Goal: Task Accomplishment & Management: Use online tool/utility

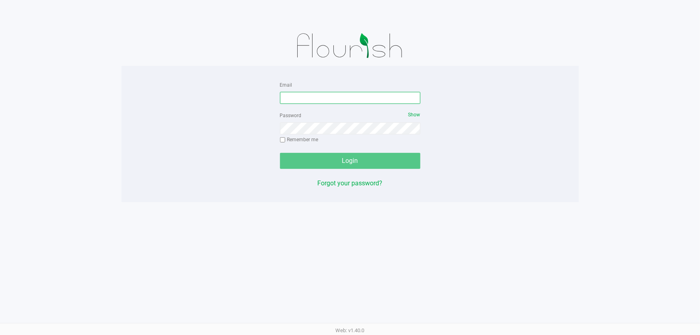
click at [358, 97] on input "Email" at bounding box center [350, 98] width 140 height 12
type input "[EMAIL_ADDRESS][DOMAIN_NAME]"
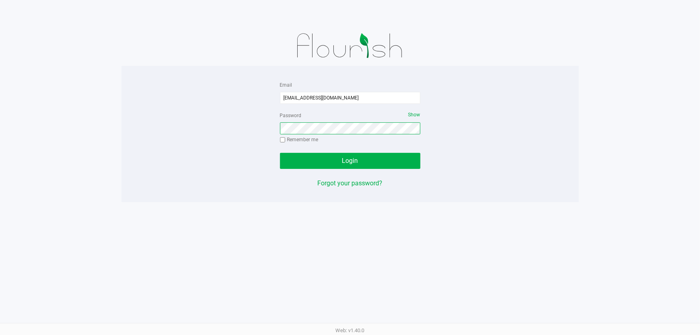
click at [280, 153] on button "Login" at bounding box center [350, 161] width 140 height 16
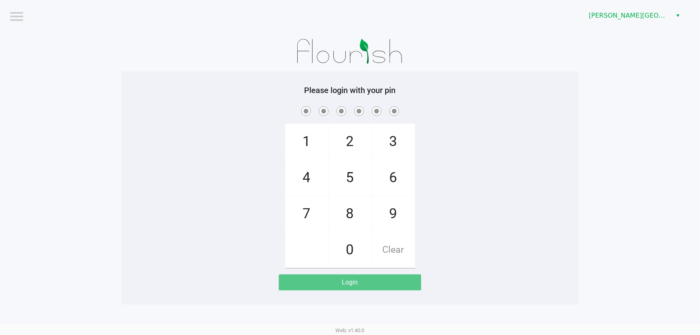
click at [314, 77] on div "Please login with your pin 1 4 7 2 5 8 0 3 6 9 Clear Login" at bounding box center [350, 187] width 457 height 233
checkbox input "true"
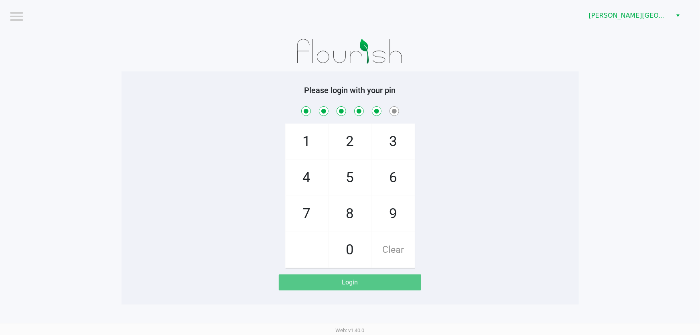
checkbox input "true"
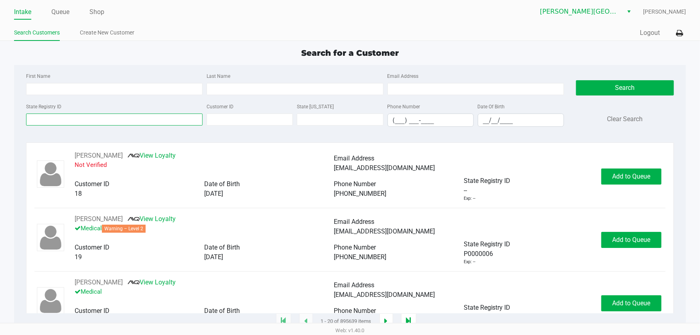
click at [57, 114] on input "State Registry ID" at bounding box center [114, 119] width 176 height 12
click at [650, 85] on button "Search" at bounding box center [625, 87] width 98 height 15
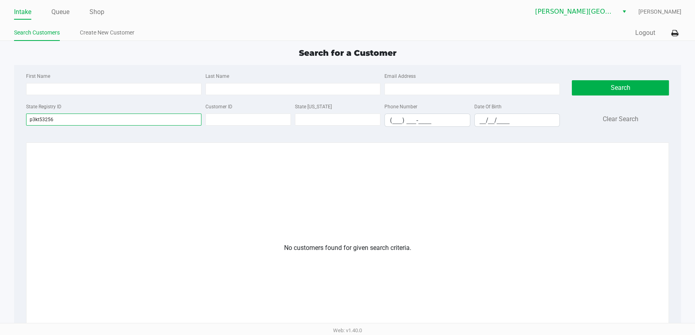
drag, startPoint x: 63, startPoint y: 120, endPoint x: 16, endPoint y: 128, distance: 47.9
click at [16, 128] on div "First Name Last Name Email Address State Registry ID p3kt53256 Customer ID Stat…" at bounding box center [347, 239] width 667 height 349
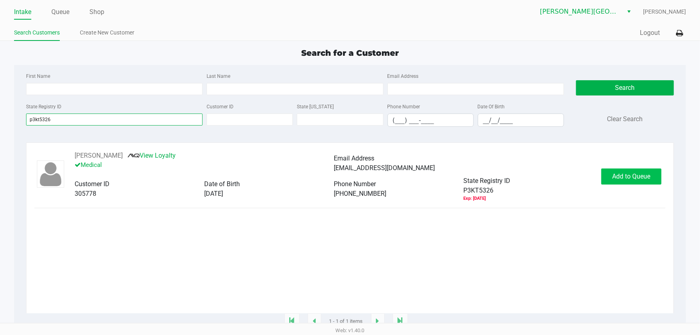
type input "p3kt5326"
click at [651, 181] on button "Add to Queue" at bounding box center [631, 176] width 60 height 16
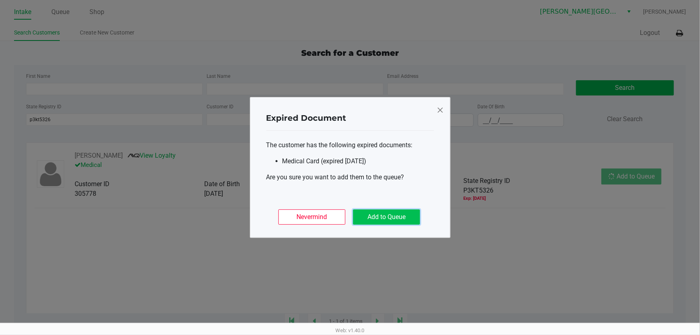
click at [388, 214] on button "Add to Queue" at bounding box center [386, 216] width 67 height 15
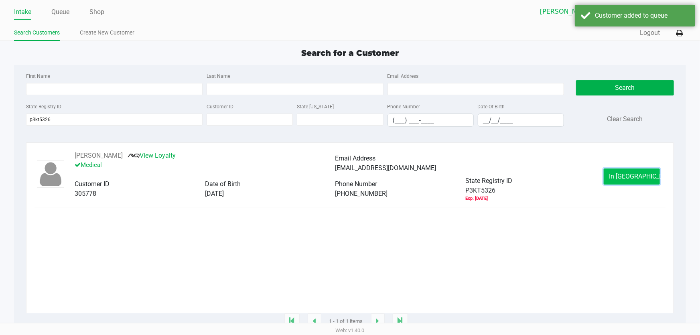
click at [648, 184] on button "In Queue" at bounding box center [631, 176] width 56 height 16
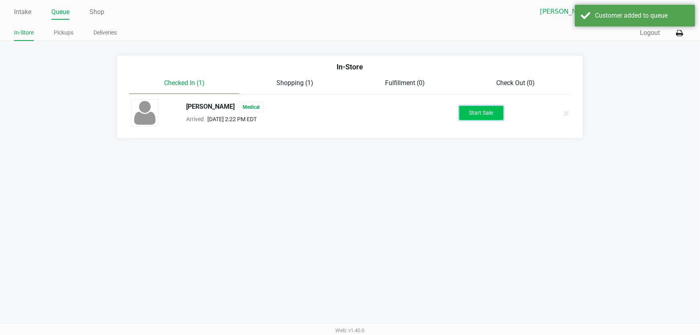
click at [472, 110] on button "Start Sale" at bounding box center [481, 113] width 44 height 14
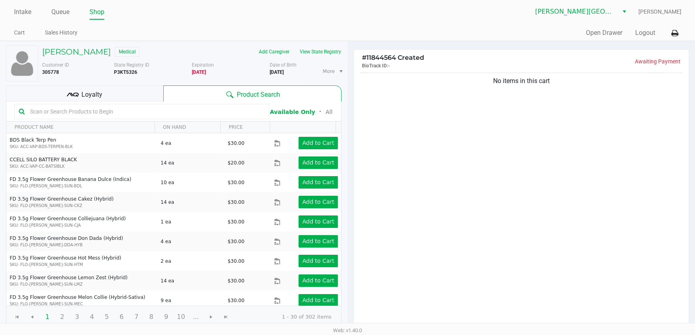
click at [108, 98] on div "Loyalty" at bounding box center [84, 93] width 157 height 16
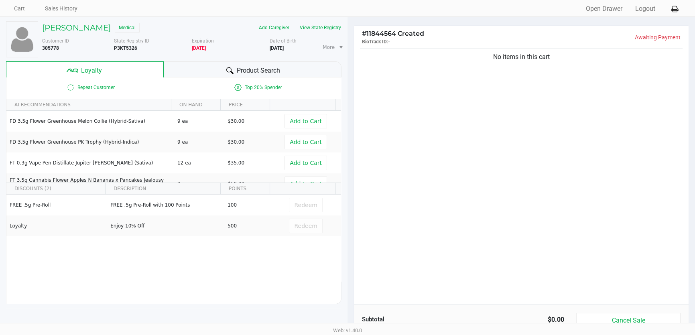
scroll to position [18, 0]
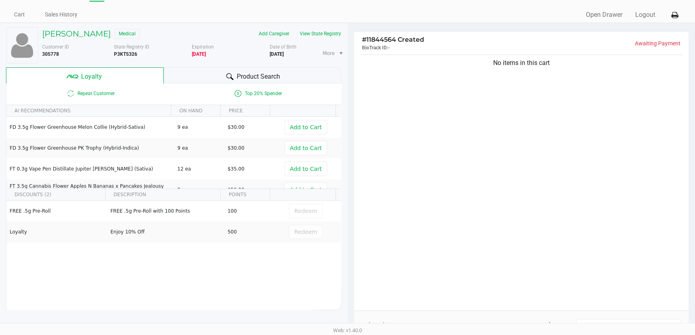
click at [424, 116] on div "No items in this cart" at bounding box center [521, 181] width 334 height 257
click at [401, 96] on div "No items in this cart" at bounding box center [521, 181] width 334 height 257
click at [386, 90] on div "No items in this cart" at bounding box center [521, 181] width 334 height 257
click at [381, 110] on div "No items in this cart" at bounding box center [521, 181] width 334 height 257
click at [380, 109] on div "No items in this cart" at bounding box center [521, 181] width 334 height 257
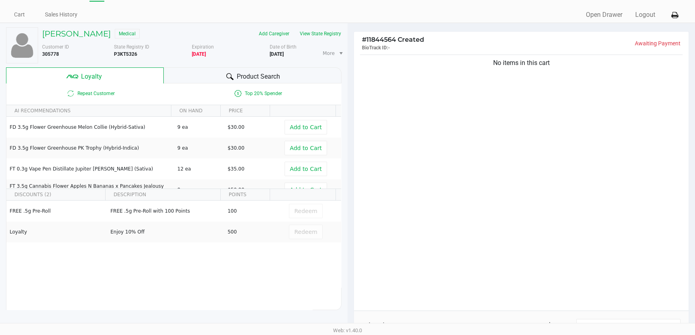
click at [141, 293] on div "FREE .5g Pre-Roll FREE .5g Pre-Roll with 100 Points 100 Redeem Loyalty Enjoy 10…" at bounding box center [173, 260] width 334 height 121
click at [427, 194] on div "No items in this cart" at bounding box center [521, 181] width 334 height 257
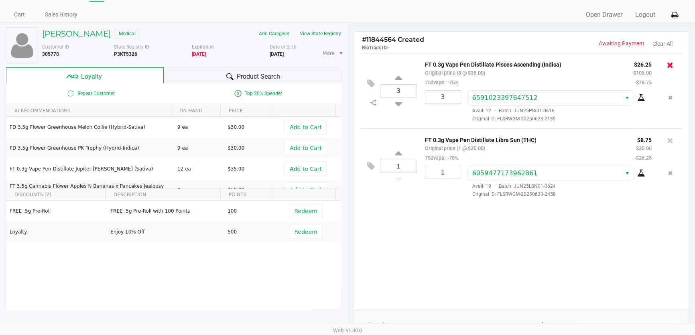
click at [670, 65] on icon at bounding box center [669, 65] width 6 height 8
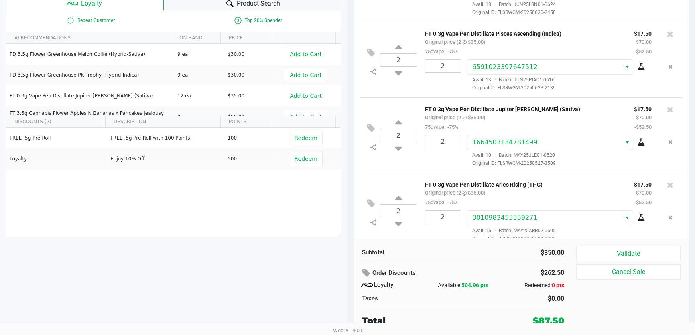
scroll to position [109, 0]
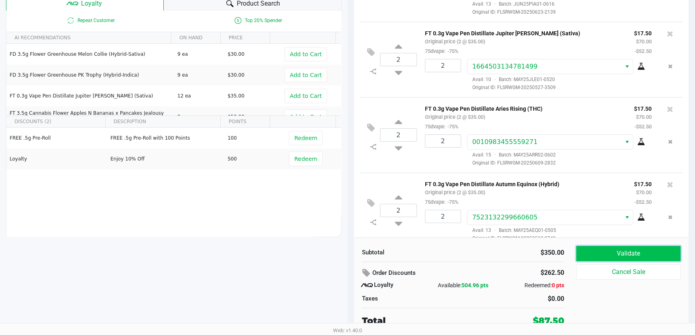
click at [626, 255] on button "Validate" at bounding box center [628, 253] width 104 height 15
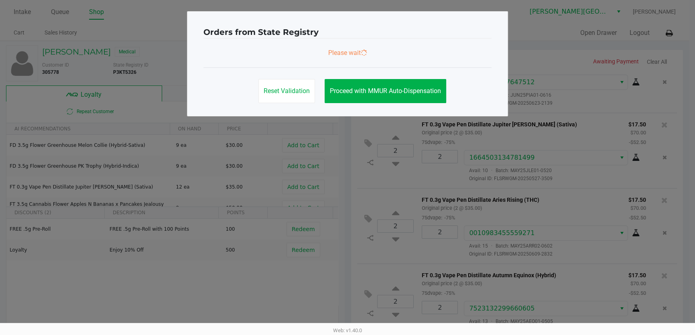
scroll to position [121, 0]
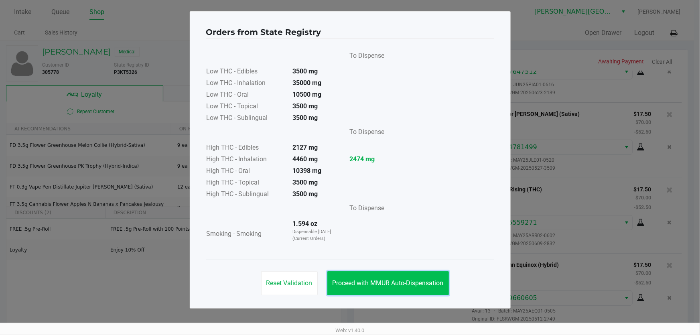
click at [421, 274] on button "Proceed with MMUR Auto-Dispensation" at bounding box center [388, 283] width 122 height 24
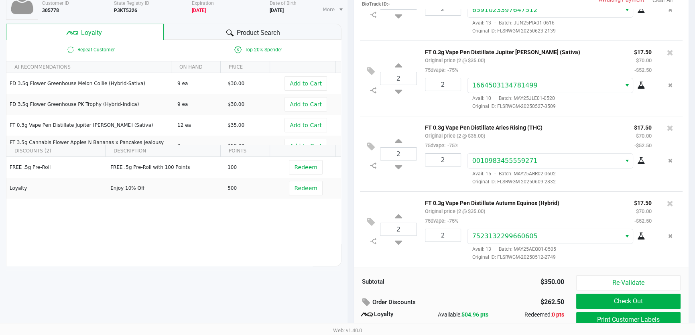
scroll to position [73, 0]
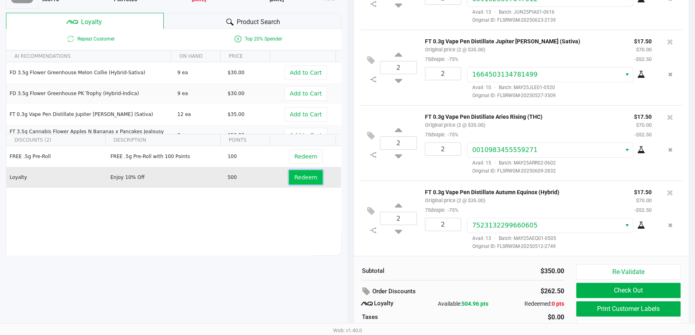
click at [303, 178] on span "Redeem" at bounding box center [305, 177] width 23 height 6
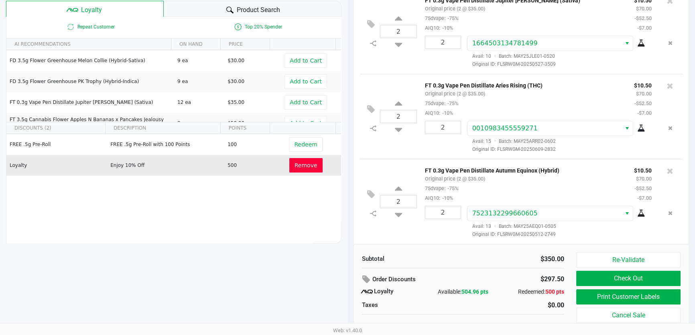
scroll to position [91, 0]
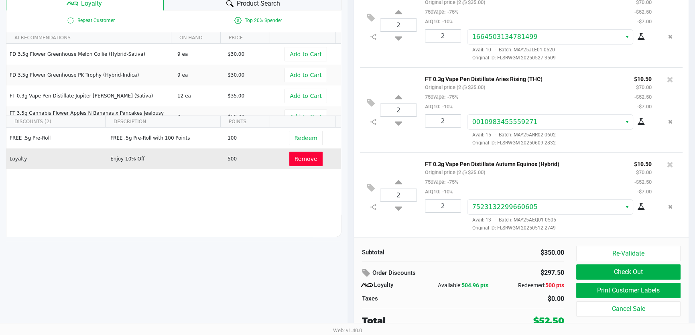
click at [593, 87] on div "FT 0.3g Vape Pen Distillate Aries Rising (THC) Original price (2 @ $35.00) 75dv…" at bounding box center [523, 92] width 209 height 37
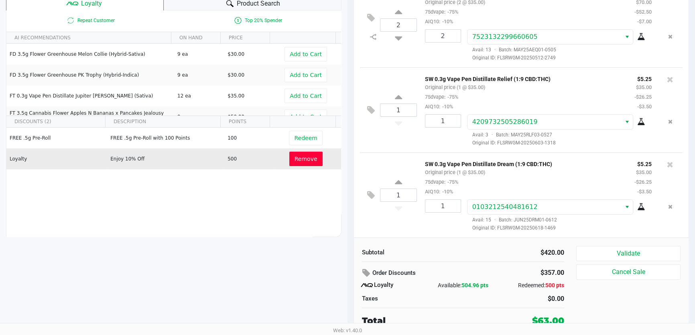
scroll to position [340, 0]
click at [631, 253] on button "Validate" at bounding box center [628, 253] width 104 height 15
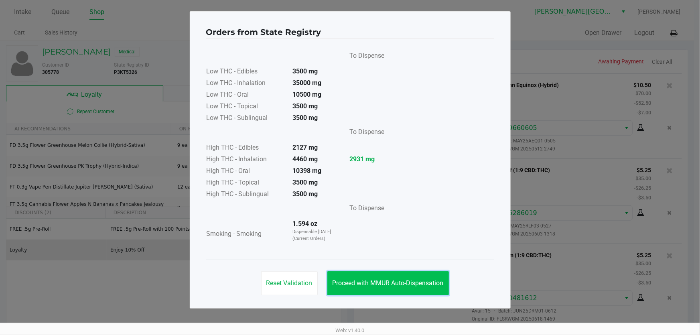
click at [407, 277] on button "Proceed with MMUR Auto-Dispensation" at bounding box center [388, 283] width 122 height 24
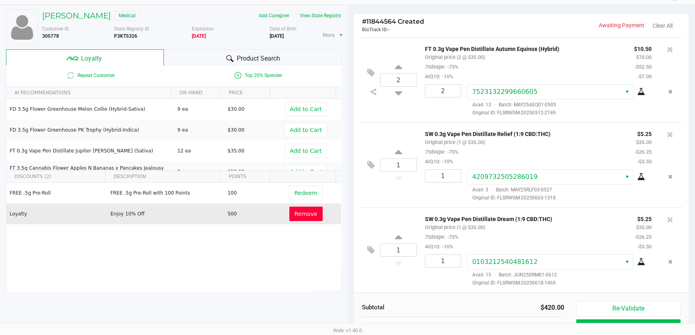
scroll to position [91, 0]
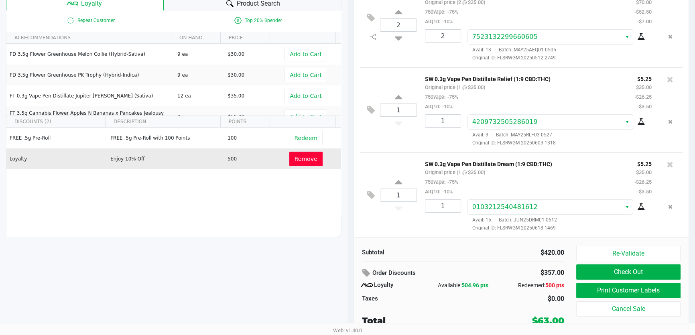
click at [616, 298] on div "Re-Validate Check Out Print Customer Labels Cancel Sale" at bounding box center [631, 286] width 110 height 81
click at [660, 294] on button "Print Customer Labels" at bounding box center [628, 290] width 104 height 15
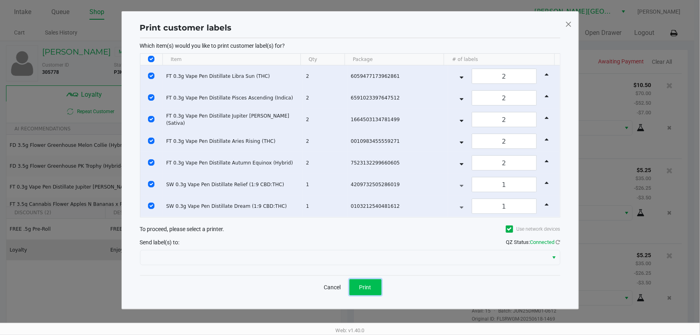
click at [372, 288] on button "Print" at bounding box center [365, 287] width 32 height 16
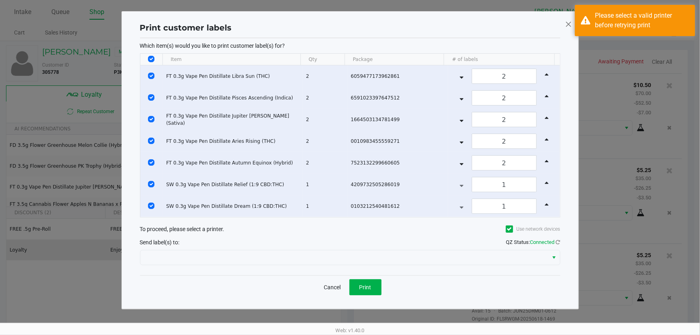
click at [571, 24] on span at bounding box center [568, 24] width 7 height 13
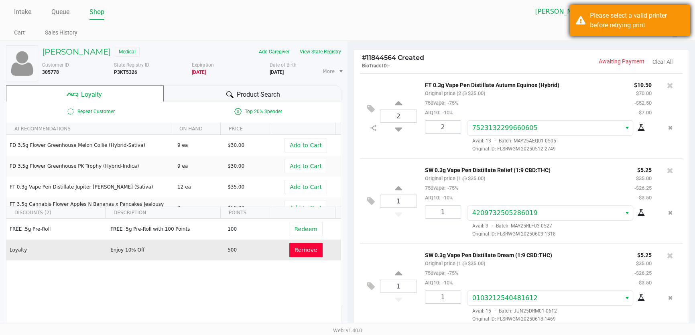
click at [642, 26] on div "Please select a valid printer before retrying print" at bounding box center [636, 20] width 94 height 19
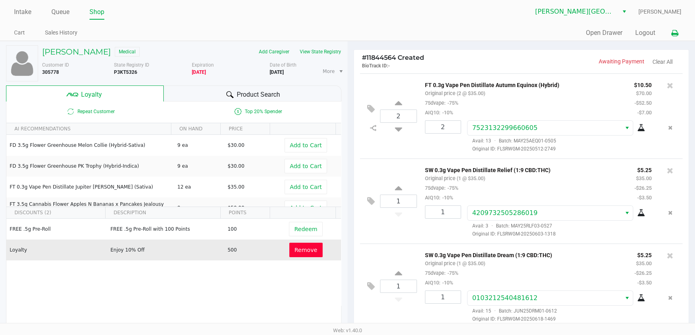
click at [678, 37] on button at bounding box center [673, 33] width 13 height 15
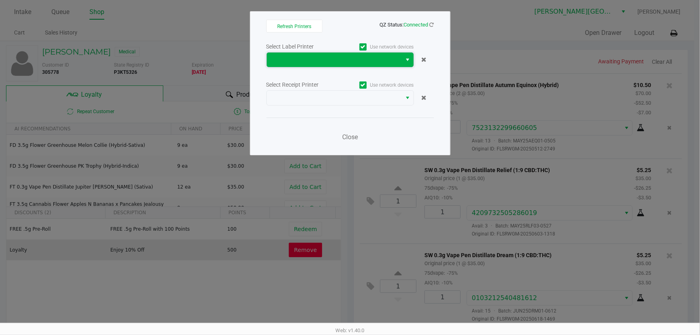
click at [401, 55] on span at bounding box center [334, 60] width 135 height 14
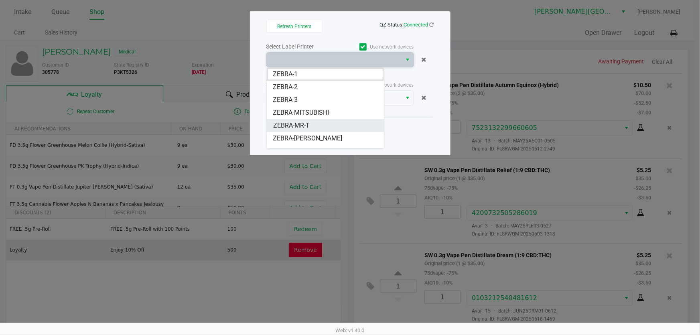
click at [311, 126] on li "ZEBRA-MR-T" at bounding box center [325, 125] width 117 height 13
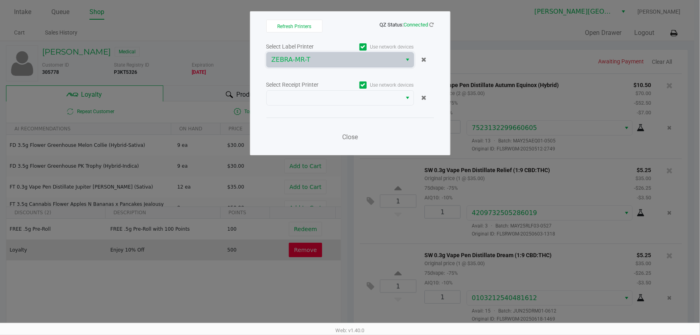
click at [330, 116] on div "Select Label Printer Use network devices ZEBRA-MR-T Select Receipt Printer Use …" at bounding box center [350, 93] width 168 height 105
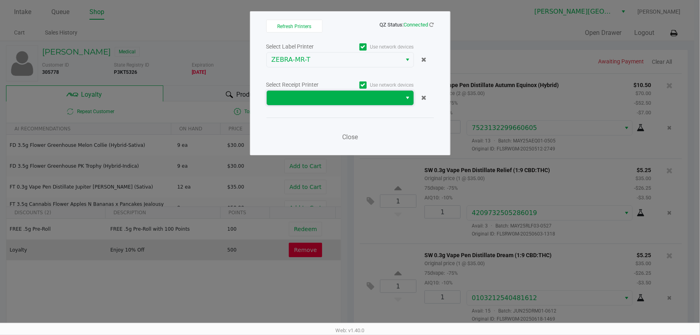
click at [335, 101] on span at bounding box center [334, 98] width 126 height 10
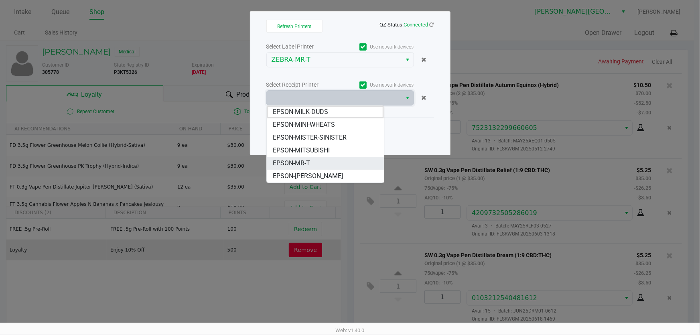
click at [335, 160] on li "EPSON-MR-T" at bounding box center [325, 163] width 117 height 13
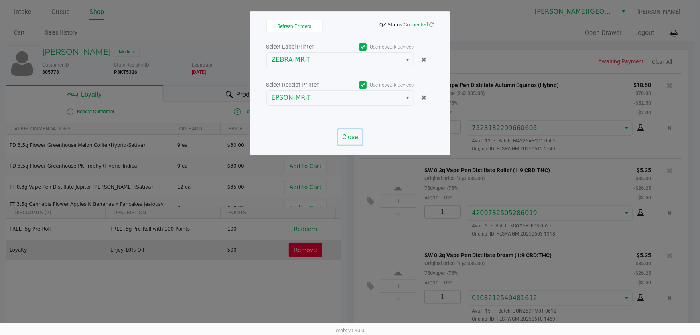
click at [349, 136] on span "Close" at bounding box center [350, 137] width 16 height 8
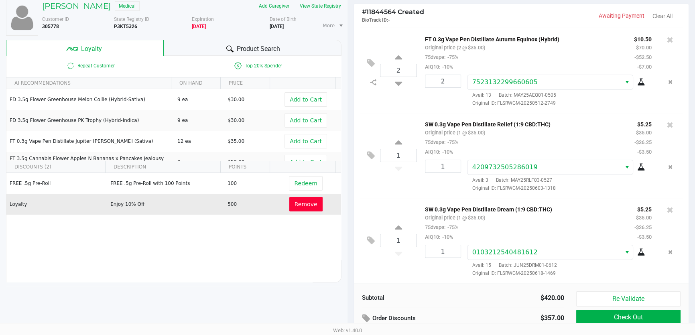
scroll to position [91, 0]
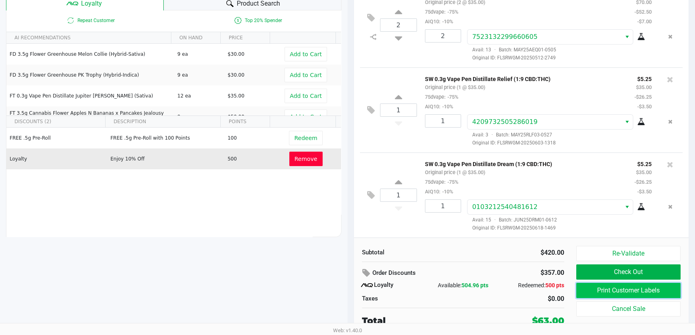
click at [622, 289] on button "Print Customer Labels" at bounding box center [628, 290] width 104 height 15
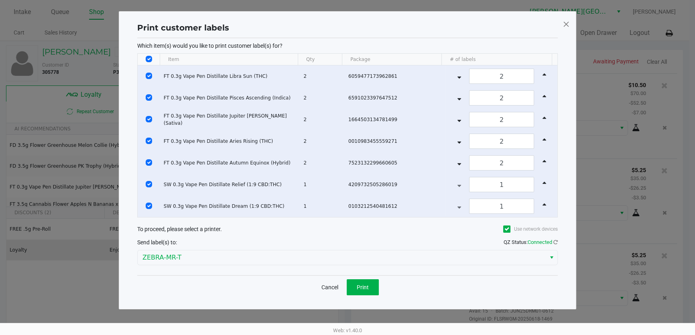
scroll to position [0, 0]
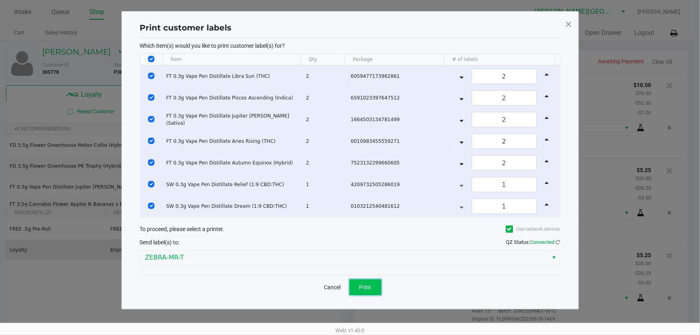
click at [375, 294] on button "Print" at bounding box center [365, 287] width 32 height 16
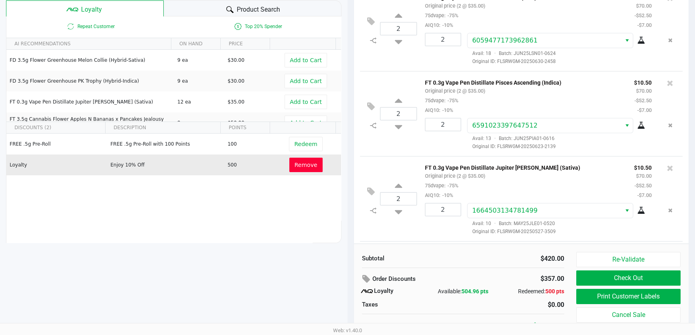
scroll to position [91, 0]
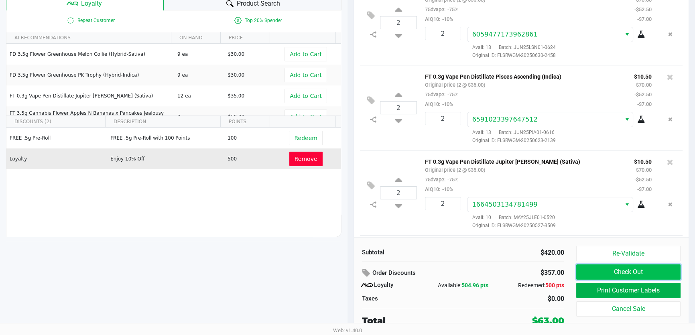
click at [647, 273] on button "Check Out" at bounding box center [628, 271] width 104 height 15
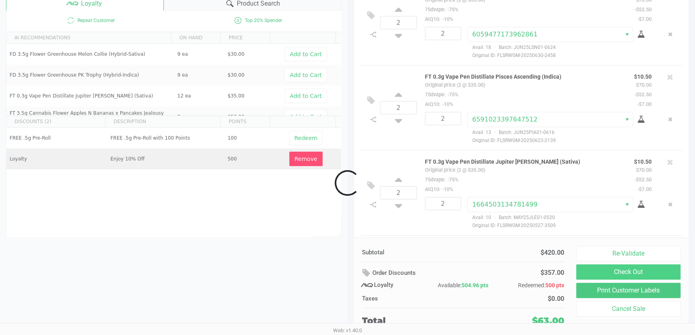
scroll to position [340, 0]
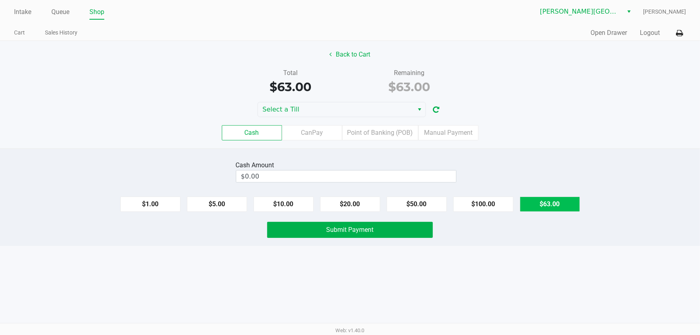
click at [565, 198] on button "$63.00" at bounding box center [550, 203] width 60 height 15
type input "$63.00"
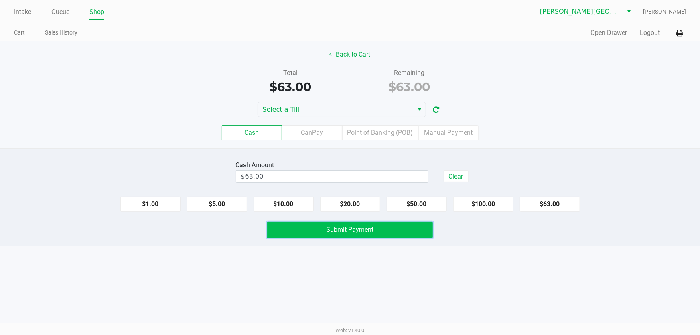
click at [407, 231] on button "Submit Payment" at bounding box center [350, 230] width 166 height 16
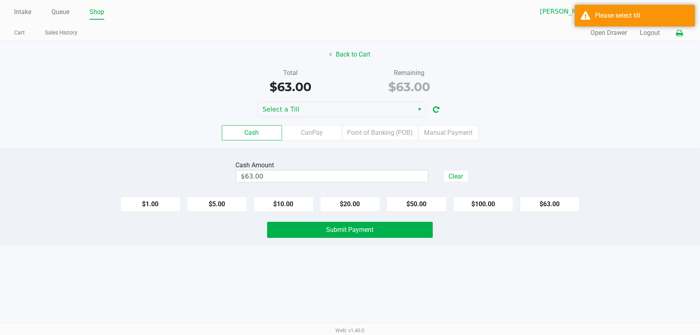
click at [678, 38] on button at bounding box center [678, 33] width 13 height 15
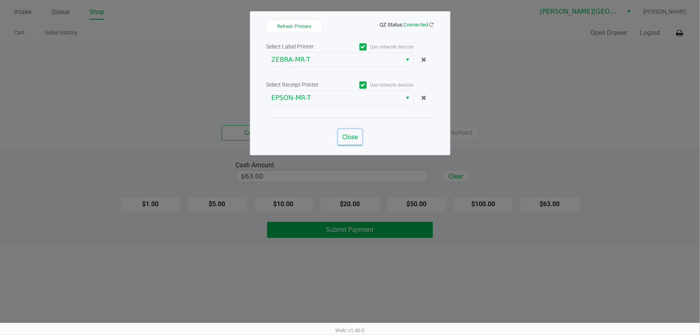
click at [351, 136] on span "Close" at bounding box center [350, 137] width 16 height 8
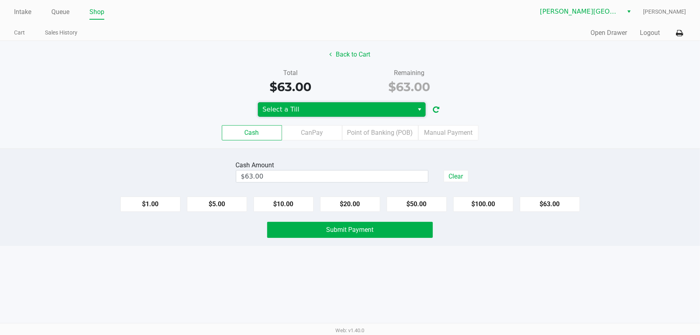
click at [331, 113] on span "Select a Till" at bounding box center [336, 110] width 146 height 10
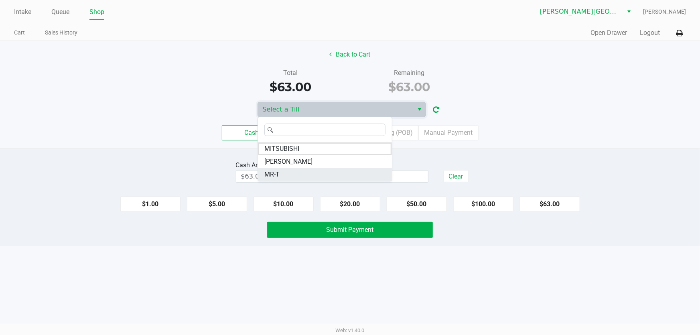
click at [281, 176] on li "MR-T" at bounding box center [325, 174] width 134 height 13
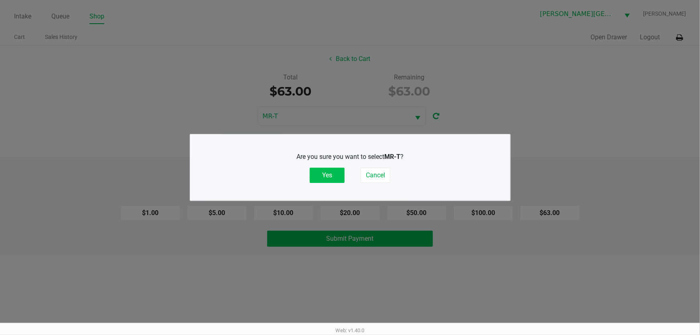
click at [323, 174] on button "Yes" at bounding box center [327, 175] width 35 height 15
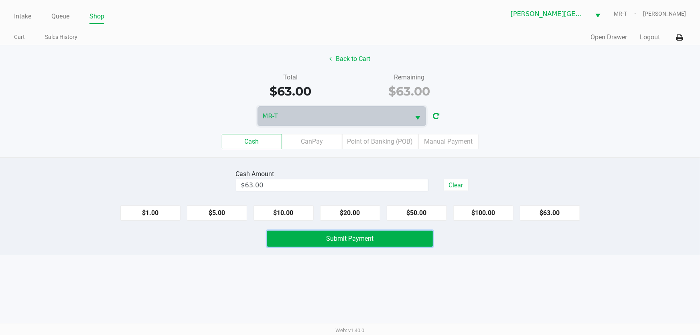
drag, startPoint x: 385, startPoint y: 234, endPoint x: 464, endPoint y: 194, distance: 89.1
click at [385, 234] on button "Submit Payment" at bounding box center [350, 239] width 166 height 16
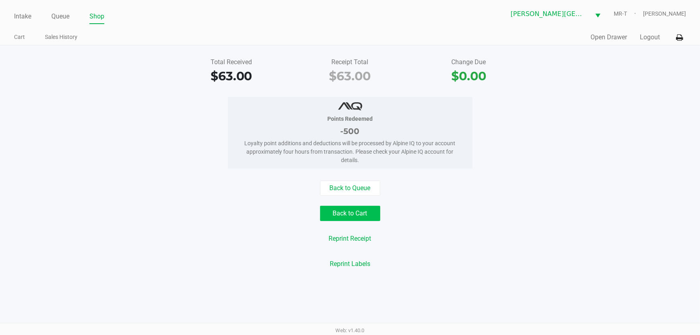
click at [365, 217] on button "Back to Cart" at bounding box center [350, 213] width 60 height 15
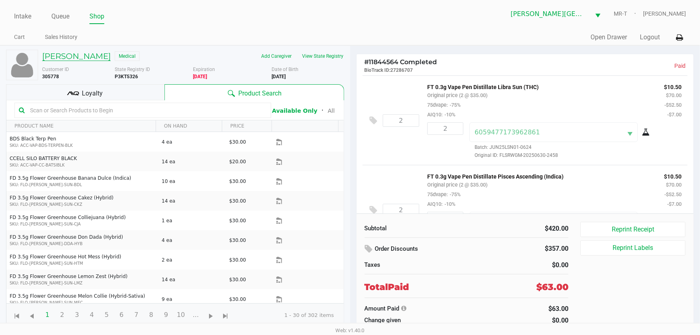
click at [67, 51] on h5 "JOHANNE EKLUND" at bounding box center [76, 56] width 69 height 10
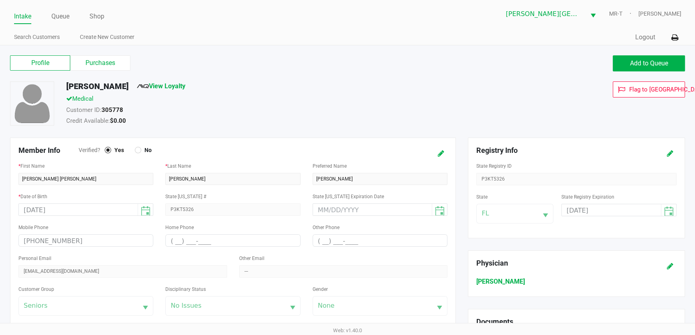
scroll to position [36, 0]
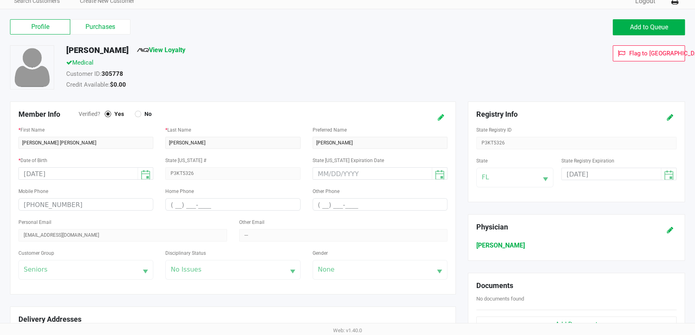
click at [440, 116] on icon at bounding box center [440, 118] width 6 height 6
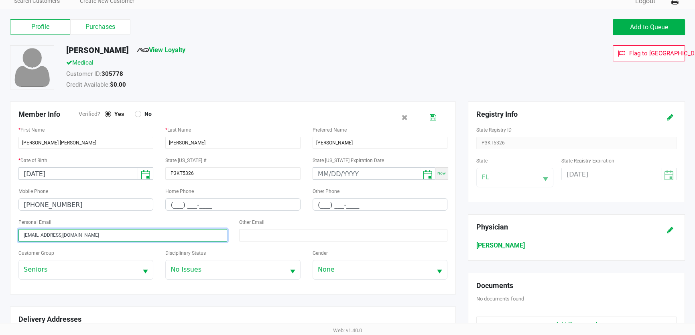
click at [103, 237] on input "joeklund@cfl.com" at bounding box center [122, 235] width 209 height 12
type input "joeklund1321@gmail.com"
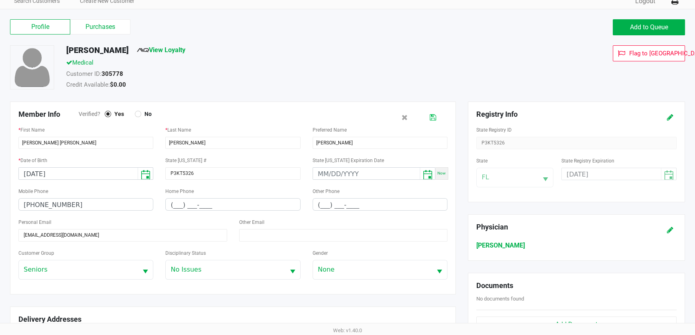
click at [437, 117] on button at bounding box center [432, 117] width 13 height 15
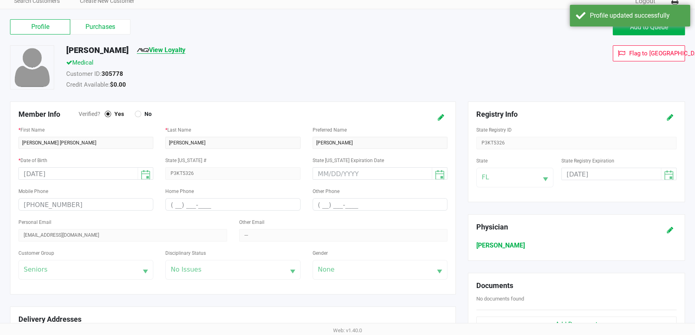
click at [185, 50] on link "View Loyalty" at bounding box center [161, 50] width 49 height 8
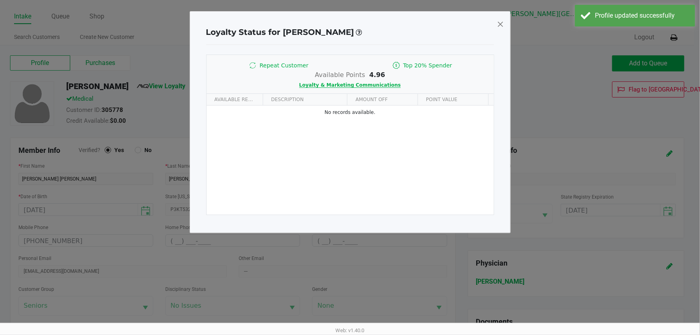
click at [375, 84] on span "Loyalty & Marketing Communications" at bounding box center [349, 85] width 101 height 6
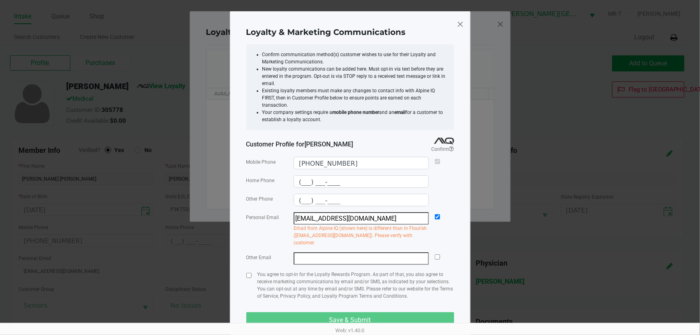
click at [355, 252] on input "email" at bounding box center [361, 258] width 135 height 12
click at [437, 254] on input "checkbox" at bounding box center [437, 256] width 5 height 5
checkbox input "true"
checkbox input "false"
click at [460, 26] on span at bounding box center [459, 24] width 7 height 13
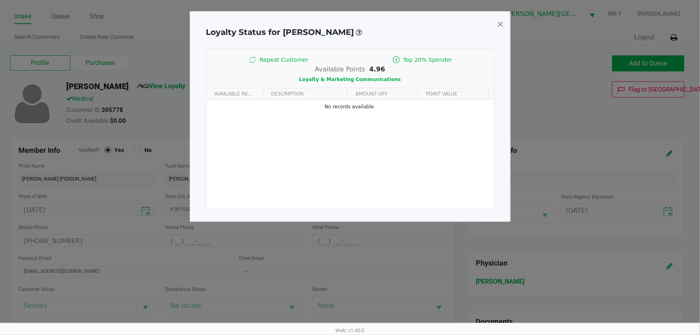
click at [497, 19] on span at bounding box center [499, 24] width 7 height 13
type input "(___) ___-____"
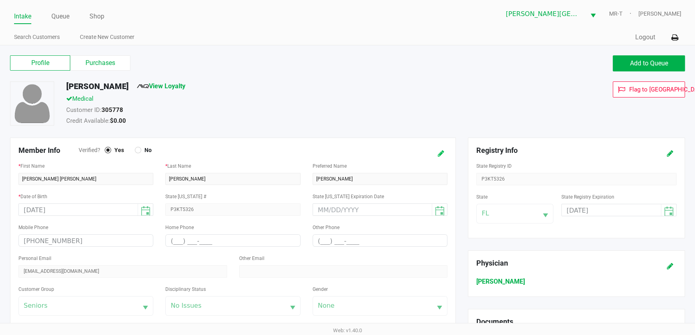
click at [439, 156] on icon at bounding box center [440, 154] width 6 height 6
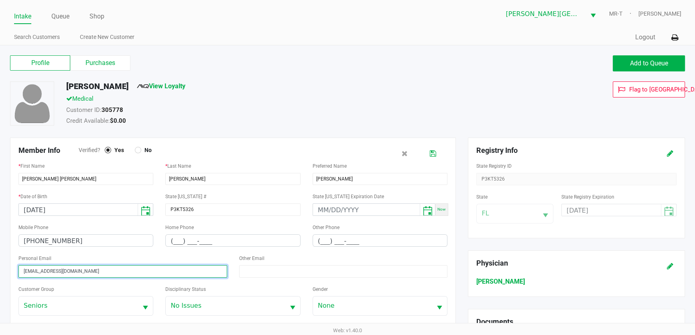
drag, startPoint x: 79, startPoint y: 276, endPoint x: 0, endPoint y: 281, distance: 78.7
click at [0, 281] on div "Profile Purchases Add to Queue JOHANNE EKLUND View Loyalty Medical Customer ID:…" at bounding box center [347, 328] width 695 height 566
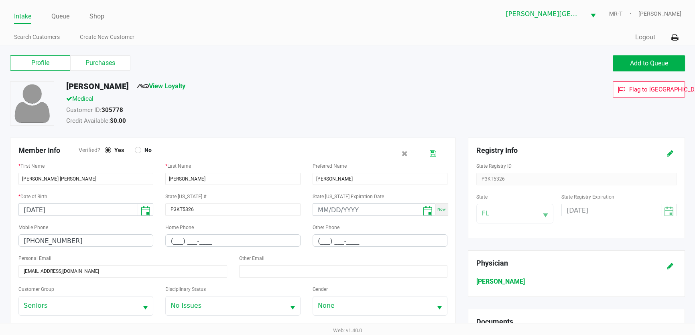
click at [431, 154] on icon at bounding box center [432, 154] width 6 height 6
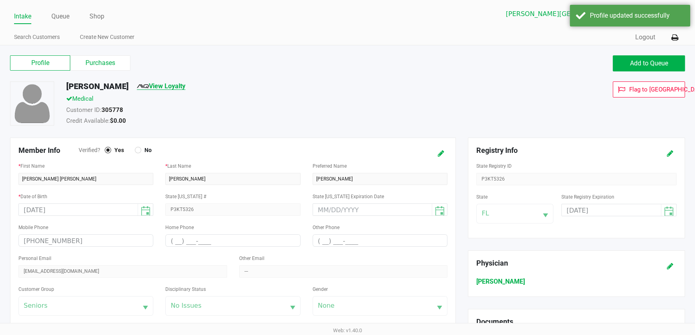
click at [149, 87] on img at bounding box center [143, 86] width 12 height 4
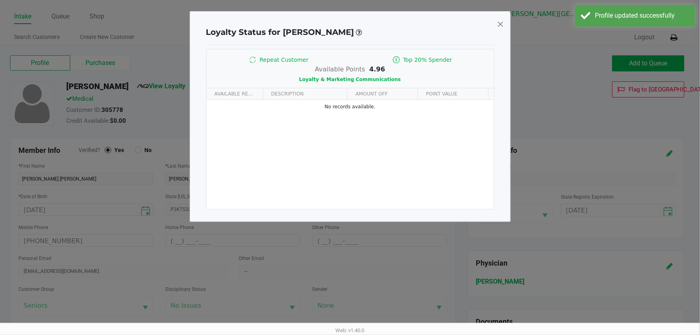
click at [377, 75] on div "Available Points 4.96 Loyalty & Marketing Communications" at bounding box center [350, 74] width 287 height 19
click at [377, 78] on span "Loyalty & Marketing Communications" at bounding box center [349, 80] width 101 height 6
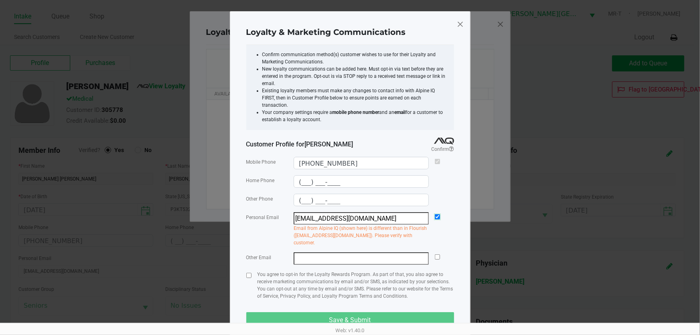
click at [437, 214] on input "checkbox" at bounding box center [437, 216] width 5 height 5
checkbox input "false"
click at [382, 252] on input "email" at bounding box center [361, 258] width 135 height 12
paste input "joeklund1321@gmail.com"
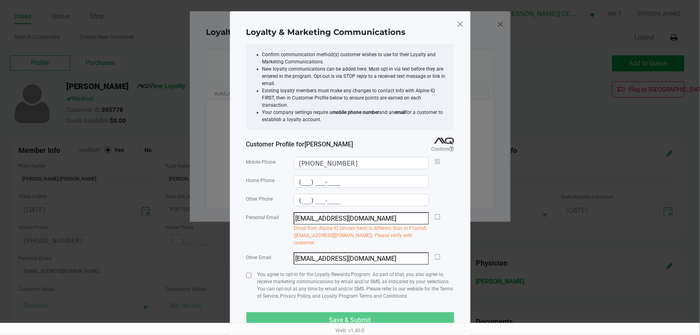
type input "joeklund1321@gmail.com"
click at [436, 252] on div at bounding box center [437, 258] width 5 height 12
click at [436, 254] on input "checkbox" at bounding box center [437, 256] width 5 height 5
checkbox input "true"
click at [249, 273] on input "checkbox" at bounding box center [248, 275] width 5 height 5
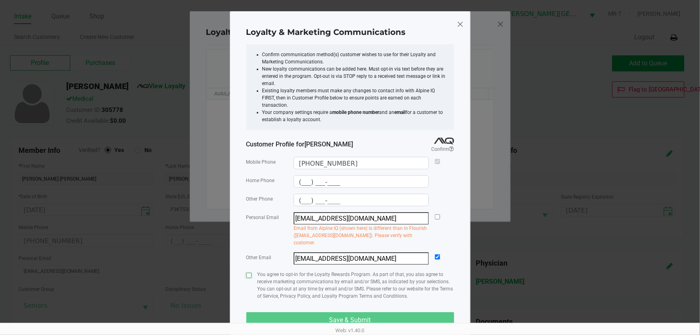
checkbox input "true"
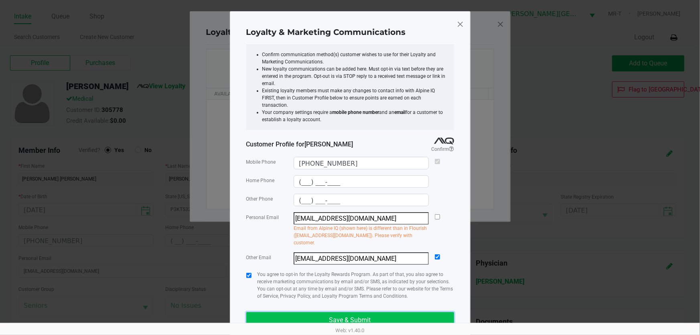
click at [282, 312] on button "Save & Submit" at bounding box center [350, 320] width 208 height 16
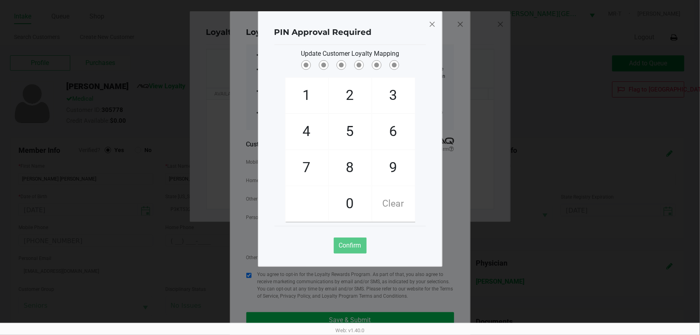
click at [373, 125] on span "6" at bounding box center [393, 131] width 43 height 35
checkbox input "true"
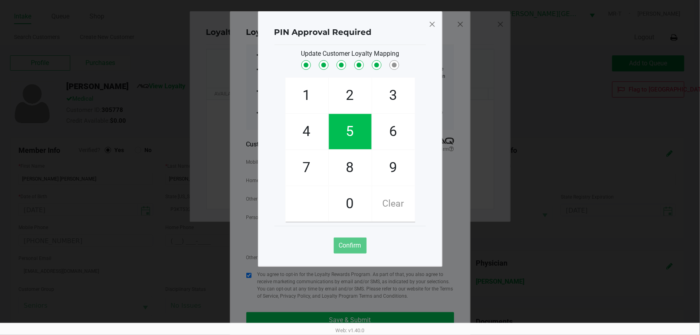
checkbox input "true"
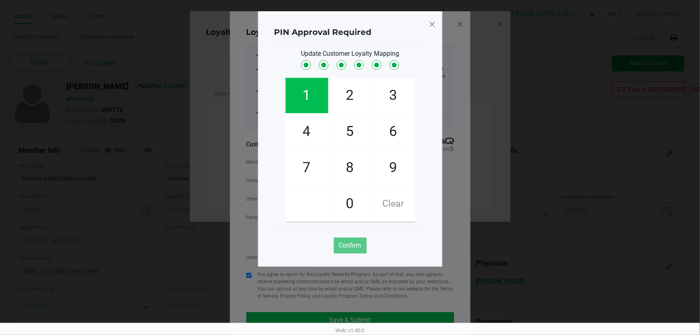
checkbox input "true"
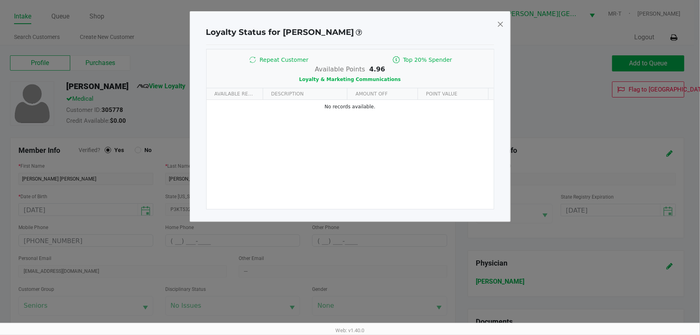
click at [500, 24] on span at bounding box center [499, 24] width 7 height 13
type input "(___) ___-____"
type input "joeklund1321@gmail.com"
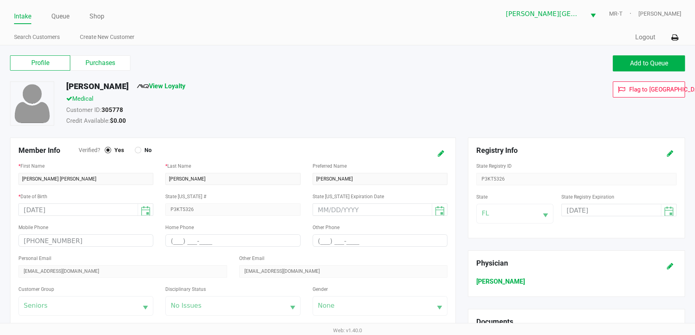
click at [61, 24] on div "Intake Queue Shop Merritt Island WC MR-T Nicole Bullis Search Customers Create …" at bounding box center [347, 22] width 695 height 45
click at [64, 20] on link "Queue" at bounding box center [60, 16] width 18 height 11
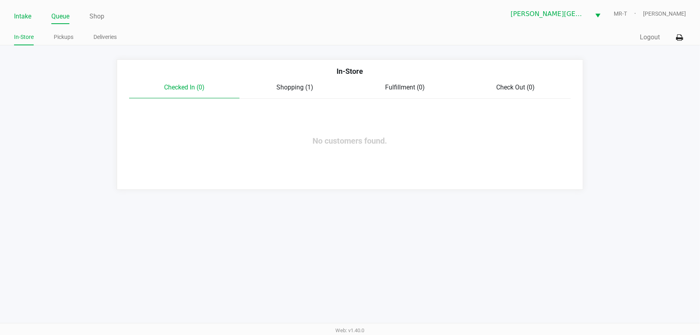
click at [17, 20] on link "Intake" at bounding box center [22, 16] width 17 height 11
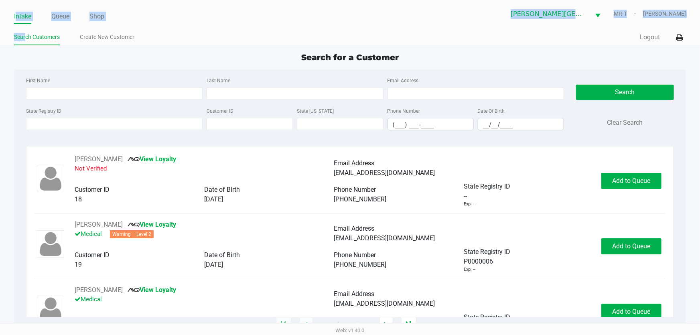
drag, startPoint x: 16, startPoint y: 20, endPoint x: 37, endPoint y: 66, distance: 50.8
click at [30, 47] on app-point-of-sale "Intake Queue Shop Merritt Island WC MR-T Nicole Bullis Search Customers Create …" at bounding box center [350, 162] width 700 height 325
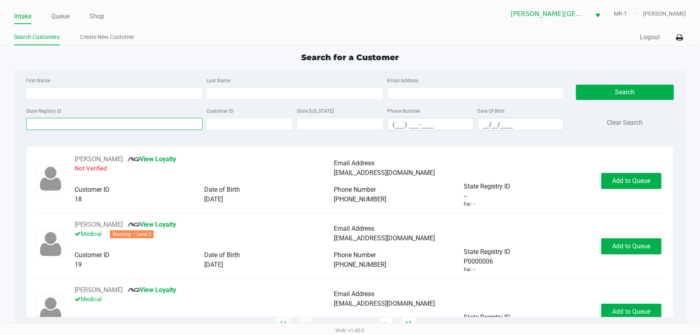
click at [97, 122] on input "State Registry ID" at bounding box center [114, 124] width 176 height 12
click at [61, 16] on link "Queue" at bounding box center [60, 16] width 18 height 11
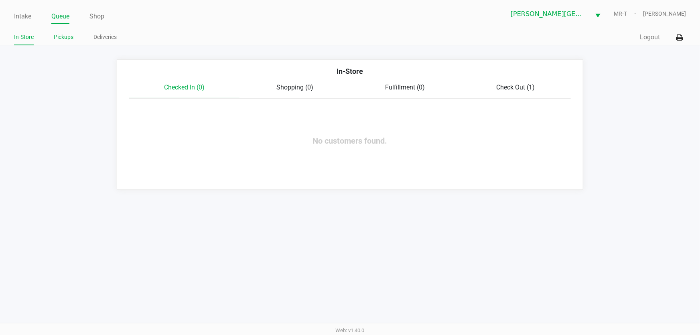
click at [64, 40] on link "Pickups" at bounding box center [64, 37] width 20 height 10
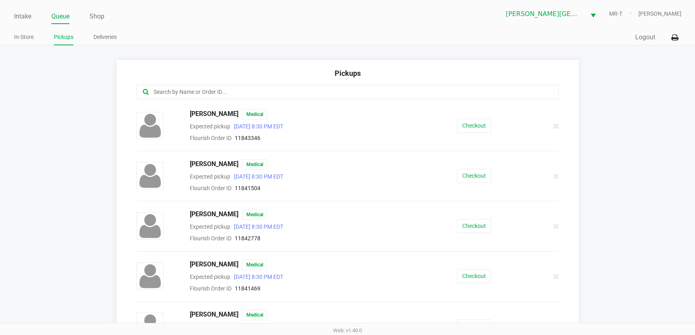
click at [188, 89] on input "text" at bounding box center [337, 91] width 369 height 9
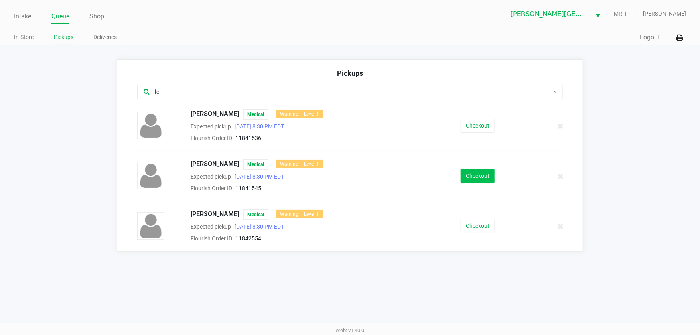
type input "fe"
click at [476, 178] on button "Checkout" at bounding box center [477, 176] width 34 height 14
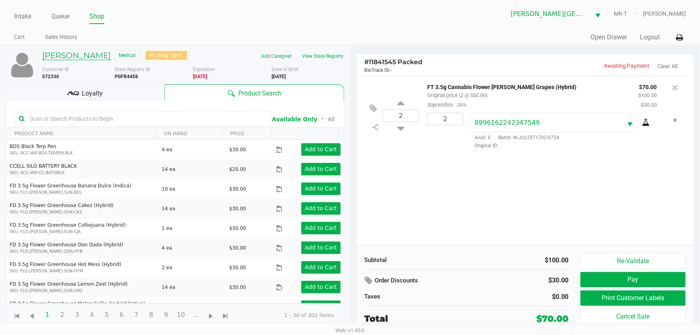
click at [77, 51] on h5 "GREGG FELSOT" at bounding box center [76, 56] width 69 height 10
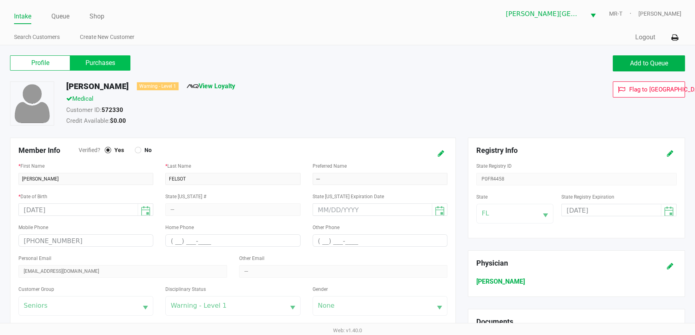
click at [111, 64] on label "Purchases" at bounding box center [100, 62] width 60 height 15
click at [0, 0] on 1 "Purchases" at bounding box center [0, 0] width 0 height 0
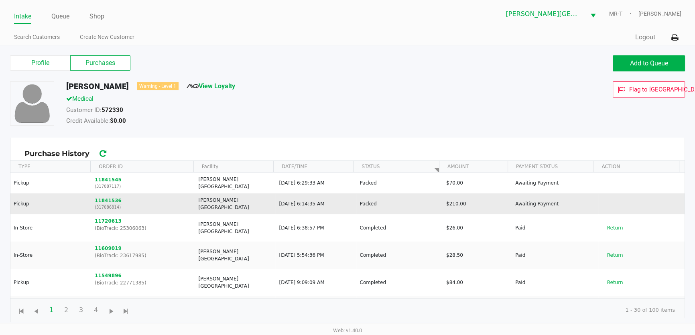
click at [103, 198] on button "11841536" at bounding box center [108, 200] width 27 height 7
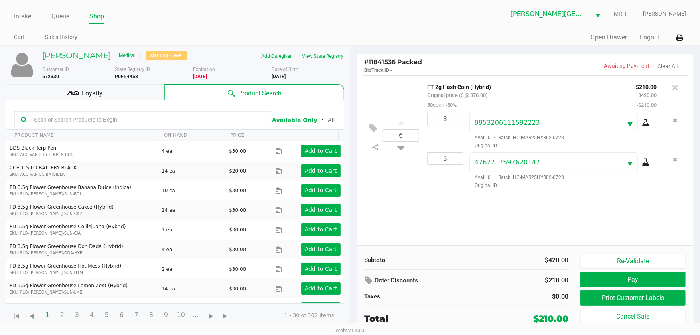
click at [483, 188] on span "Original ID:" at bounding box center [562, 185] width 187 height 7
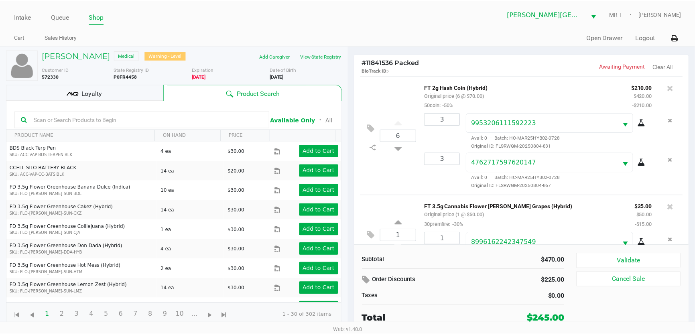
scroll to position [30, 0]
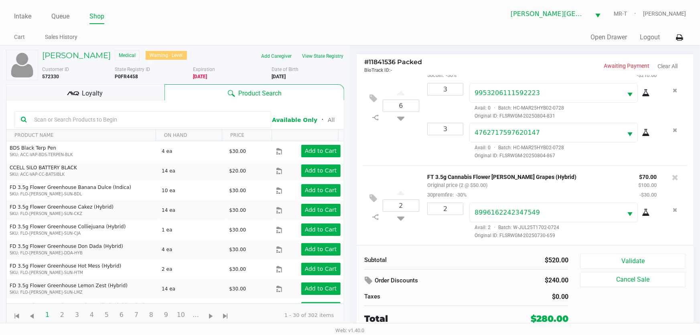
click at [612, 269] on div "Validate Cancel Sale" at bounding box center [635, 289] width 111 height 72
click at [606, 254] on button "Validate" at bounding box center [632, 260] width 105 height 15
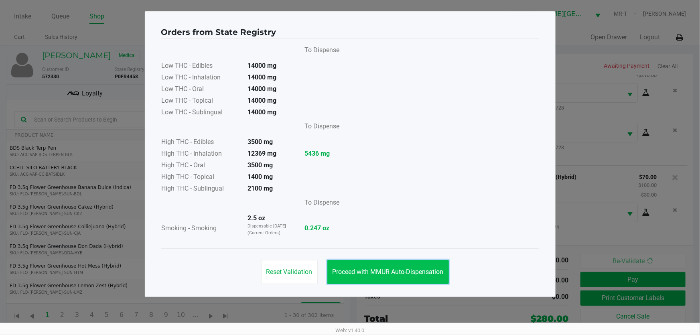
click at [425, 272] on span "Proceed with MMUR Auto-Dispensation" at bounding box center [387, 272] width 111 height 8
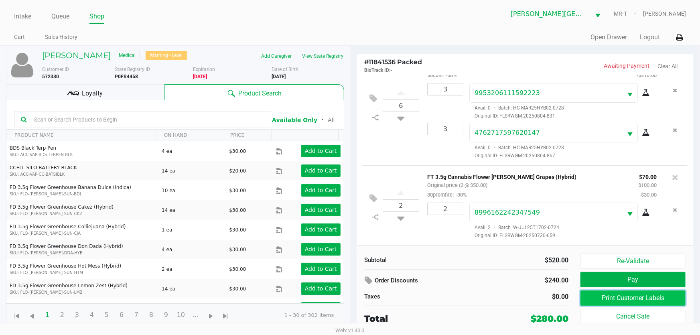
click at [605, 296] on button "Print Customer Labels" at bounding box center [632, 297] width 105 height 15
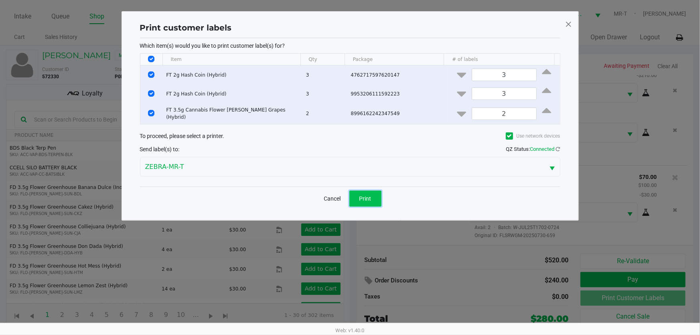
click at [367, 190] on button "Print" at bounding box center [365, 198] width 32 height 16
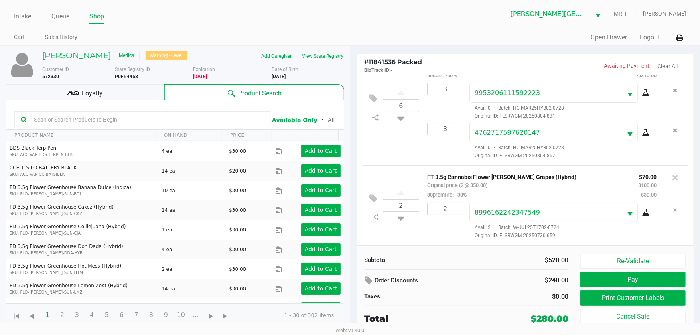
click at [89, 89] on span "Loyalty" at bounding box center [92, 94] width 21 height 10
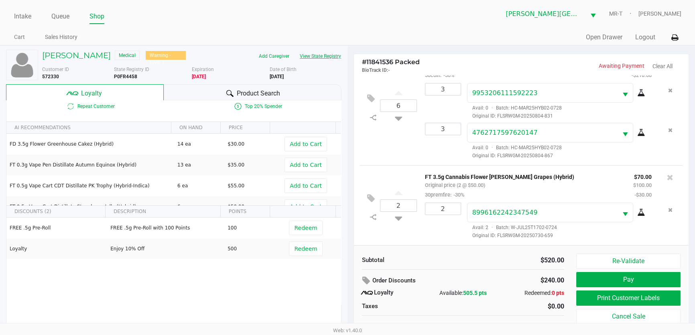
click at [327, 57] on button "View State Registry" at bounding box center [317, 56] width 47 height 13
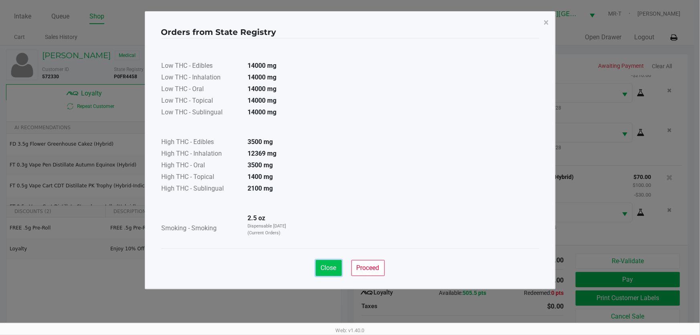
click at [324, 271] on button "Close" at bounding box center [329, 268] width 26 height 16
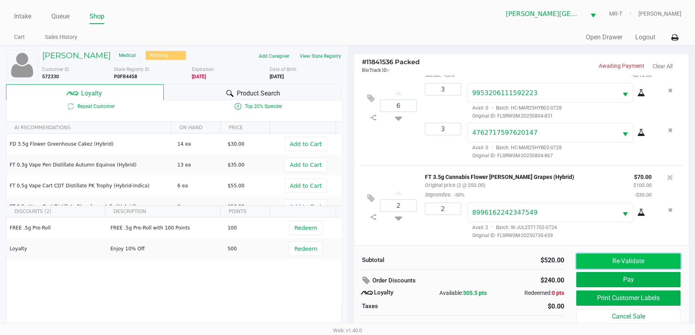
click at [655, 264] on button "Re-Validate" at bounding box center [628, 260] width 104 height 15
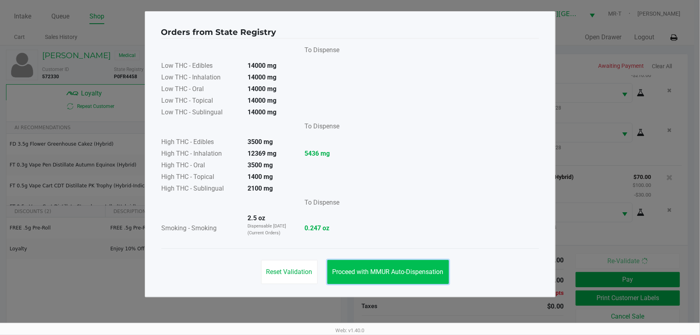
click at [377, 263] on button "Proceed with MMUR Auto-Dispensation" at bounding box center [388, 272] width 122 height 24
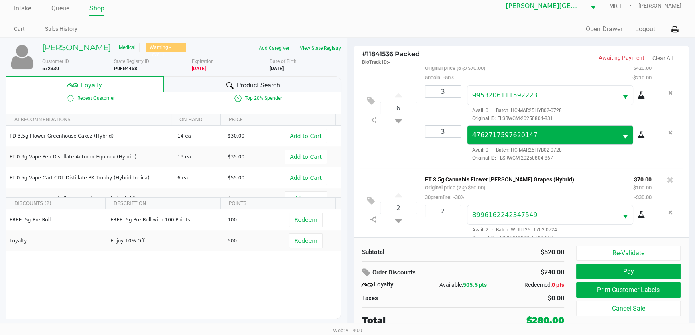
scroll to position [30, 0]
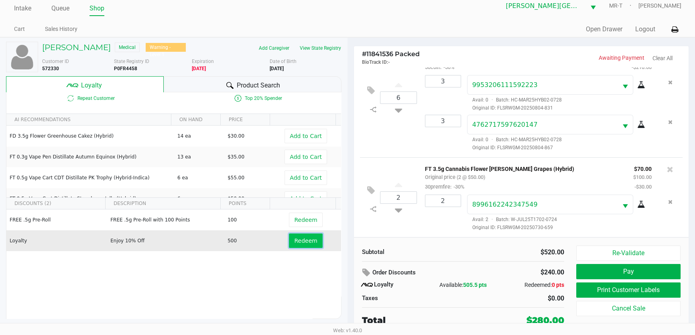
click at [300, 241] on span "Redeem" at bounding box center [305, 240] width 23 height 6
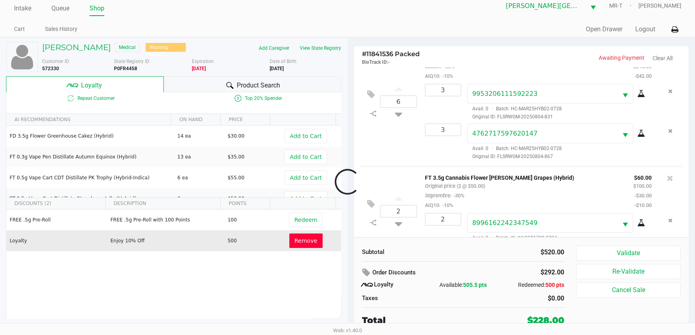
scroll to position [49, 0]
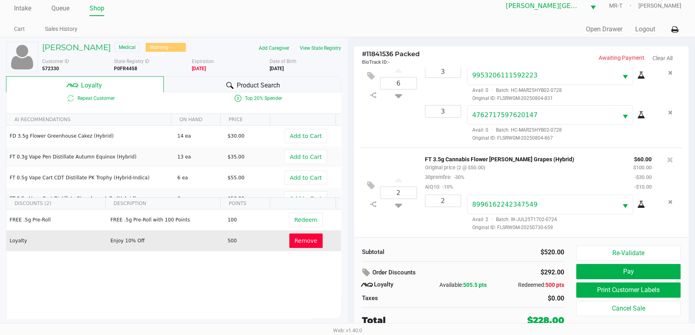
click at [258, 71] on div "Expiration 08/12/2025" at bounding box center [231, 65] width 78 height 14
click at [253, 90] on div "Product Search" at bounding box center [253, 84] width 178 height 16
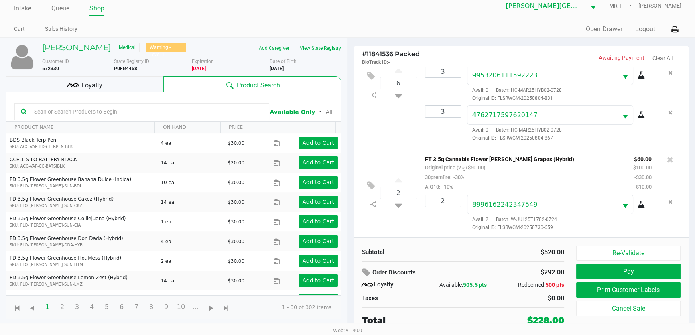
click at [132, 107] on input "text" at bounding box center [147, 111] width 232 height 12
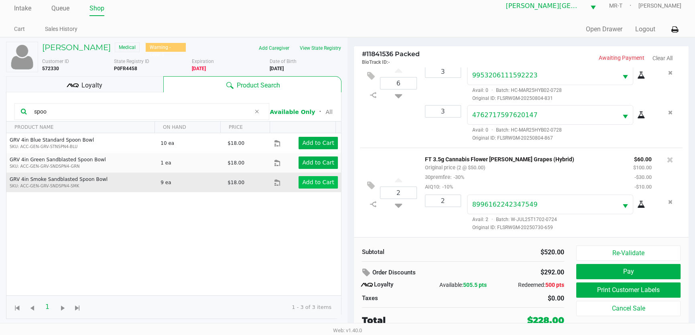
type input "spoo"
click at [322, 176] on button "Add to Cart" at bounding box center [317, 182] width 39 height 12
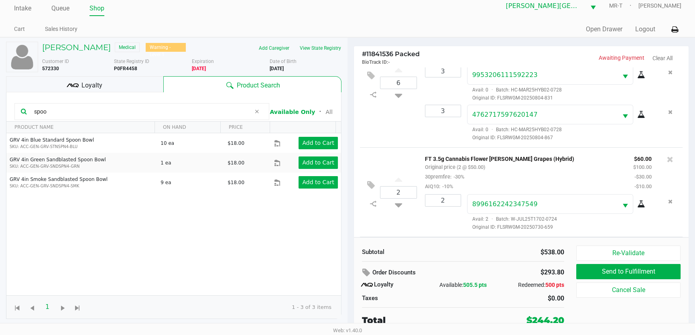
scroll to position [100, 0]
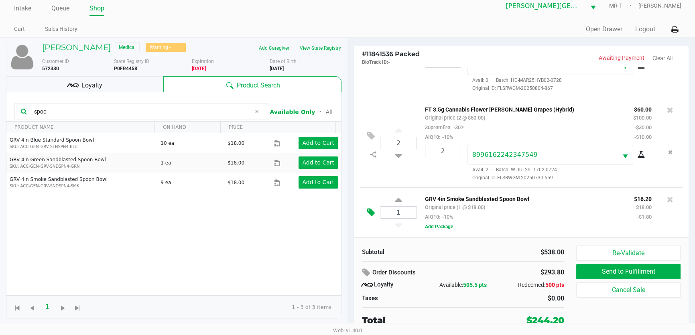
click at [373, 213] on icon at bounding box center [371, 212] width 8 height 9
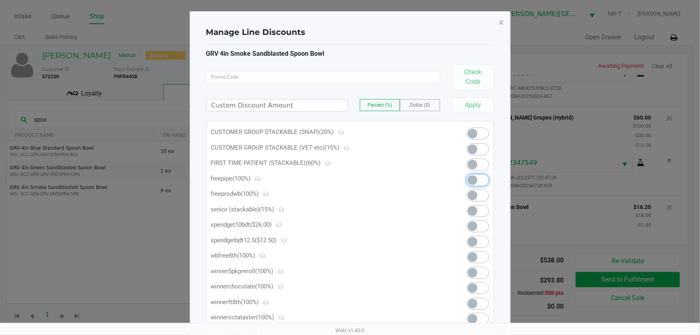
click at [478, 180] on span at bounding box center [477, 180] width 22 height 12
click at [505, 21] on button "×" at bounding box center [501, 22] width 18 height 22
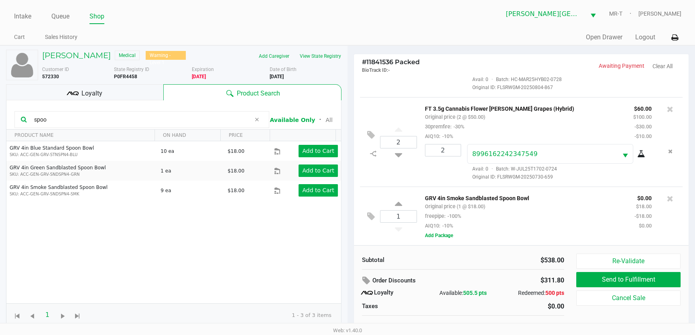
scroll to position [109, 0]
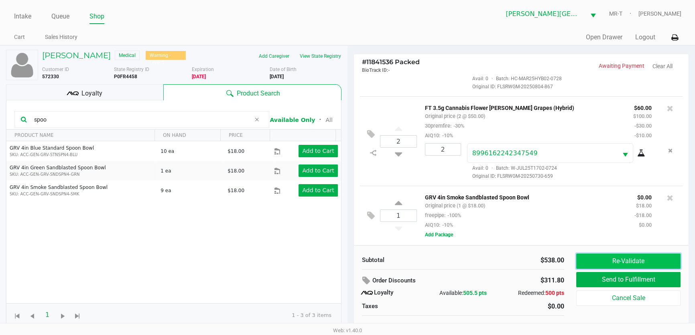
click at [654, 267] on button "Re-Validate" at bounding box center [628, 260] width 104 height 15
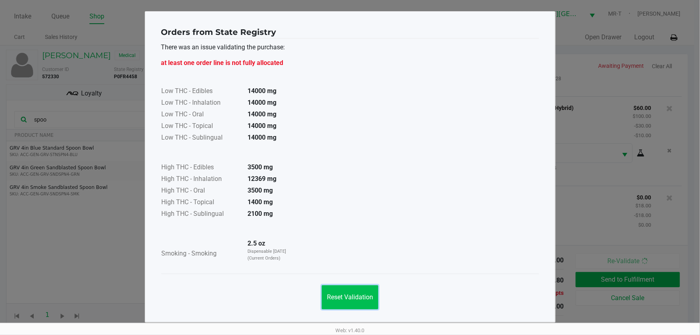
click at [335, 301] on button "Reset Validation" at bounding box center [350, 297] width 57 height 24
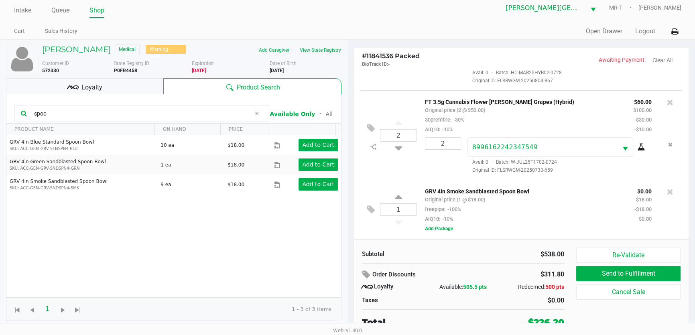
scroll to position [8, 0]
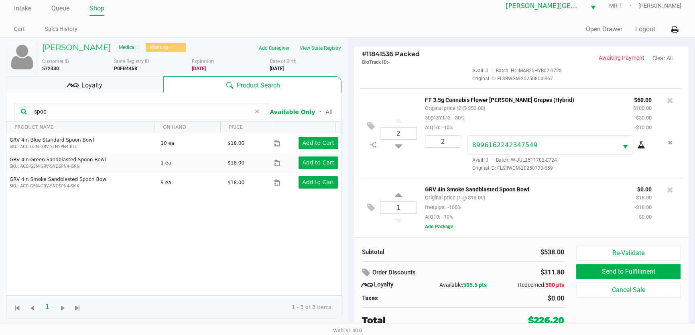
click at [443, 225] on button "Add Package" at bounding box center [439, 226] width 28 height 7
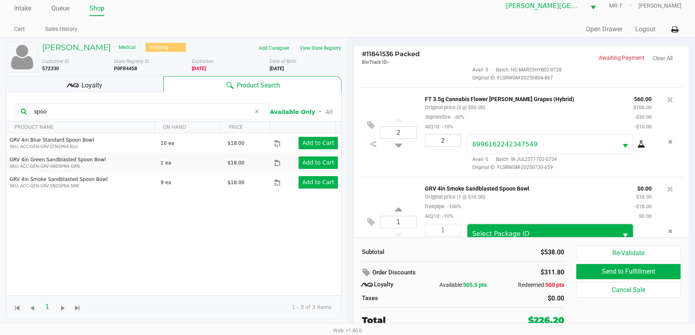
click at [472, 228] on span "Select Package ID" at bounding box center [542, 233] width 150 height 19
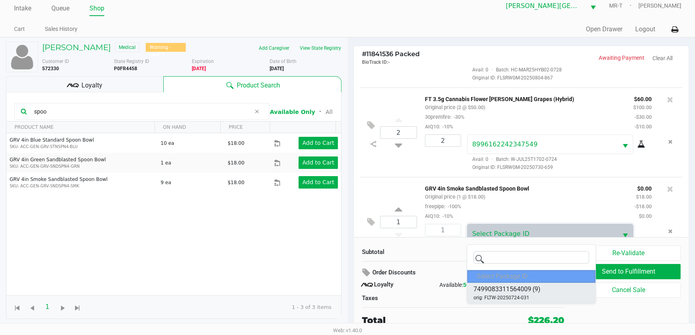
click at [494, 301] on span "orig: FLTW-20250724-031" at bounding box center [501, 297] width 56 height 7
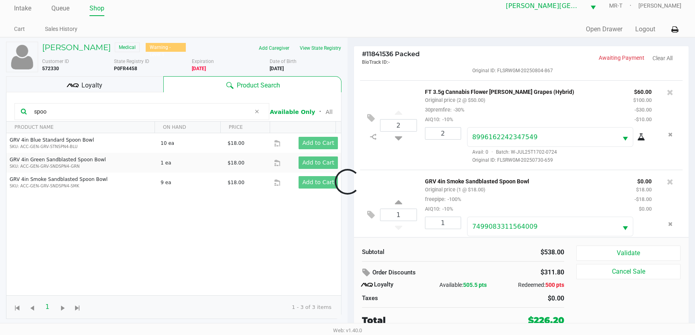
scroll to position [140, 0]
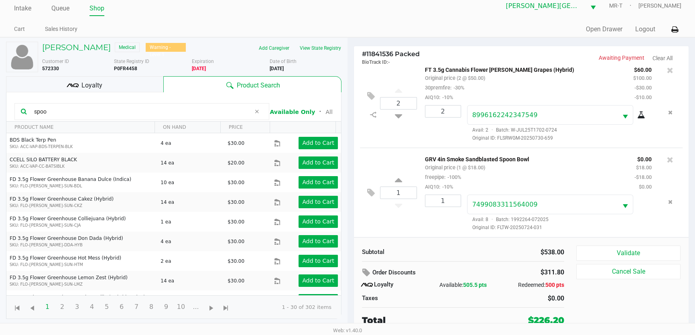
click at [571, 174] on div "GRV 4in Smoke Sandblasted Spoon Bowl Original price (1 @ $18.00) freepipe: -100…" at bounding box center [523, 172] width 209 height 37
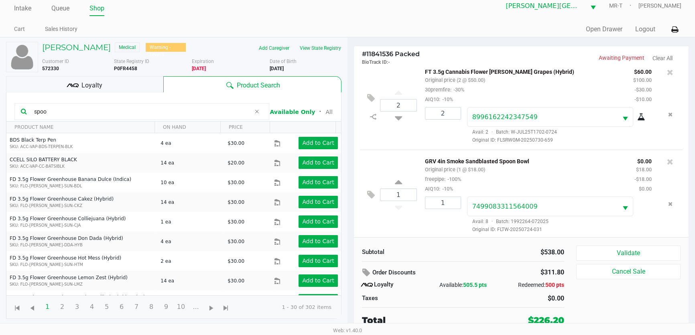
scroll to position [139, 0]
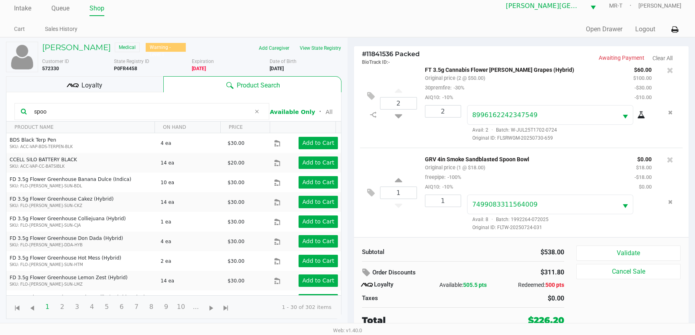
click at [398, 231] on div "1 GRV 4in Smoke Sandblasted Spoon Bowl Original price (1 @ $18.00) freepipe: -1…" at bounding box center [521, 192] width 322 height 89
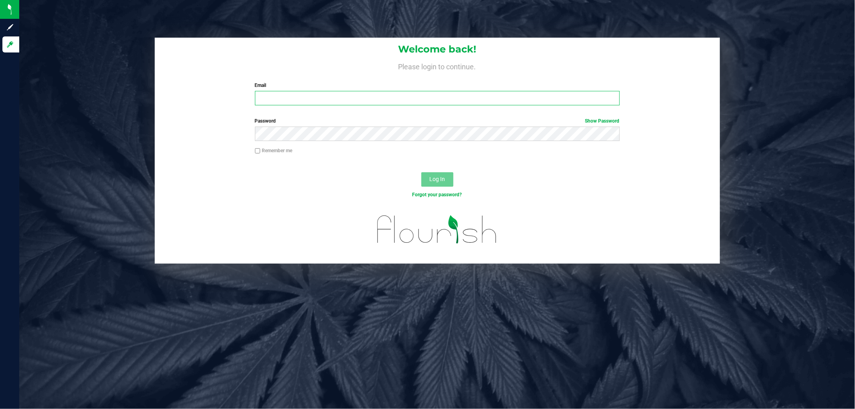
click at [362, 105] on input "Email" at bounding box center [437, 98] width 365 height 14
type input "[EMAIL_ADDRESS][DOMAIN_NAME]"
click at [421, 172] on button "Log In" at bounding box center [437, 179] width 32 height 14
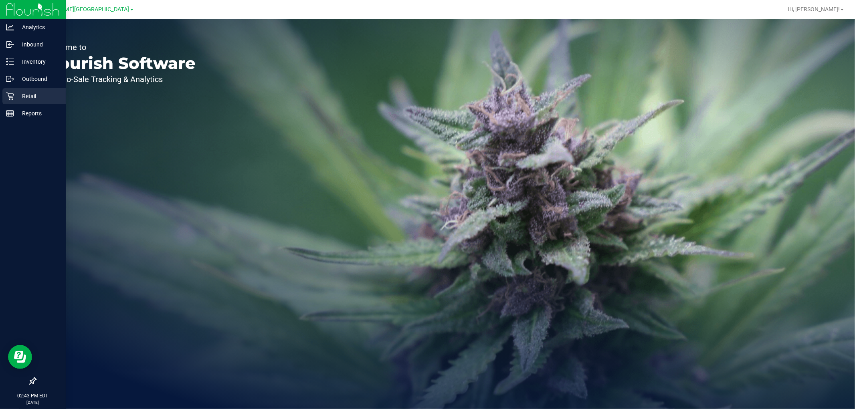
click at [20, 93] on p "Retail" at bounding box center [38, 96] width 48 height 10
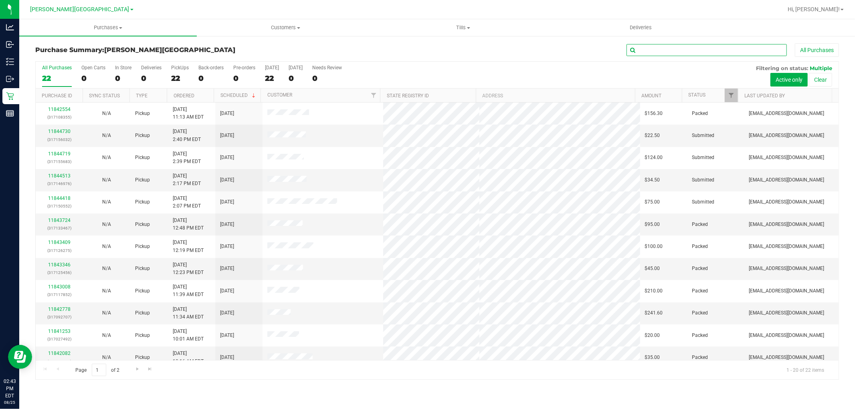
click at [747, 48] on input "text" at bounding box center [707, 50] width 160 height 12
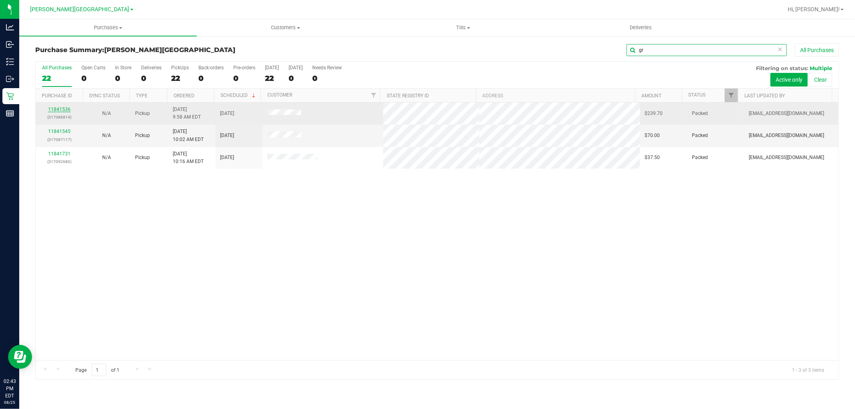
type input "gr"
click at [55, 110] on link "11841536" at bounding box center [59, 110] width 22 height 6
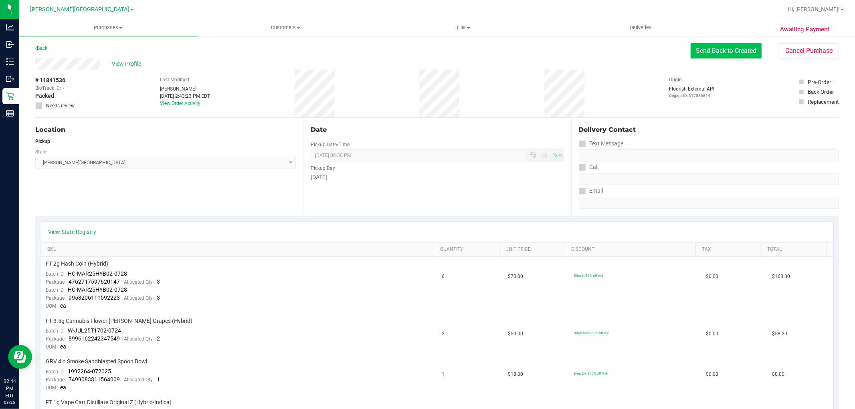
click at [726, 58] on button "Send Back to Created" at bounding box center [726, 50] width 71 height 15
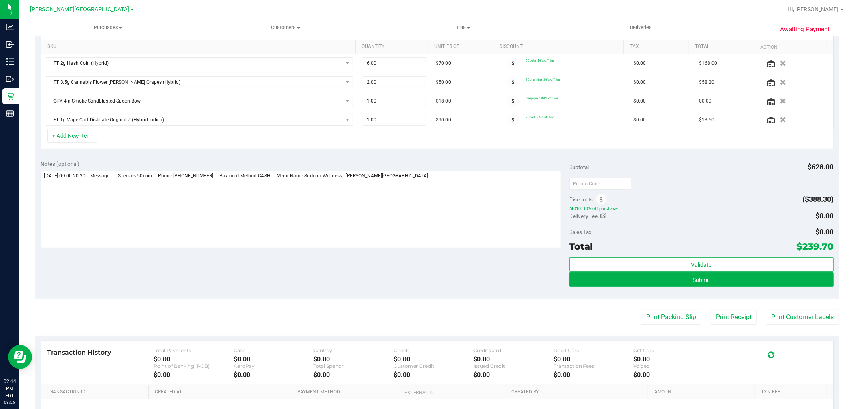
scroll to position [223, 0]
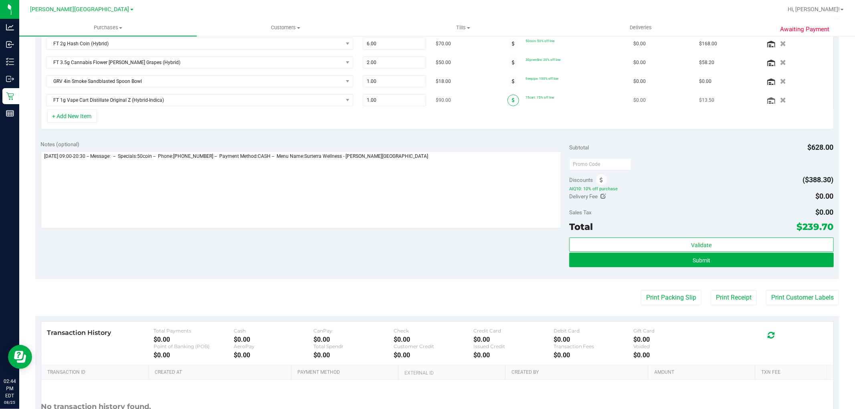
click at [510, 100] on span at bounding box center [514, 101] width 12 height 12
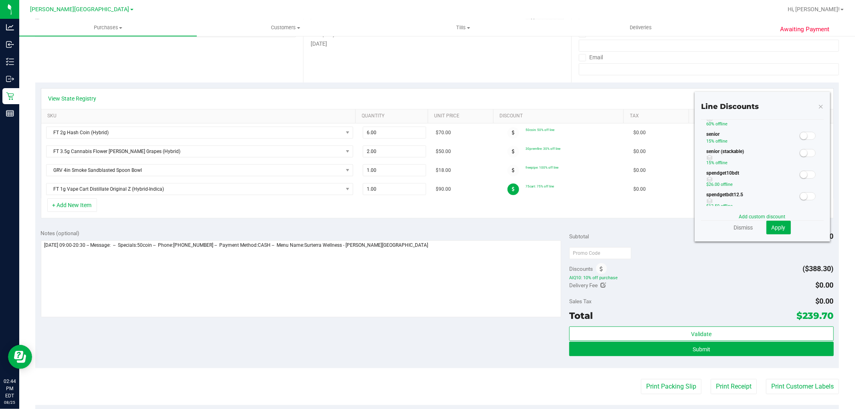
scroll to position [178, 0]
click at [803, 179] on span at bounding box center [808, 181] width 16 height 8
click at [770, 223] on button "Apply" at bounding box center [779, 228] width 24 height 14
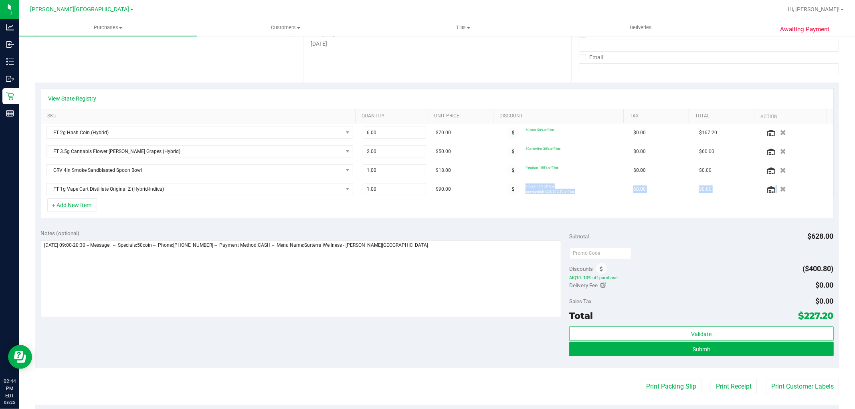
drag, startPoint x: 504, startPoint y: 193, endPoint x: 759, endPoint y: 221, distance: 256.1
click at [723, 223] on div "View State Registry SKU Quantity Unit Price Discount Tax Total Action FT 2g Has…" at bounding box center [437, 154] width 804 height 142
click at [780, 192] on icon "button" at bounding box center [783, 189] width 7 height 6
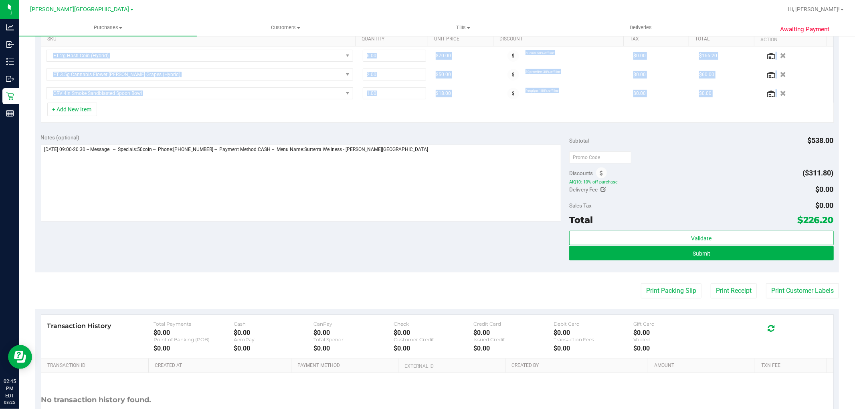
scroll to position [267, 0]
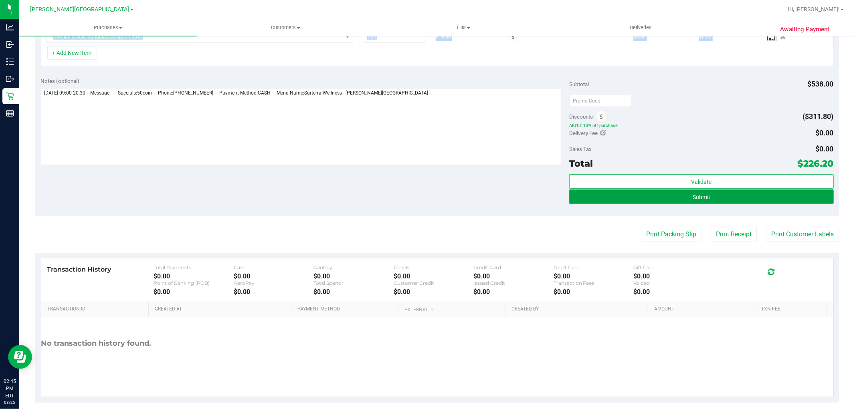
click at [671, 192] on button "Submit" at bounding box center [701, 197] width 264 height 14
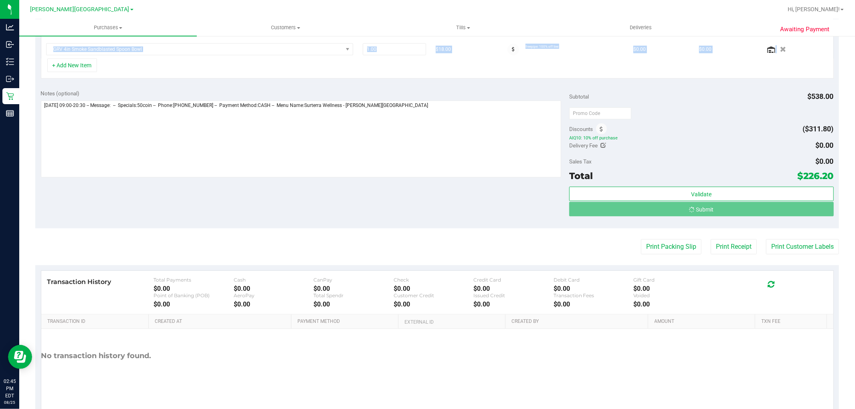
scroll to position [243, 0]
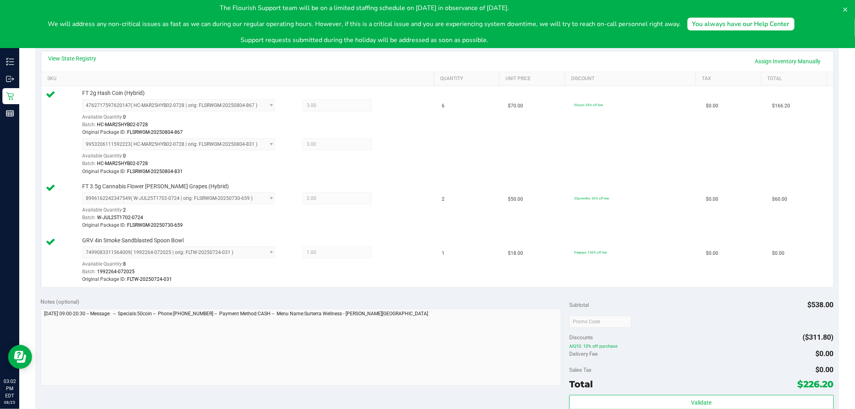
scroll to position [223, 0]
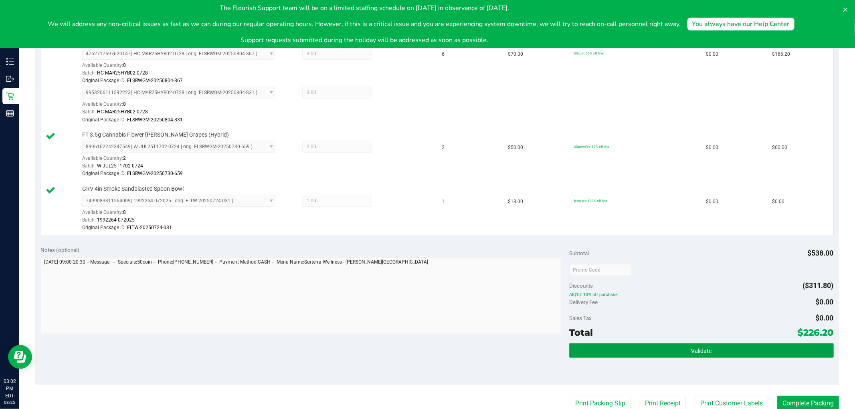
click at [687, 347] on button "Validate" at bounding box center [701, 351] width 264 height 14
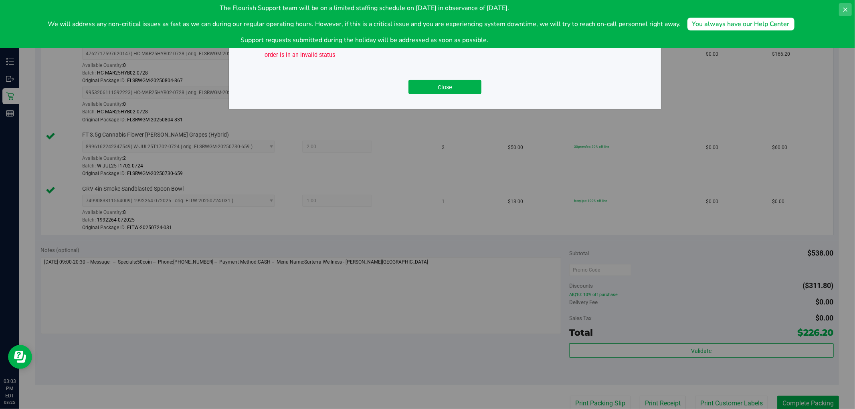
click at [849, 12] on button at bounding box center [845, 9] width 13 height 13
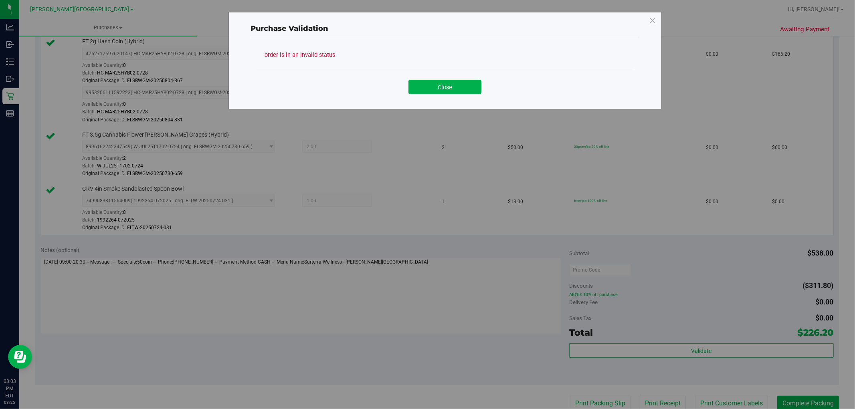
click at [648, 21] on div "Purchase Validation order is in an invalid status Close" at bounding box center [445, 60] width 433 height 97
click at [654, 22] on icon at bounding box center [652, 20] width 7 height 13
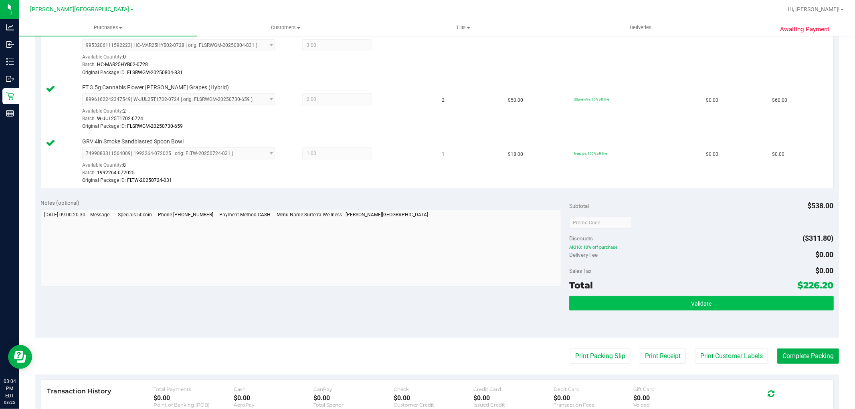
scroll to position [356, 0]
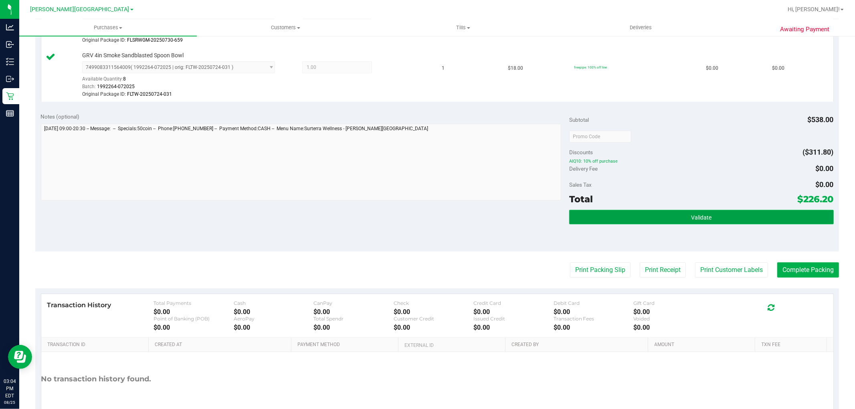
click at [732, 219] on button "Validate" at bounding box center [701, 217] width 264 height 14
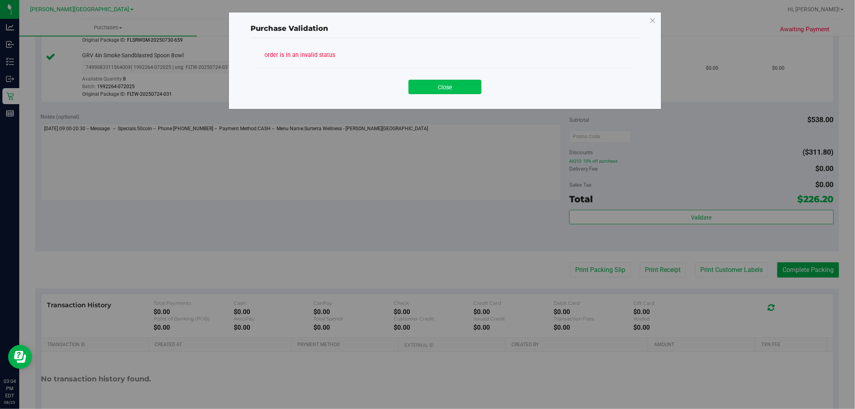
click at [434, 82] on button "Close" at bounding box center [445, 87] width 73 height 14
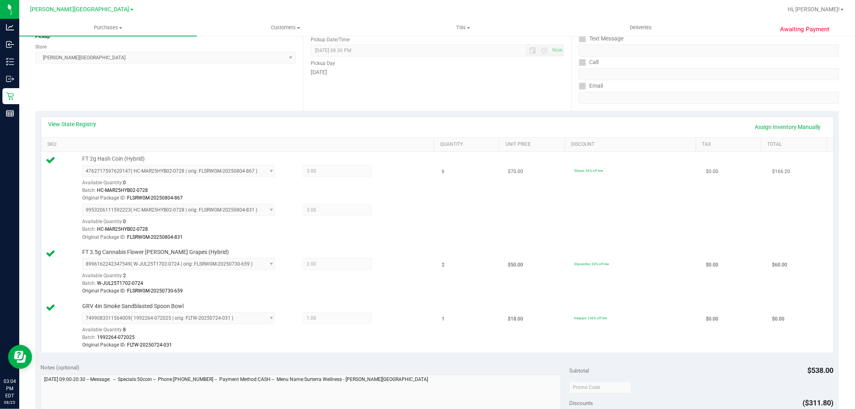
scroll to position [89, 0]
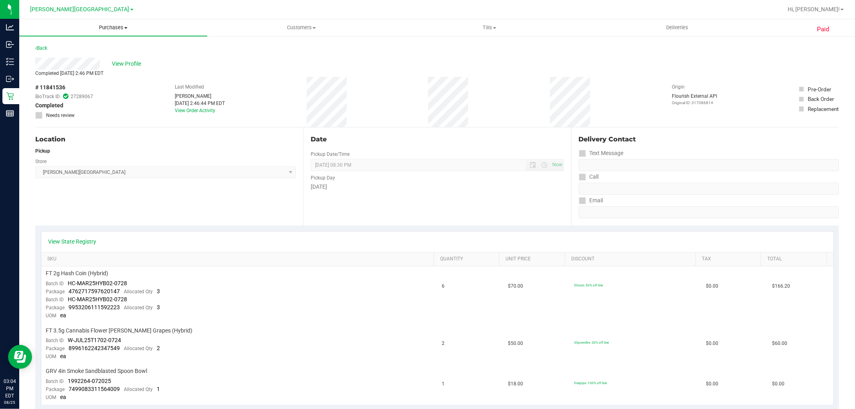
drag, startPoint x: 126, startPoint y: 19, endPoint x: 124, endPoint y: 24, distance: 5.7
click at [126, 19] on uib-tab-heading "Purchases Summary of purchases Fulfillment All purchases" at bounding box center [113, 27] width 188 height 17
click at [117, 29] on span "Purchases" at bounding box center [113, 27] width 188 height 7
click at [113, 30] on span "Purchases" at bounding box center [113, 27] width 188 height 7
click at [80, 57] on li "Fulfillment" at bounding box center [113, 58] width 188 height 10
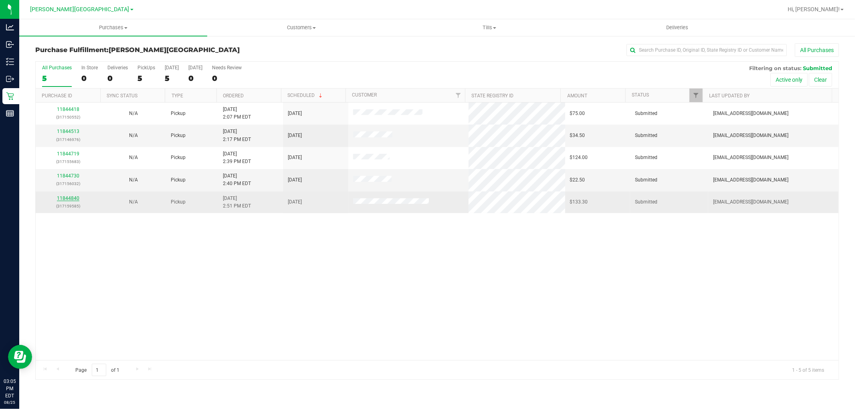
click at [76, 199] on link "11844840" at bounding box center [68, 199] width 22 height 6
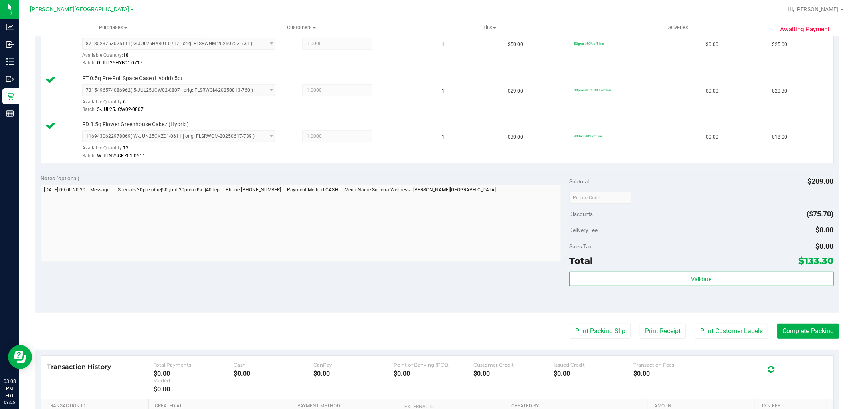
scroll to position [312, 0]
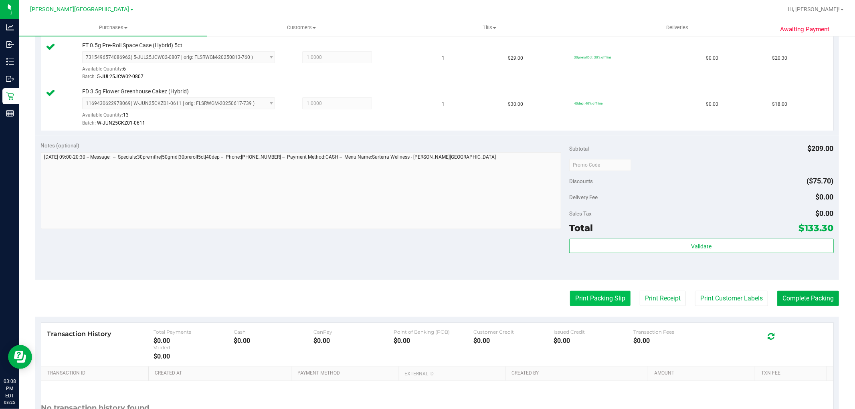
click at [586, 290] on purchase-details "Back Edit Purchase Cancel Purchase View Profile # 11844840 BioTrack ID: - Submi…" at bounding box center [437, 99] width 804 height 735
click at [589, 301] on button "Print Packing Slip" at bounding box center [600, 298] width 61 height 15
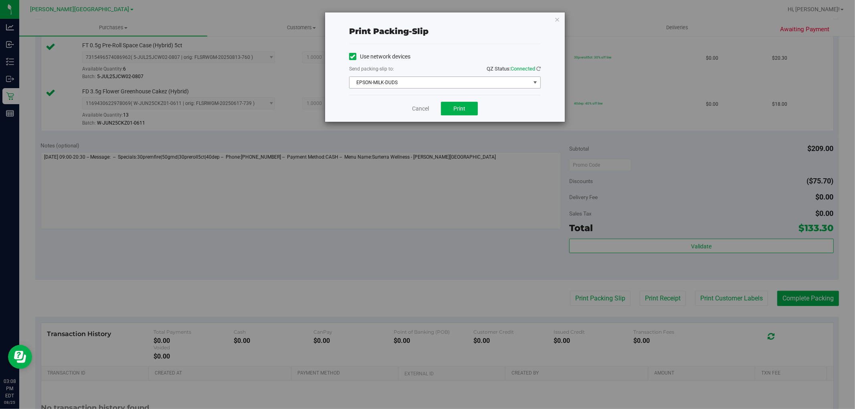
click at [482, 79] on span "EPSON-MILK-DUDS" at bounding box center [440, 82] width 181 height 11
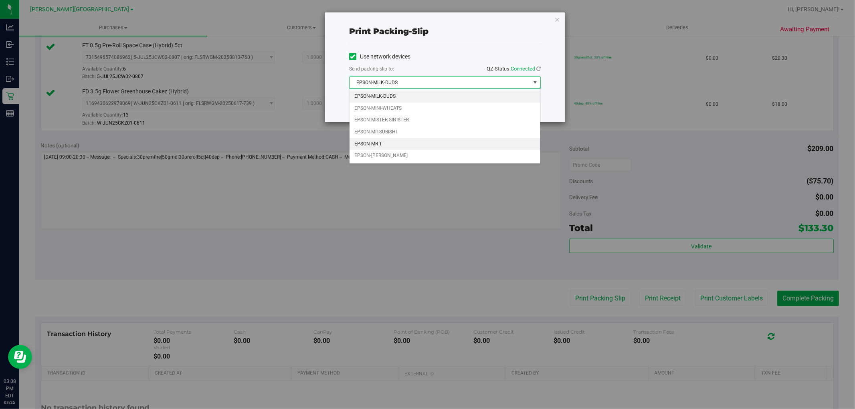
click at [419, 142] on li "EPSON-MR-T" at bounding box center [445, 144] width 191 height 12
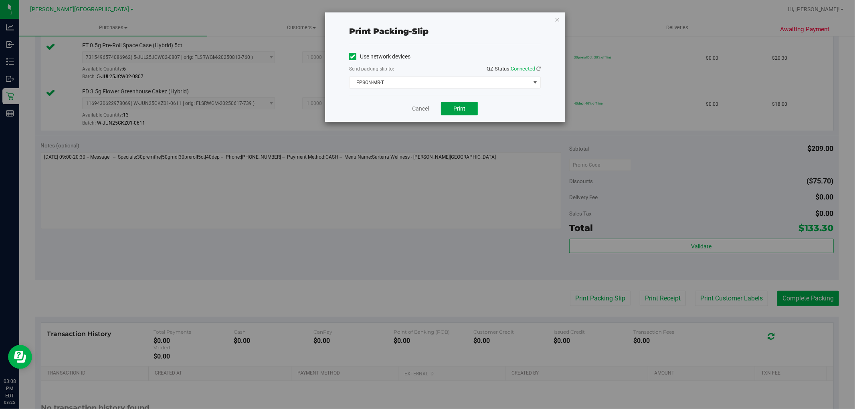
click at [474, 107] on button "Print" at bounding box center [459, 109] width 37 height 14
click at [555, 18] on icon "button" at bounding box center [558, 19] width 6 height 10
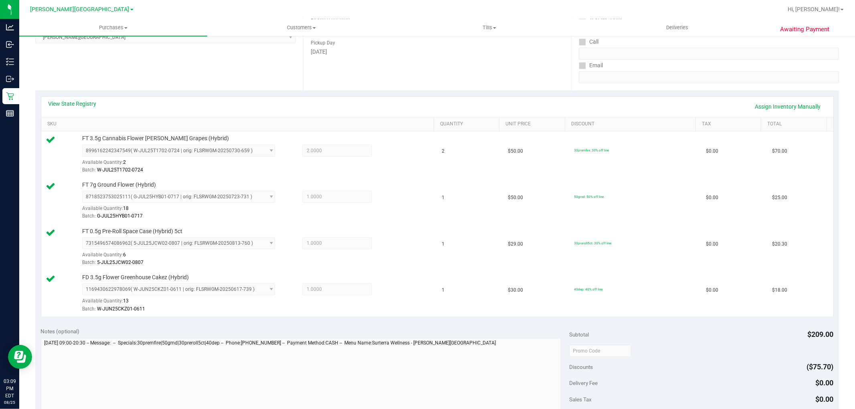
scroll to position [223, 0]
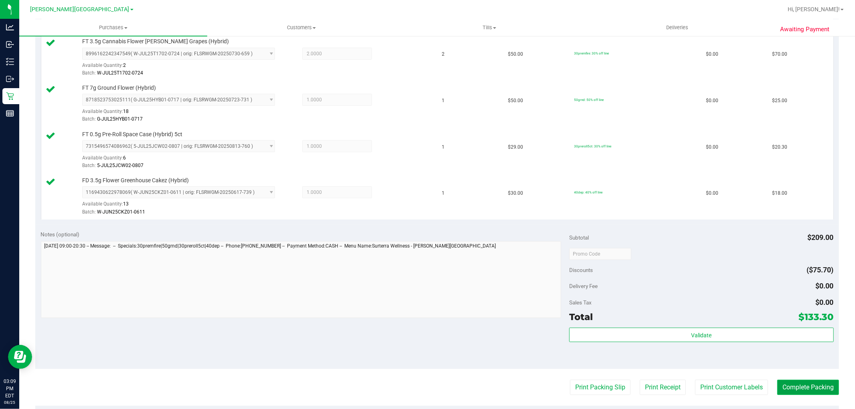
click at [818, 387] on button "Complete Packing" at bounding box center [809, 387] width 62 height 15
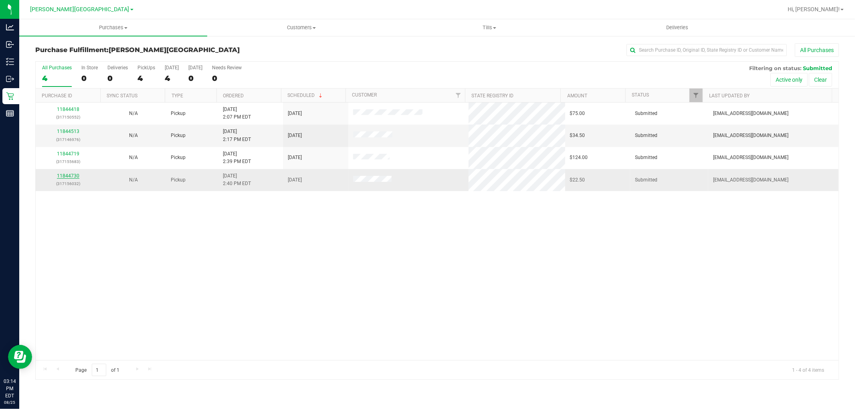
click at [73, 178] on link "11844730" at bounding box center [68, 176] width 22 height 6
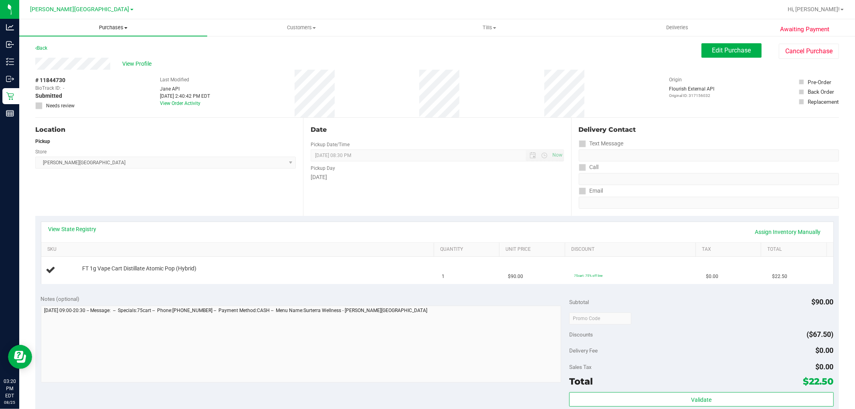
click at [105, 24] on span "Purchases" at bounding box center [113, 27] width 188 height 7
click at [71, 54] on li "Fulfillment" at bounding box center [113, 58] width 188 height 10
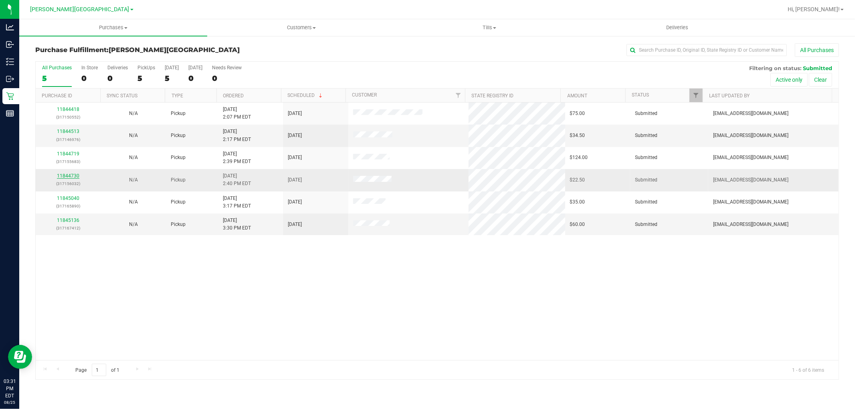
click at [71, 175] on link "11844730" at bounding box center [68, 176] width 22 height 6
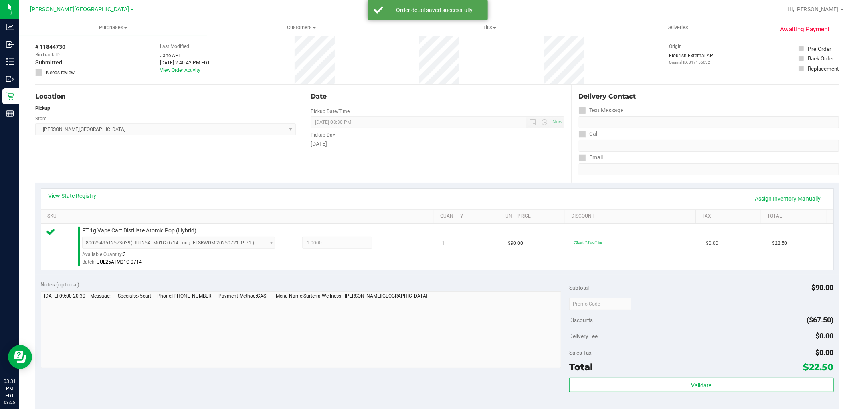
scroll to position [89, 0]
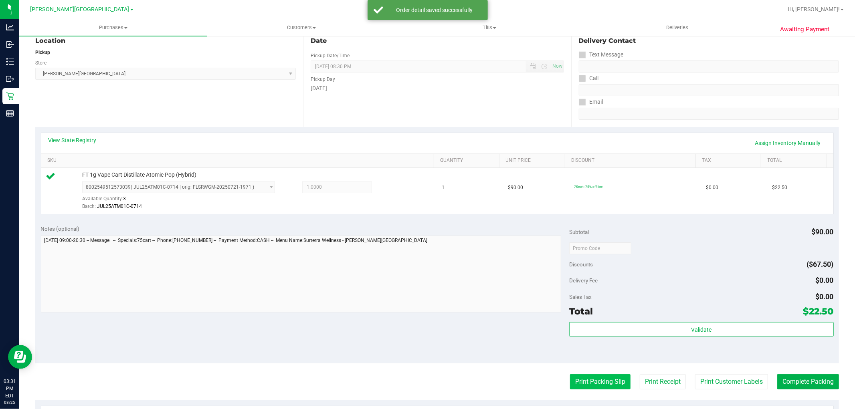
click at [599, 386] on button "Print Packing Slip" at bounding box center [600, 382] width 61 height 15
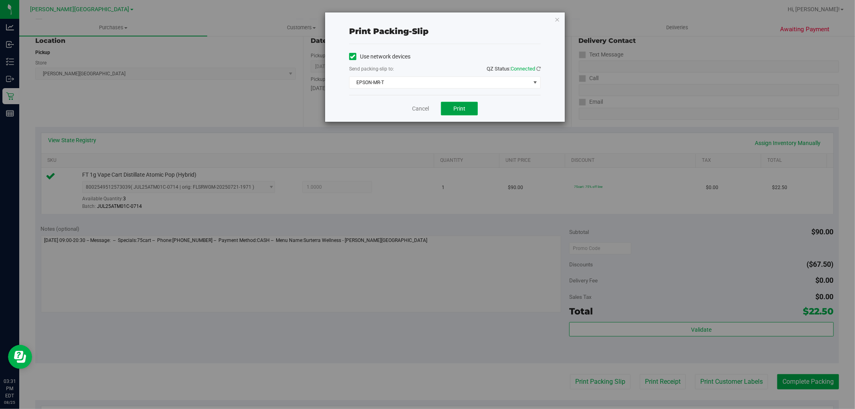
click at [466, 112] on button "Print" at bounding box center [459, 109] width 37 height 14
click at [559, 16] on icon "button" at bounding box center [558, 19] width 6 height 10
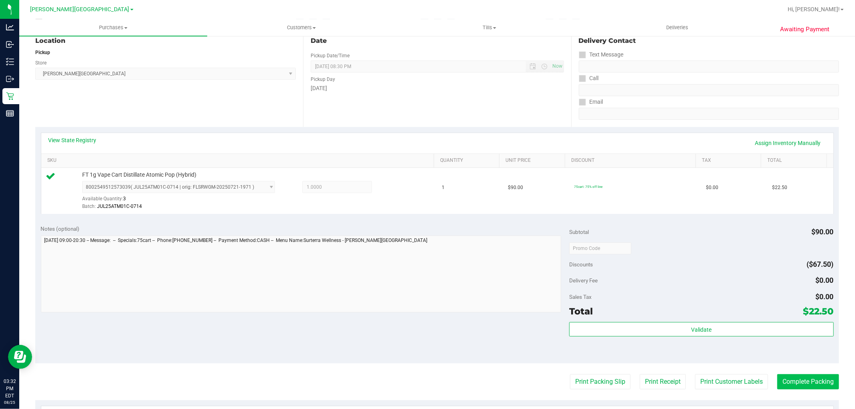
click at [821, 375] on purchase-details "Back Edit Purchase Cancel Purchase View Profile # 11844730 BioTrack ID: - Submi…" at bounding box center [437, 252] width 804 height 596
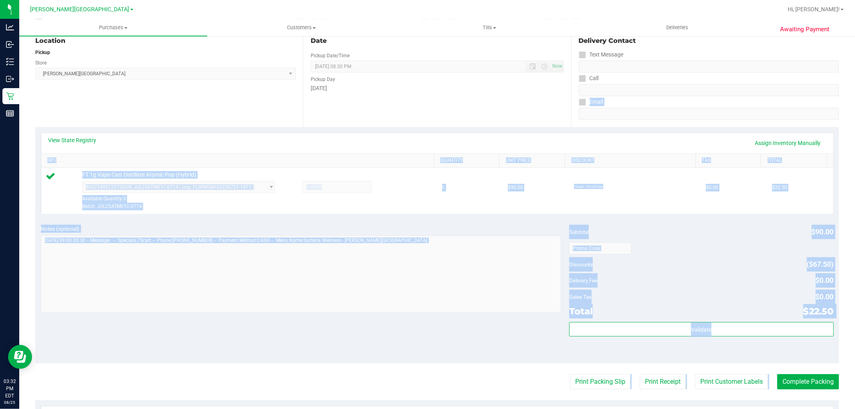
click at [822, 374] on purchase-details "Back Edit Purchase Cancel Purchase View Profile # 11844730 BioTrack ID: - Submi…" at bounding box center [437, 252] width 804 height 596
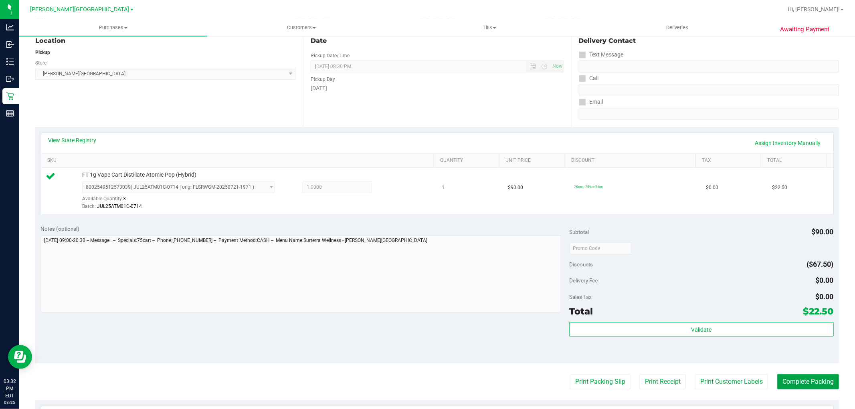
click at [816, 380] on button "Complete Packing" at bounding box center [809, 382] width 62 height 15
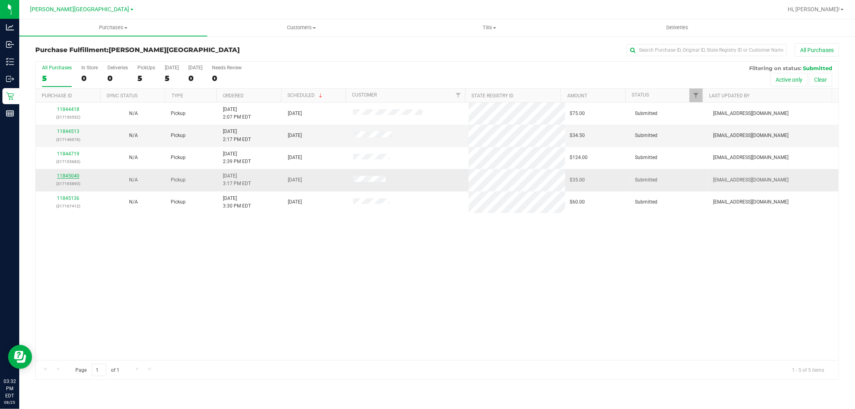
click at [75, 175] on link "11845040" at bounding box center [68, 176] width 22 height 6
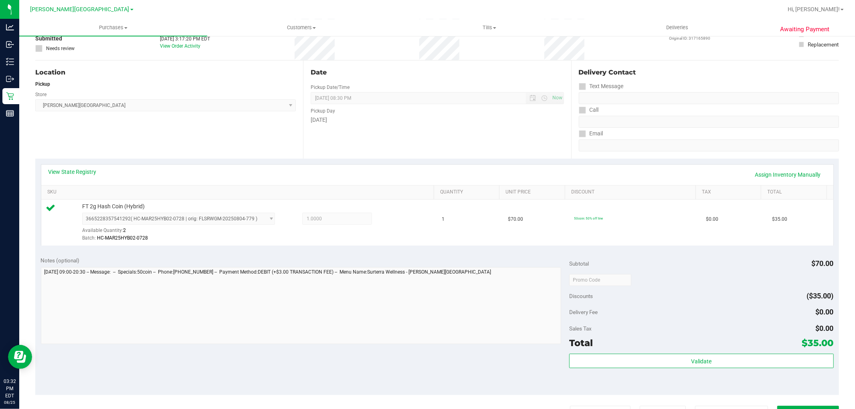
scroll to position [178, 0]
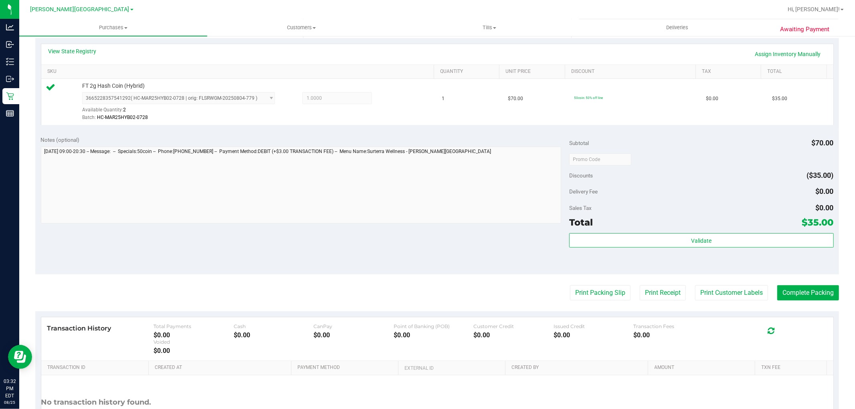
click at [638, 252] on div "Validate" at bounding box center [701, 251] width 264 height 36
click at [638, 250] on div "Validate" at bounding box center [701, 251] width 264 height 36
click at [638, 245] on button "Validate" at bounding box center [701, 240] width 264 height 14
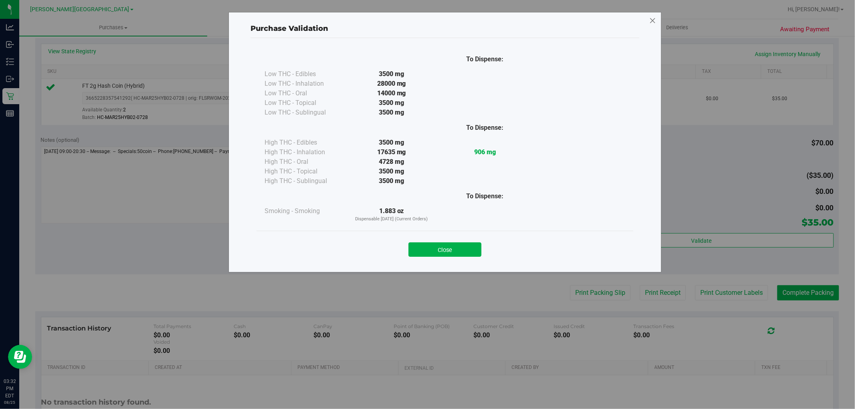
click at [650, 19] on icon at bounding box center [652, 20] width 7 height 13
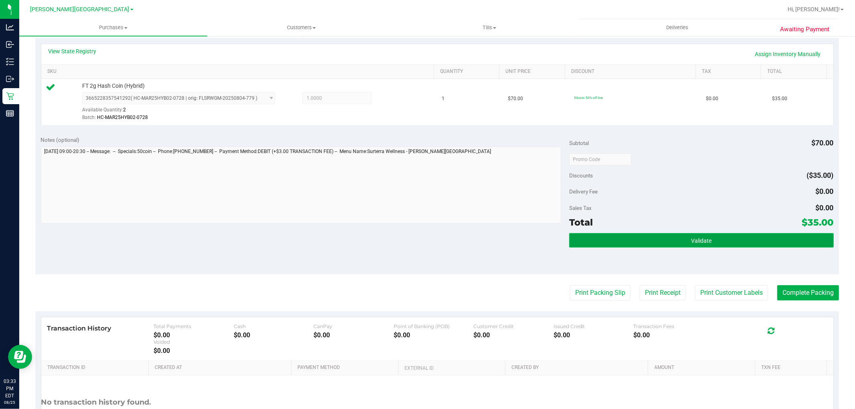
click at [684, 245] on button "Validate" at bounding box center [701, 240] width 264 height 14
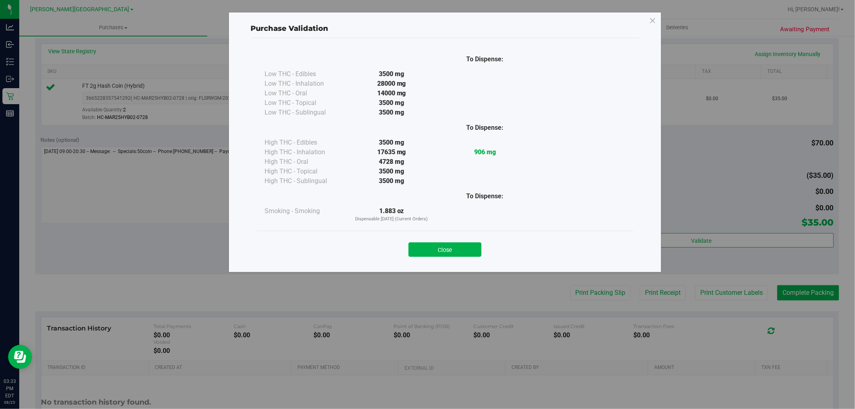
click at [472, 253] on button "Close" at bounding box center [445, 250] width 73 height 14
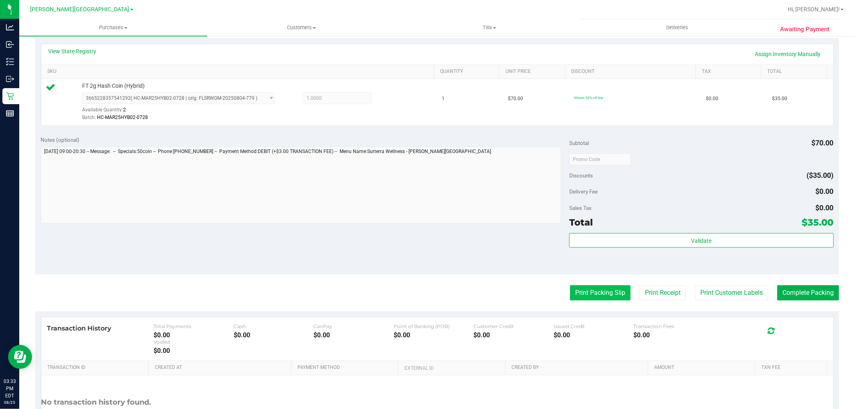
click at [585, 290] on button "Print Packing Slip" at bounding box center [600, 293] width 61 height 15
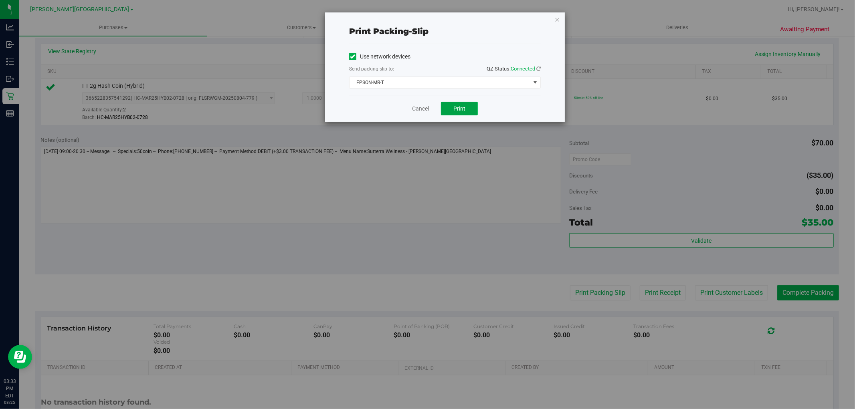
click at [463, 107] on span "Print" at bounding box center [460, 108] width 12 height 6
drag, startPoint x: 569, startPoint y: 11, endPoint x: 556, endPoint y: 16, distance: 14.5
click at [569, 11] on div "Print packing-slip Use network devices Send packing-slip to: QZ Status: Connect…" at bounding box center [430, 204] width 861 height 409
click at [555, 16] on icon "button" at bounding box center [558, 19] width 6 height 10
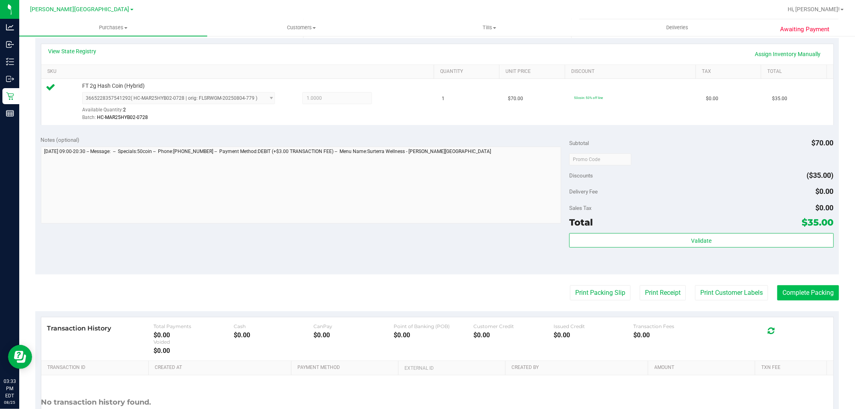
drag, startPoint x: 786, startPoint y: 284, endPoint x: 784, endPoint y: 293, distance: 9.5
click at [785, 284] on purchase-details "Back Edit Purchase Cancel Purchase View Profile # 11845040 BioTrack ID: - Submi…" at bounding box center [437, 163] width 804 height 596
click at [784, 296] on button "Complete Packing" at bounding box center [809, 293] width 62 height 15
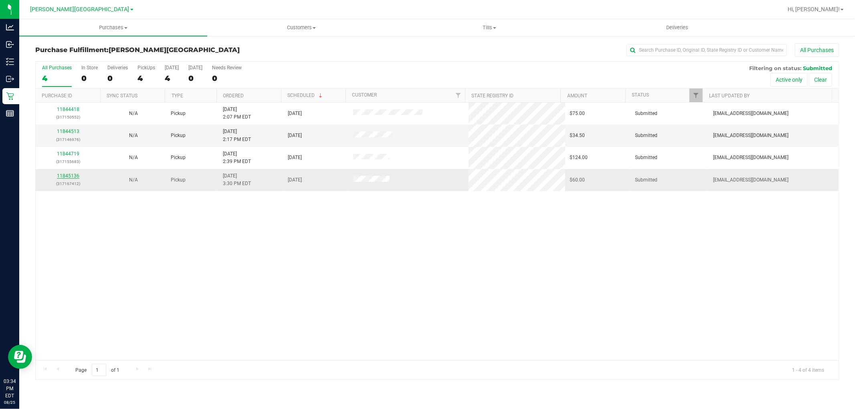
click at [75, 176] on link "11845136" at bounding box center [68, 176] width 22 height 6
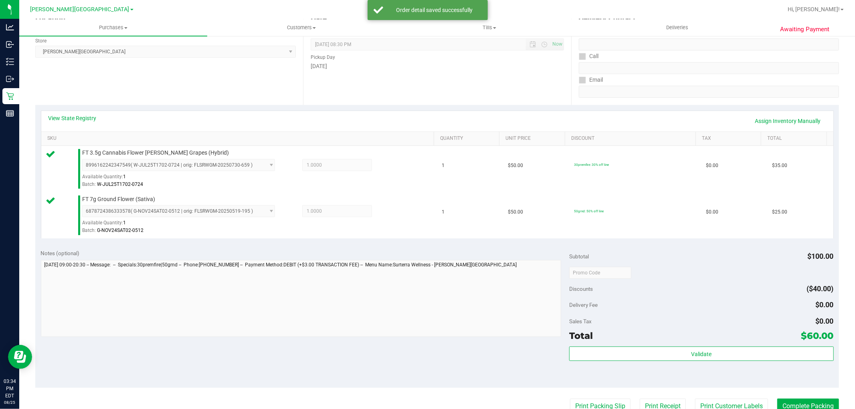
scroll to position [178, 0]
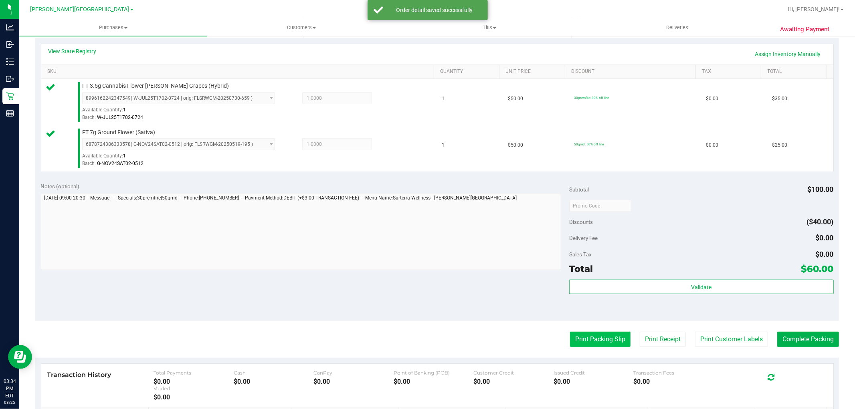
click at [600, 330] on purchase-details "Back Edit Purchase Cancel Purchase View Profile # 11845136 BioTrack ID: - Submi…" at bounding box center [437, 186] width 804 height 643
click at [600, 332] on button "Print Packing Slip" at bounding box center [600, 339] width 61 height 15
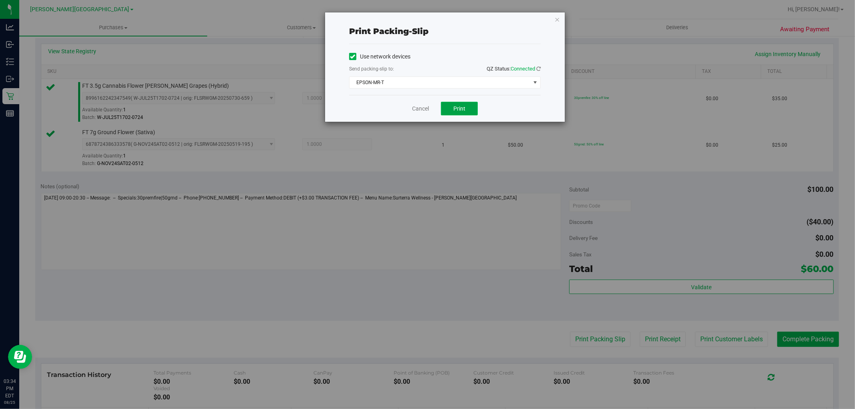
click at [448, 108] on button "Print" at bounding box center [459, 109] width 37 height 14
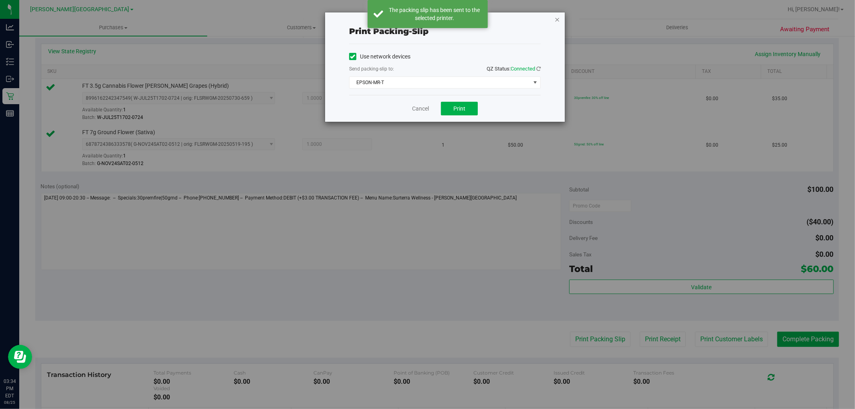
click at [559, 18] on icon "button" at bounding box center [558, 19] width 6 height 10
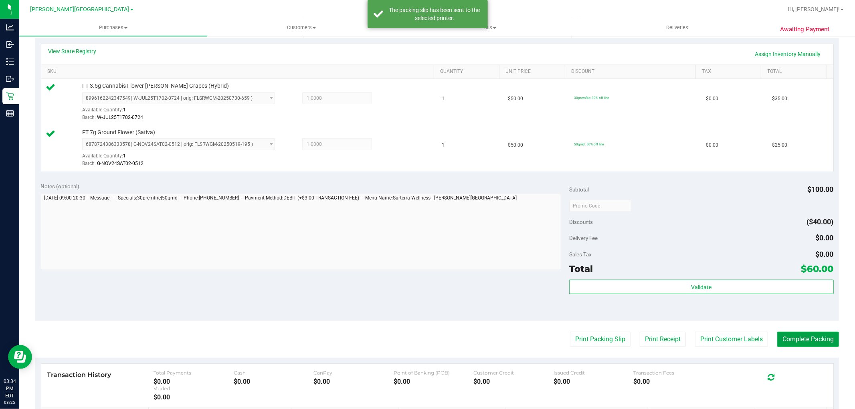
click at [794, 338] on button "Complete Packing" at bounding box center [809, 339] width 62 height 15
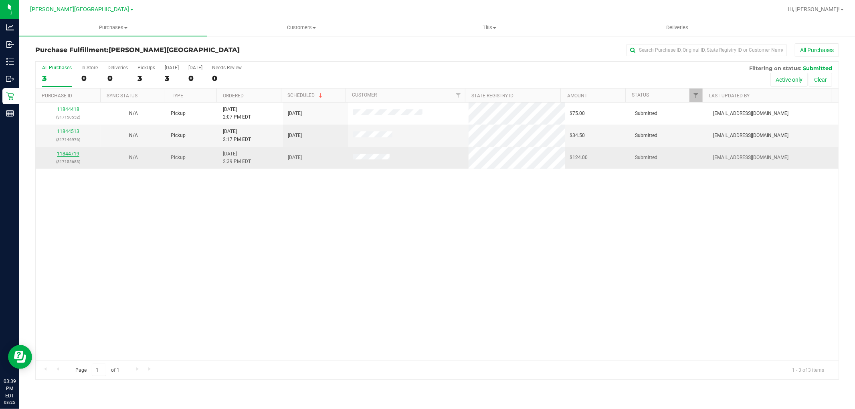
click at [71, 152] on link "11844719" at bounding box center [68, 154] width 22 height 6
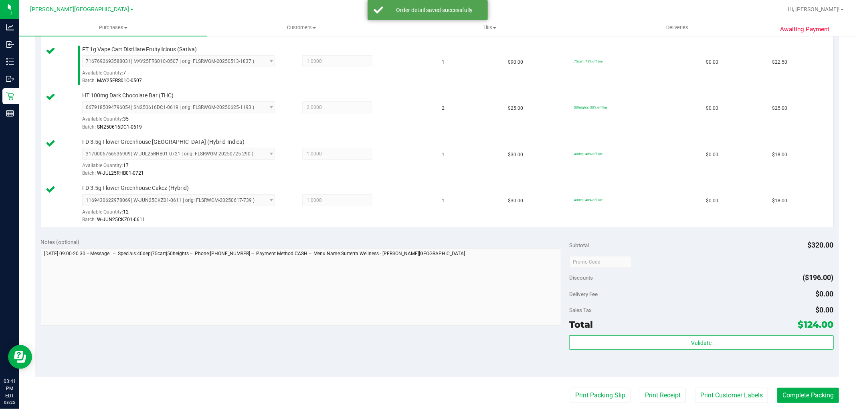
scroll to position [356, 0]
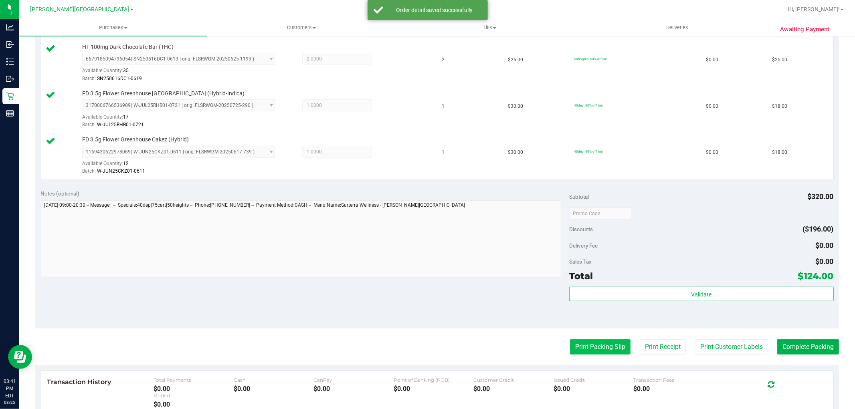
click at [595, 350] on button "Print Packing Slip" at bounding box center [600, 347] width 61 height 15
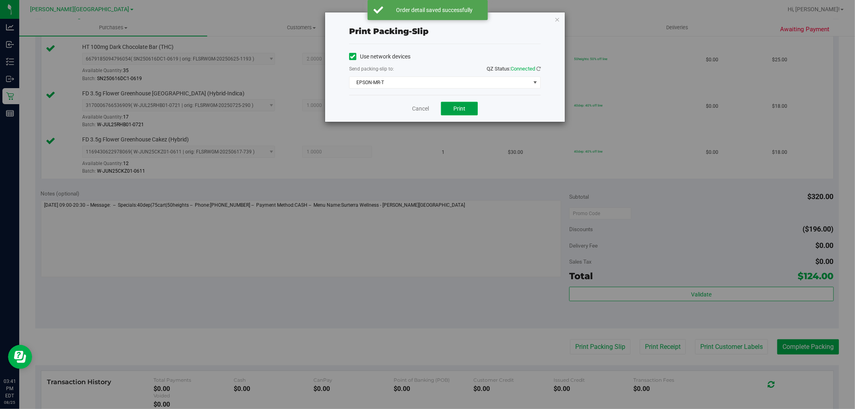
click at [452, 106] on button "Print" at bounding box center [459, 109] width 37 height 14
click at [557, 18] on icon "button" at bounding box center [558, 19] width 6 height 10
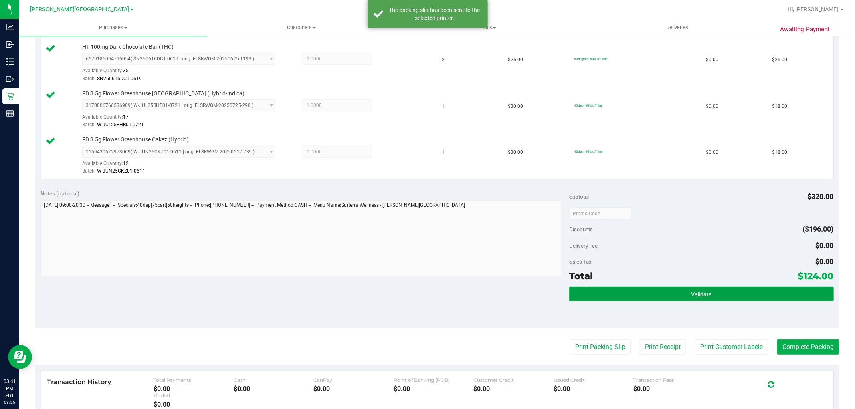
click at [774, 294] on button "Validate" at bounding box center [701, 294] width 264 height 14
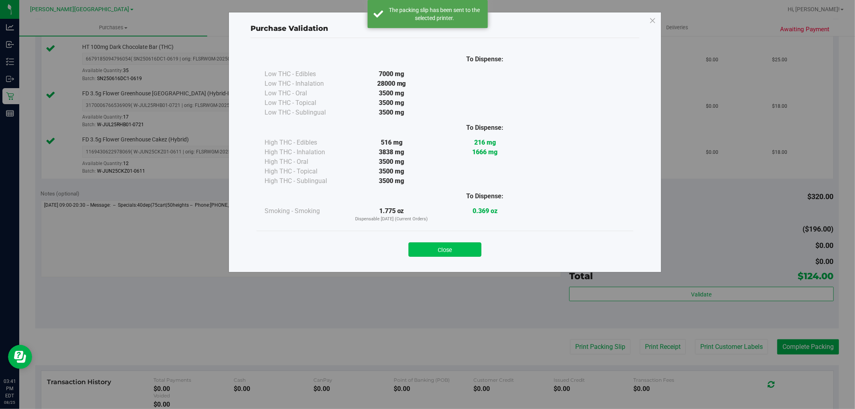
click at [476, 251] on button "Close" at bounding box center [445, 250] width 73 height 14
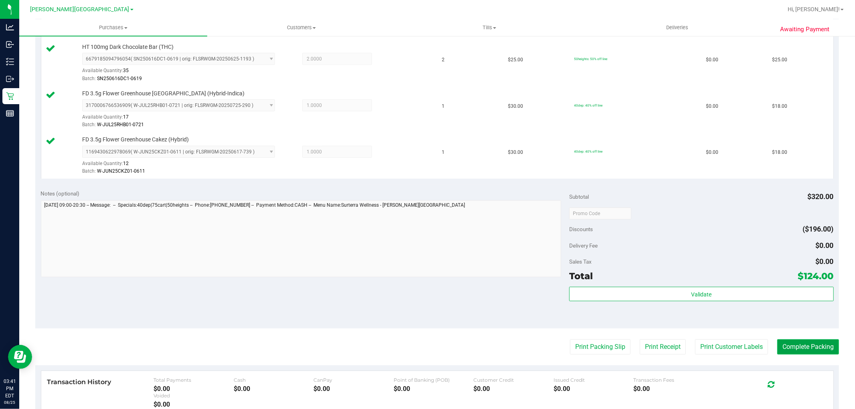
click at [824, 344] on button "Complete Packing" at bounding box center [809, 347] width 62 height 15
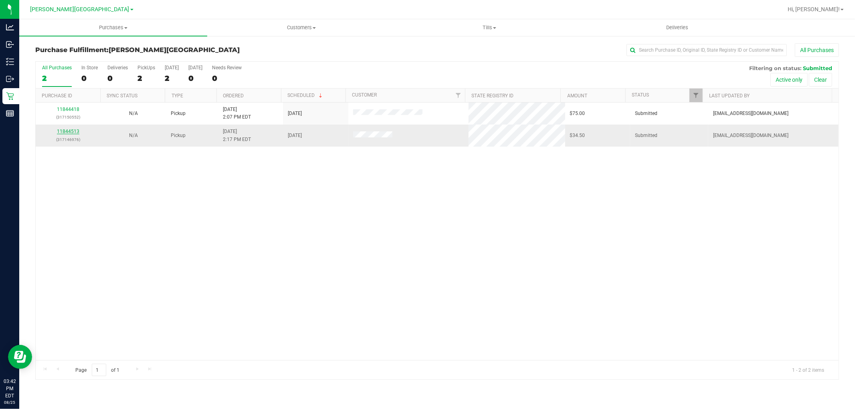
click at [70, 130] on link "11844513" at bounding box center [68, 132] width 22 height 6
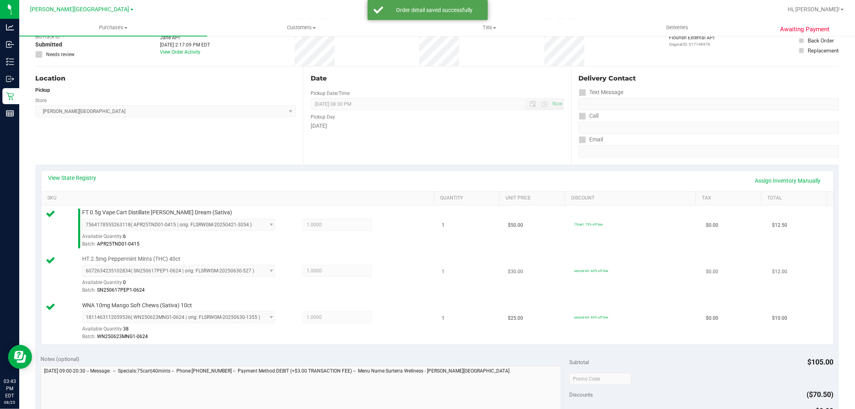
scroll to position [178, 0]
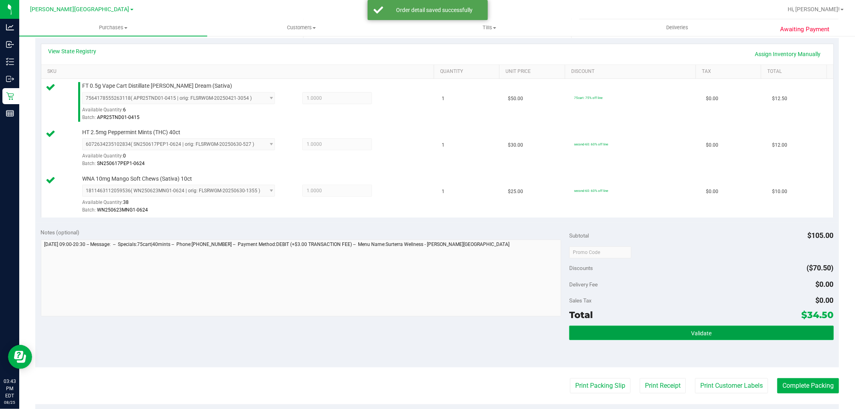
click at [742, 334] on button "Validate" at bounding box center [701, 333] width 264 height 14
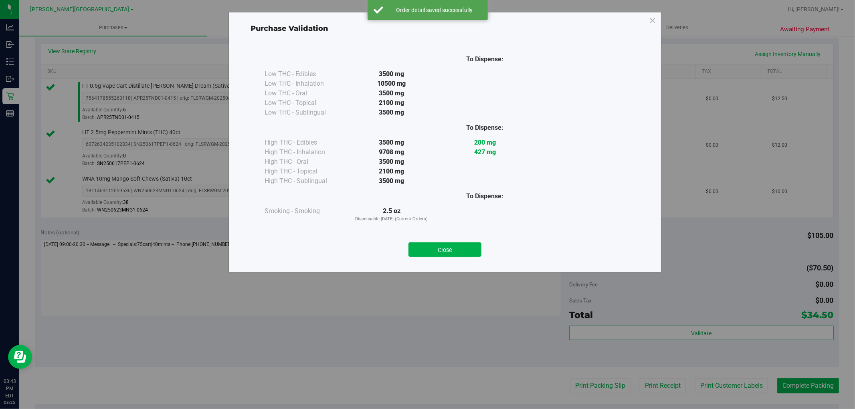
click at [464, 245] on button "Close" at bounding box center [445, 250] width 73 height 14
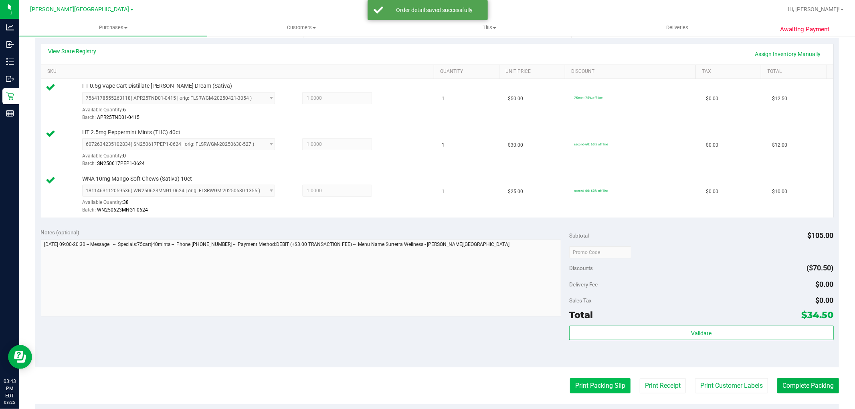
click at [599, 391] on button "Print Packing Slip" at bounding box center [600, 386] width 61 height 15
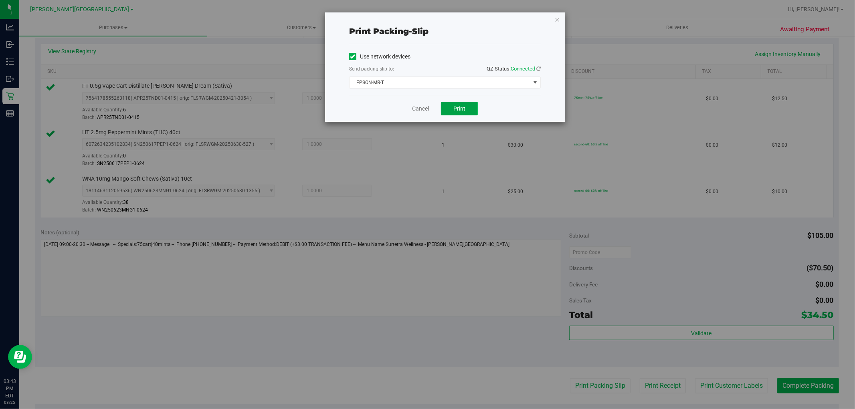
click at [470, 107] on button "Print" at bounding box center [459, 109] width 37 height 14
click at [558, 17] on icon "button" at bounding box center [558, 19] width 6 height 10
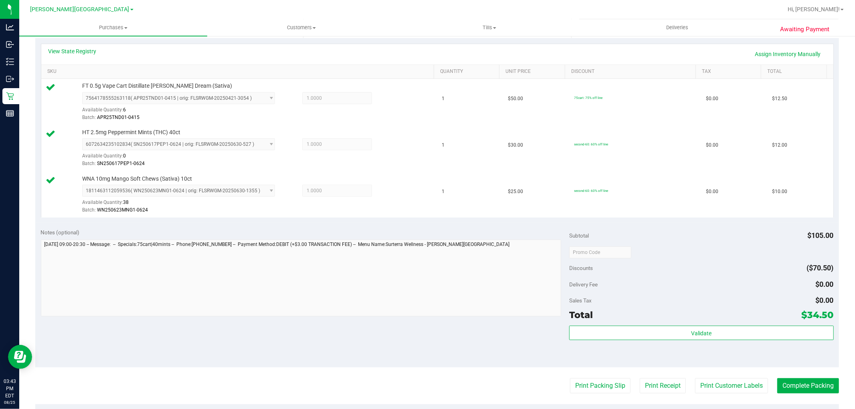
click at [796, 375] on purchase-details "Back Edit Purchase Cancel Purchase View Profile # 11844513 BioTrack ID: - Submi…" at bounding box center [437, 209] width 804 height 689
click at [792, 392] on button "Complete Packing" at bounding box center [809, 386] width 62 height 15
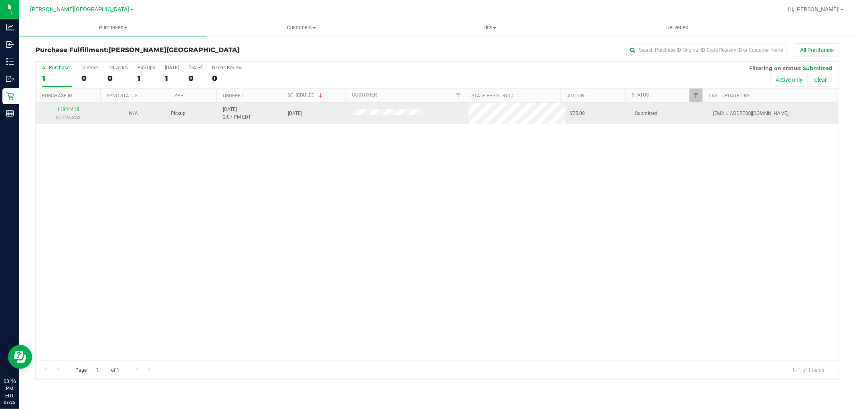
click at [71, 111] on link "11844418" at bounding box center [68, 110] width 22 height 6
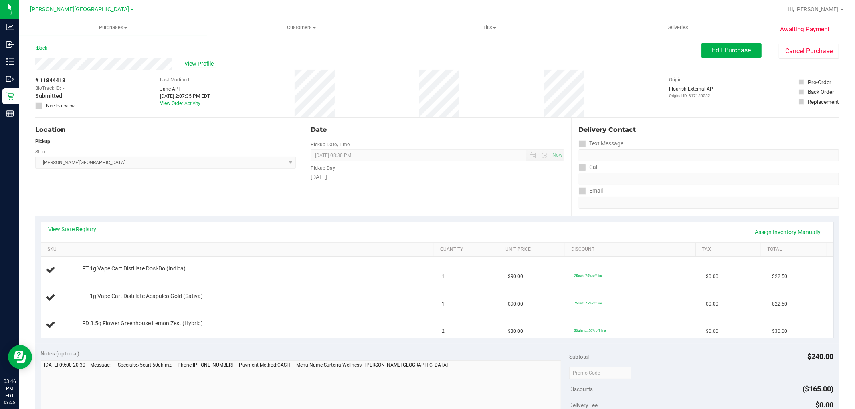
click at [196, 65] on span "View Profile" at bounding box center [200, 64] width 32 height 8
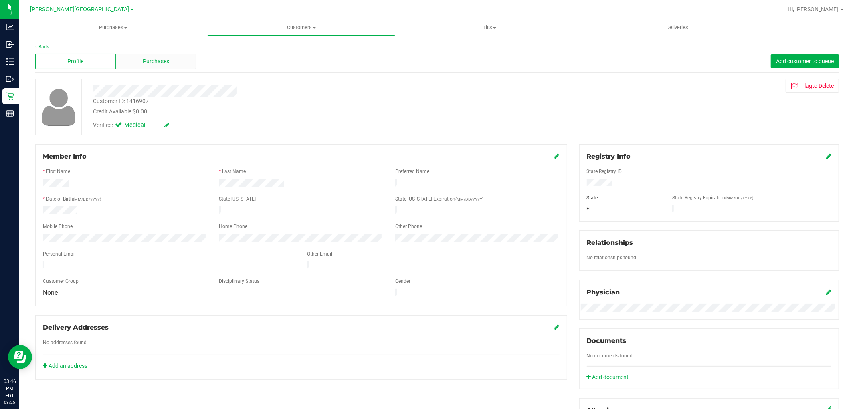
click at [158, 61] on span "Purchases" at bounding box center [156, 61] width 26 height 8
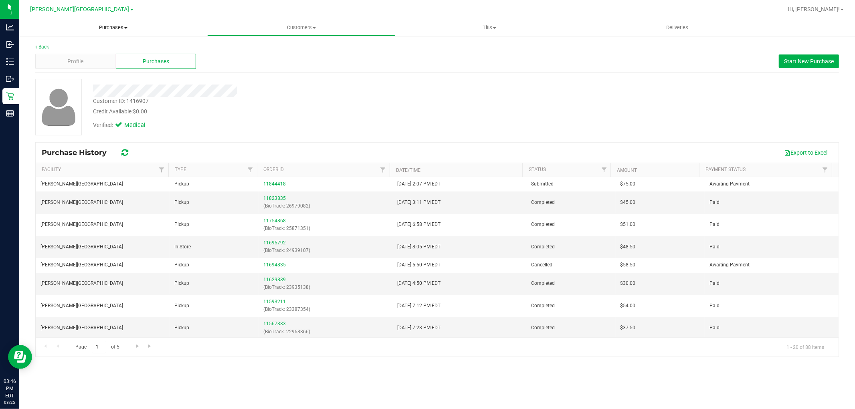
click at [111, 29] on span "Purchases" at bounding box center [113, 27] width 188 height 7
click at [91, 56] on li "Fulfillment" at bounding box center [113, 58] width 188 height 10
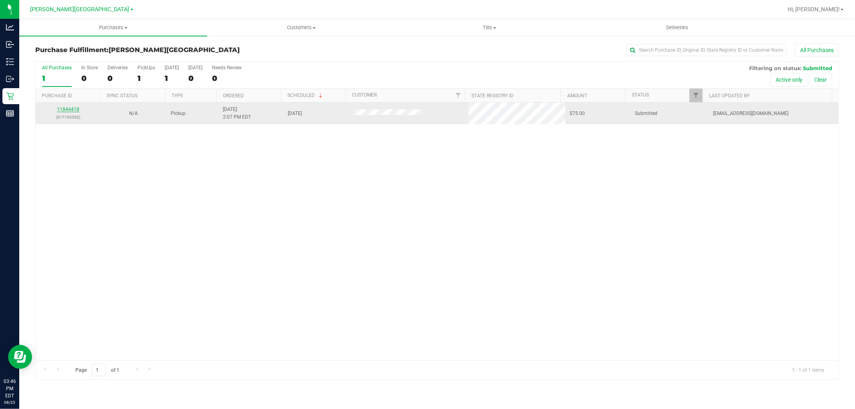
click at [65, 107] on link "11844418" at bounding box center [68, 110] width 22 height 6
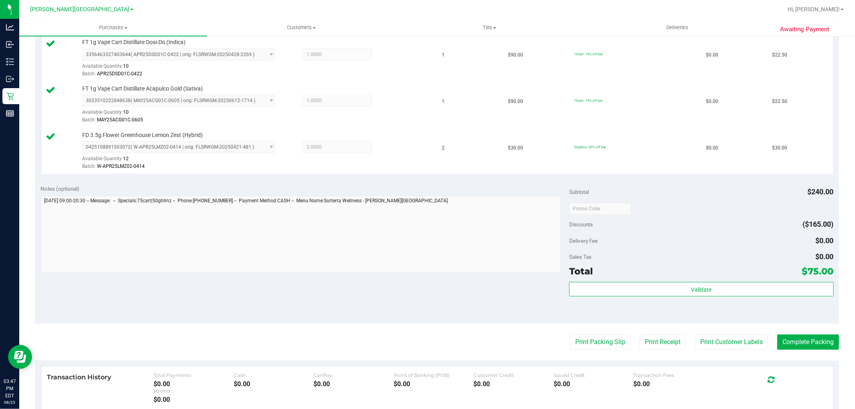
scroll to position [223, 0]
click at [614, 341] on button "Print Packing Slip" at bounding box center [600, 341] width 61 height 15
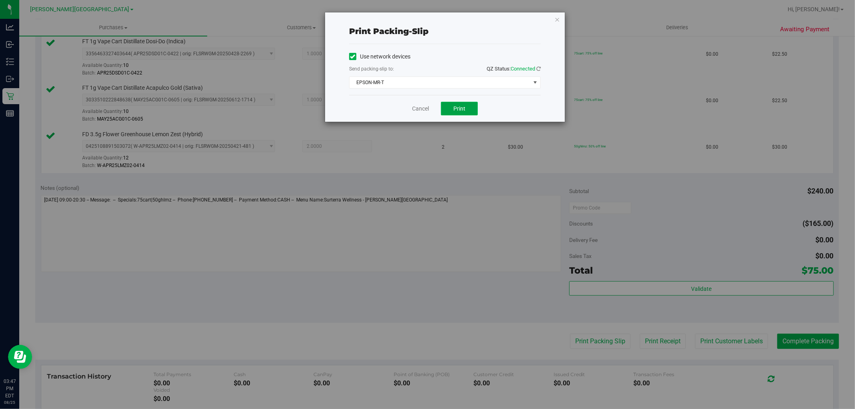
click at [456, 109] on span "Print" at bounding box center [460, 108] width 12 height 6
click at [557, 18] on icon "button" at bounding box center [558, 19] width 6 height 10
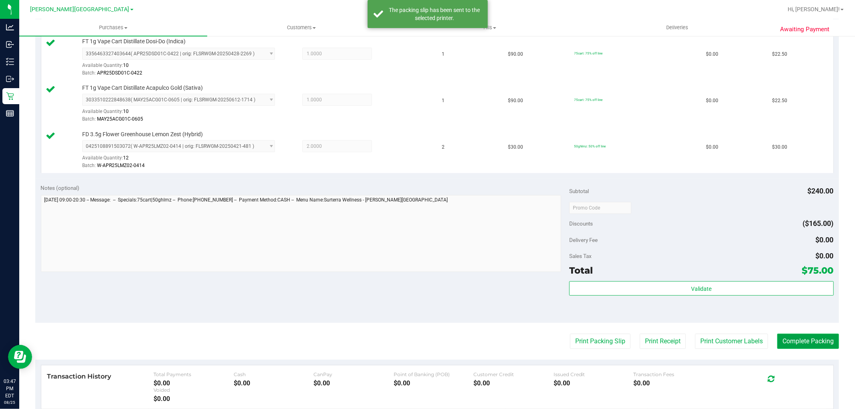
click at [817, 347] on button "Complete Packing" at bounding box center [809, 341] width 62 height 15
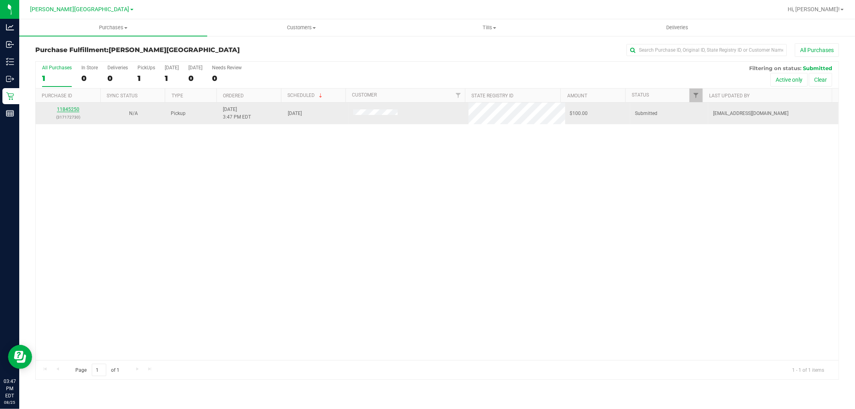
click at [75, 107] on div "11845250 (317172730)" at bounding box center [68, 113] width 55 height 15
click at [75, 107] on link "11845250" at bounding box center [68, 110] width 22 height 6
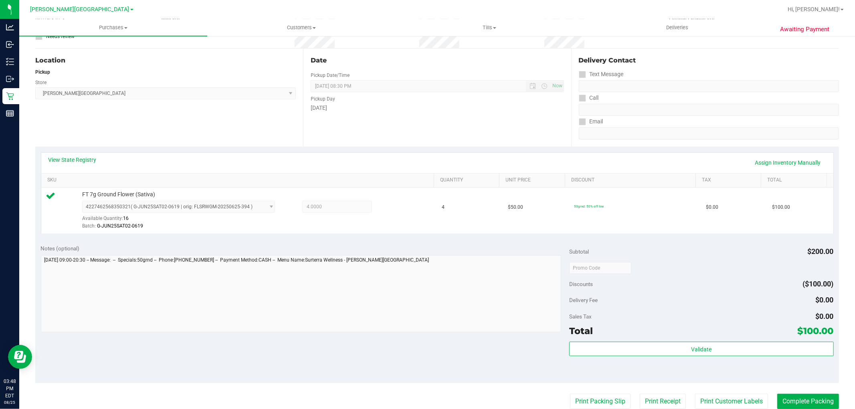
scroll to position [178, 0]
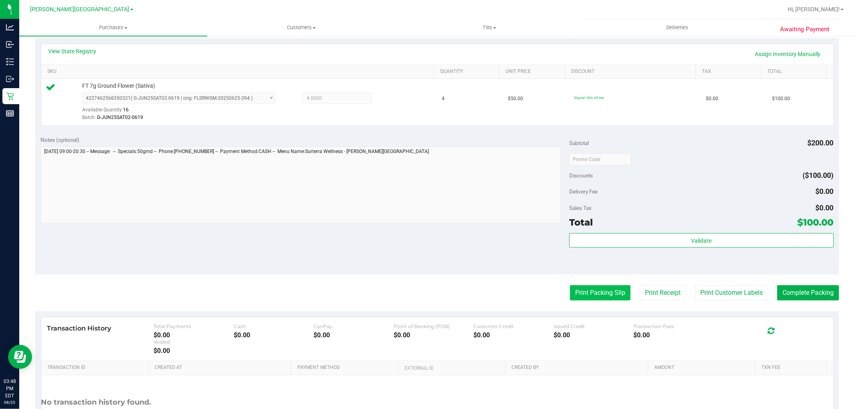
click at [608, 286] on button "Print Packing Slip" at bounding box center [600, 293] width 61 height 15
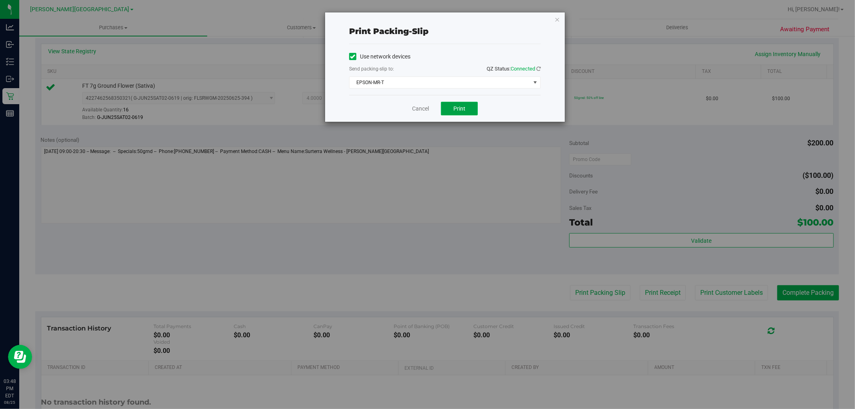
click at [476, 114] on button "Print" at bounding box center [459, 109] width 37 height 14
drag, startPoint x: 555, startPoint y: 15, endPoint x: 578, endPoint y: 54, distance: 45.9
click at [555, 15] on icon "button" at bounding box center [558, 19] width 6 height 10
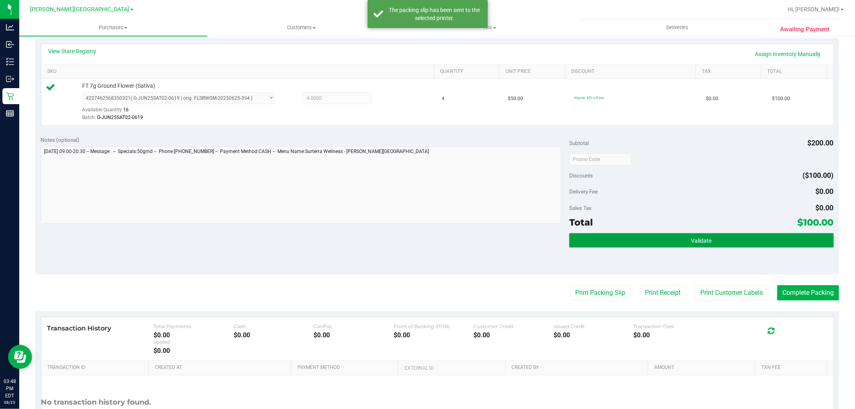
click at [691, 238] on span "Validate" at bounding box center [701, 241] width 20 height 6
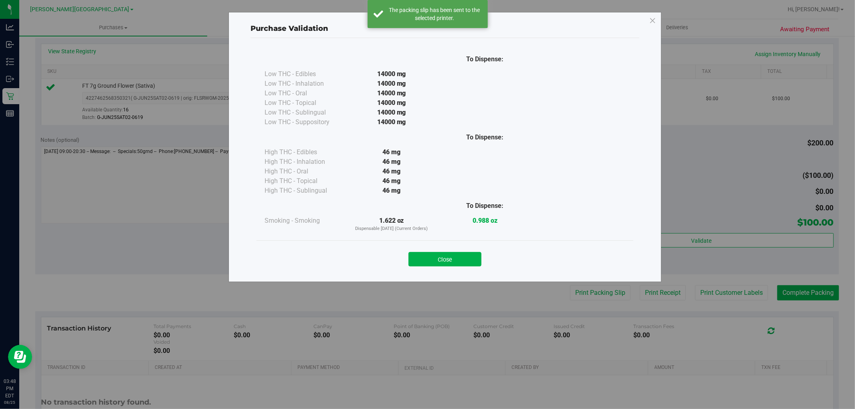
click at [474, 269] on div "Close" at bounding box center [445, 257] width 377 height 32
click at [473, 262] on button "Close" at bounding box center [445, 259] width 73 height 14
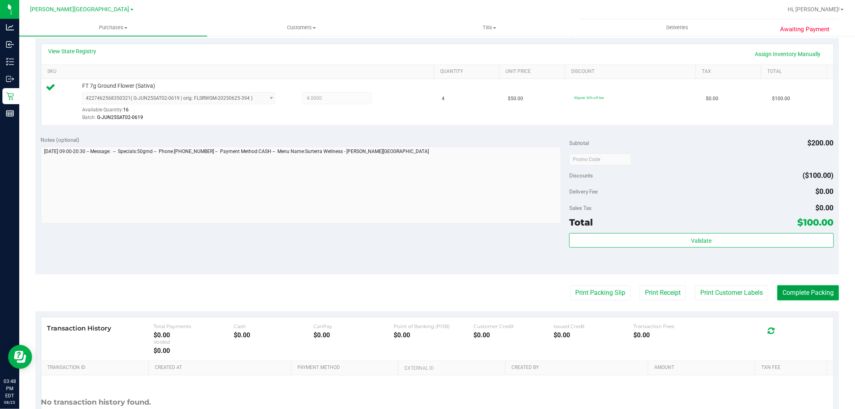
click at [786, 294] on button "Complete Packing" at bounding box center [809, 293] width 62 height 15
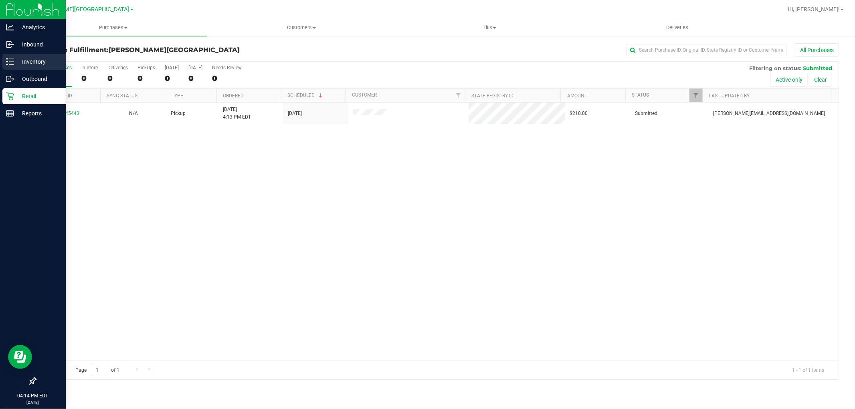
click at [43, 58] on p "Inventory" at bounding box center [38, 62] width 48 height 10
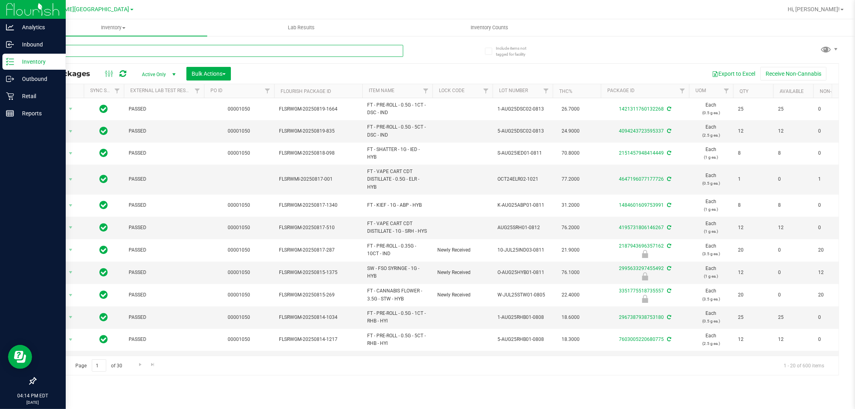
click at [251, 53] on input "text" at bounding box center [219, 51] width 368 height 12
type input "aml"
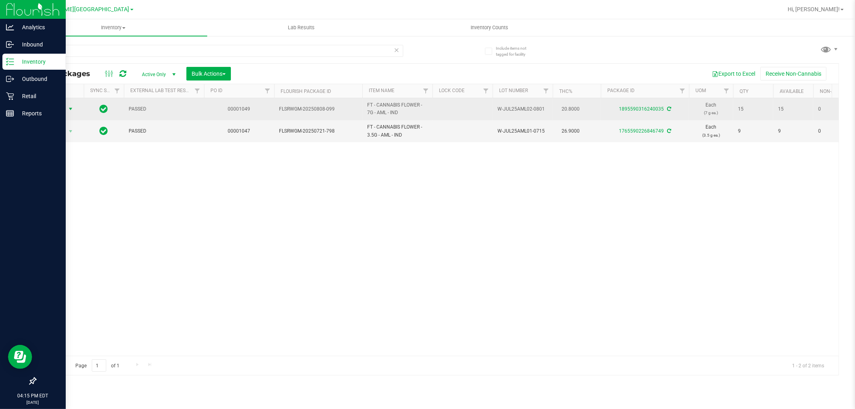
click at [66, 108] on span "select" at bounding box center [71, 108] width 10 height 11
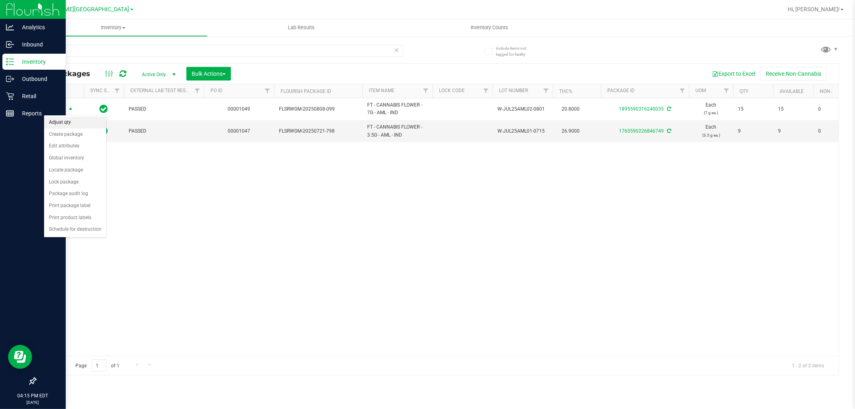
click at [71, 122] on li "Adjust qty" at bounding box center [75, 123] width 62 height 12
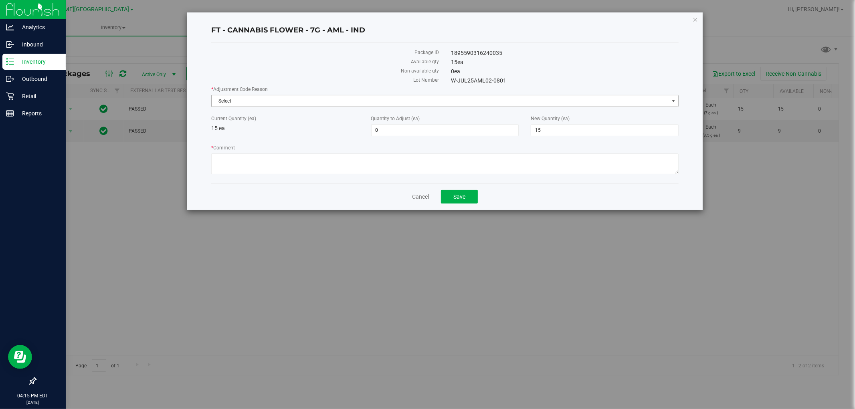
click at [375, 100] on span "Select" at bounding box center [440, 100] width 457 height 11
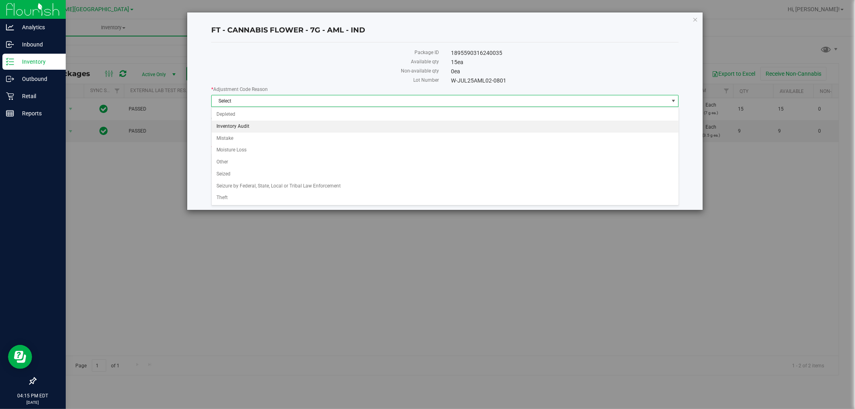
click at [319, 131] on li "Inventory Audit" at bounding box center [445, 127] width 467 height 12
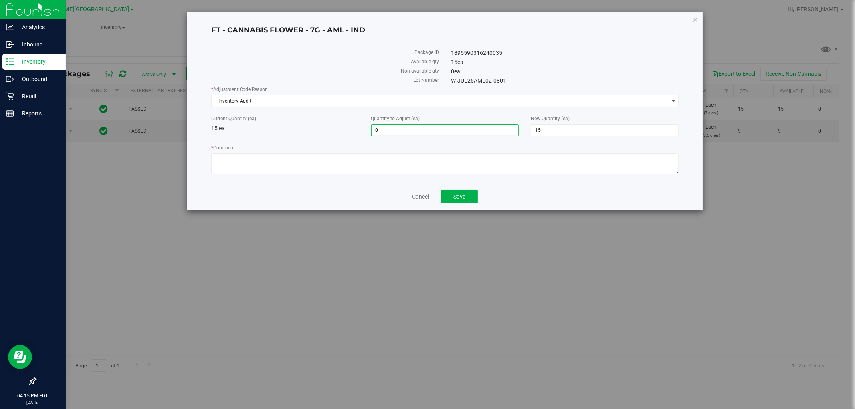
click at [403, 131] on span "0 0" at bounding box center [445, 130] width 148 height 12
type input "-1"
type input "14"
click at [571, 147] on label "* Comment" at bounding box center [445, 147] width 468 height 7
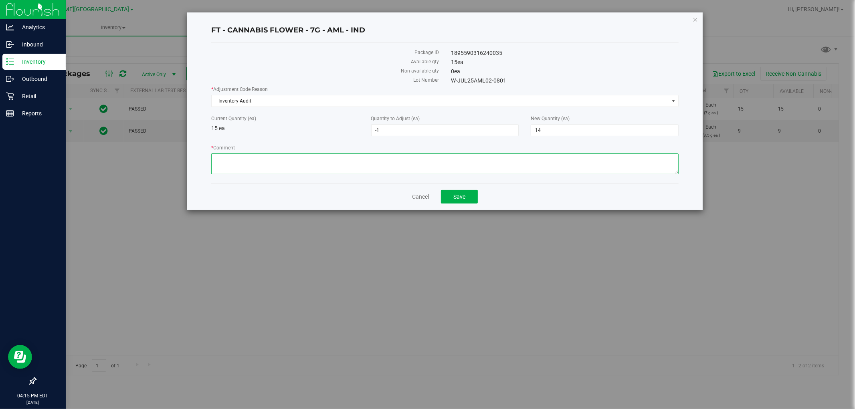
click at [571, 154] on textarea "* Comment" at bounding box center [445, 164] width 468 height 21
click at [575, 158] on textarea "* Comment" at bounding box center [445, 164] width 468 height 21
type textarea "Biotyrack"
click at [470, 201] on button "Save" at bounding box center [459, 197] width 37 height 14
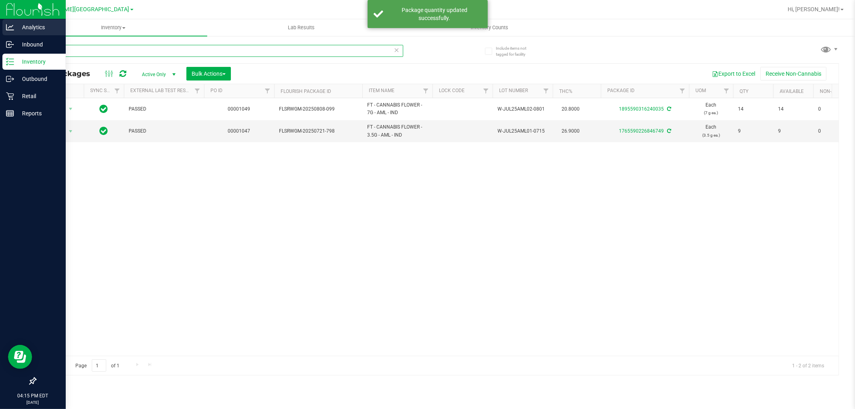
drag, startPoint x: 168, startPoint y: 46, endPoint x: 0, endPoint y: 30, distance: 168.3
click at [0, 30] on div "Analytics Inbound Inventory Outbound Retail Reports 04:15 PM EDT 08/25/2025 08/…" at bounding box center [427, 204] width 855 height 409
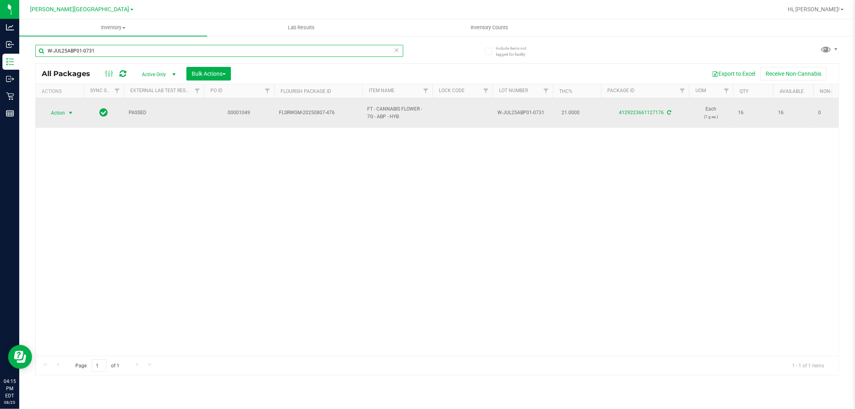
type input "W-JUL25ABP01-0731"
click at [60, 117] on span "Action" at bounding box center [55, 112] width 22 height 11
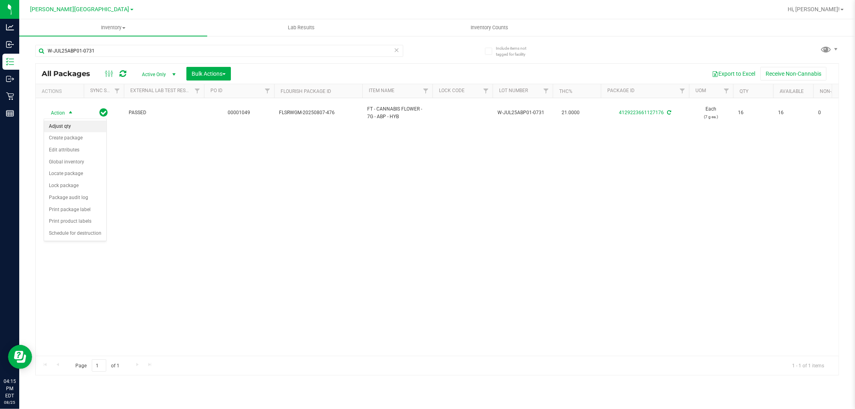
click at [69, 130] on li "Adjust qty" at bounding box center [75, 127] width 62 height 12
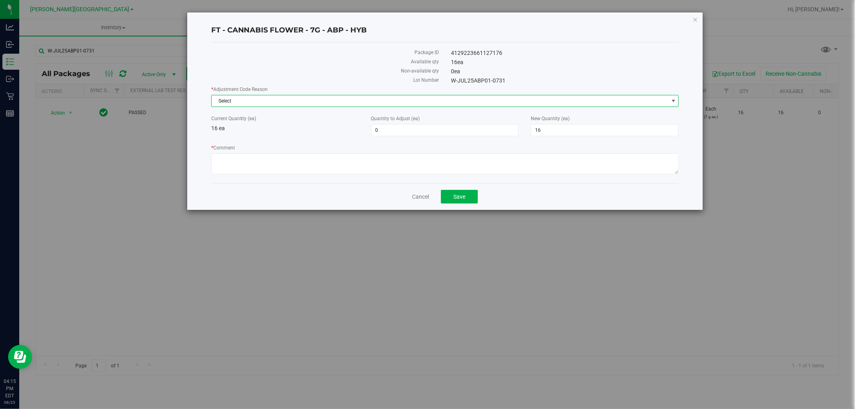
click at [284, 105] on span "Select" at bounding box center [440, 100] width 457 height 11
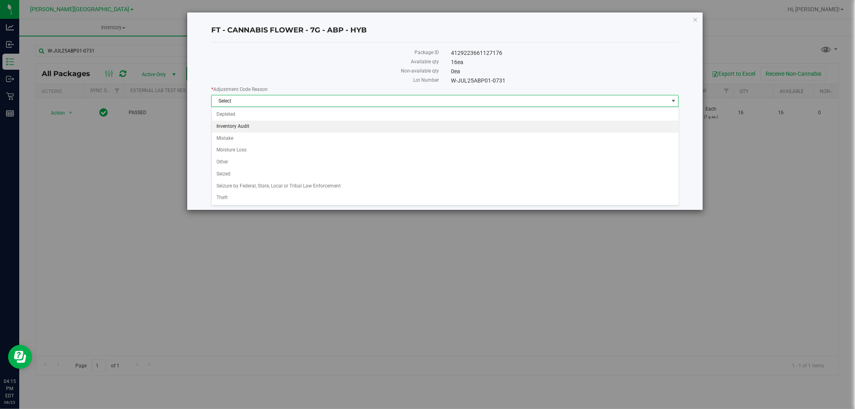
click at [280, 125] on li "Inventory Audit" at bounding box center [445, 127] width 467 height 12
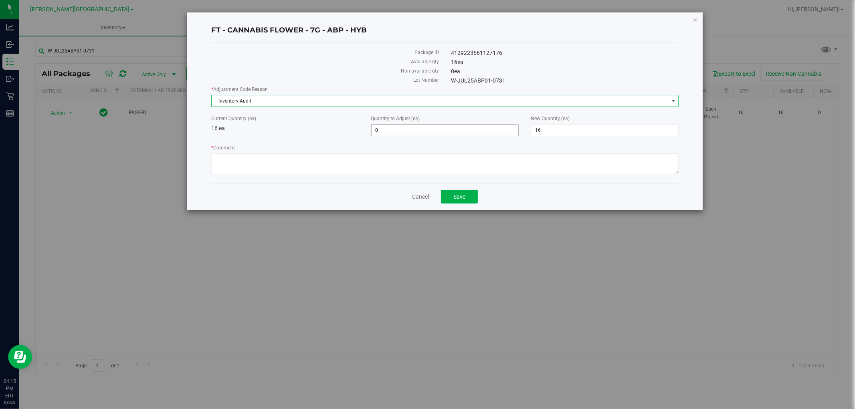
drag, startPoint x: 391, startPoint y: 133, endPoint x: 421, endPoint y: 140, distance: 31.4
click at [390, 133] on span "0 0" at bounding box center [445, 130] width 148 height 12
type input "1"
type input "17"
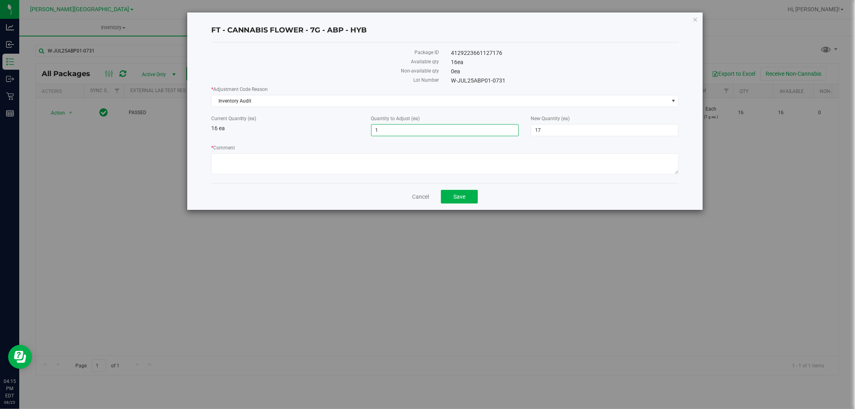
click at [334, 87] on label "* Adjustment Code Reason" at bounding box center [445, 89] width 468 height 7
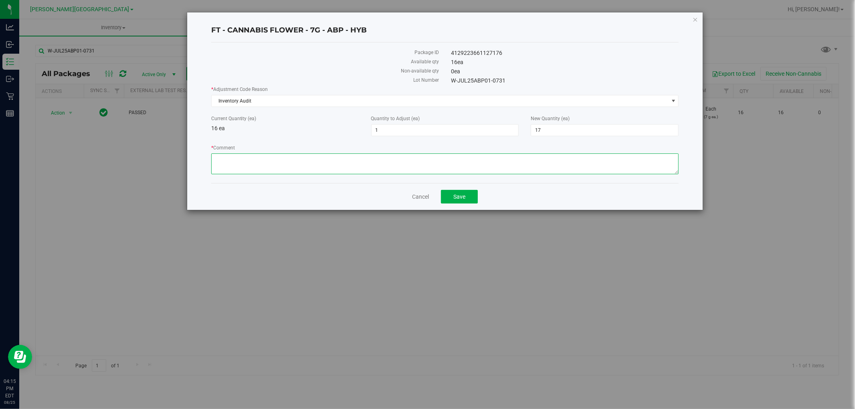
click at [372, 167] on textarea "* Comment" at bounding box center [445, 164] width 468 height 21
type textarea "biotrack"
click at [460, 194] on button "Save" at bounding box center [459, 197] width 37 height 14
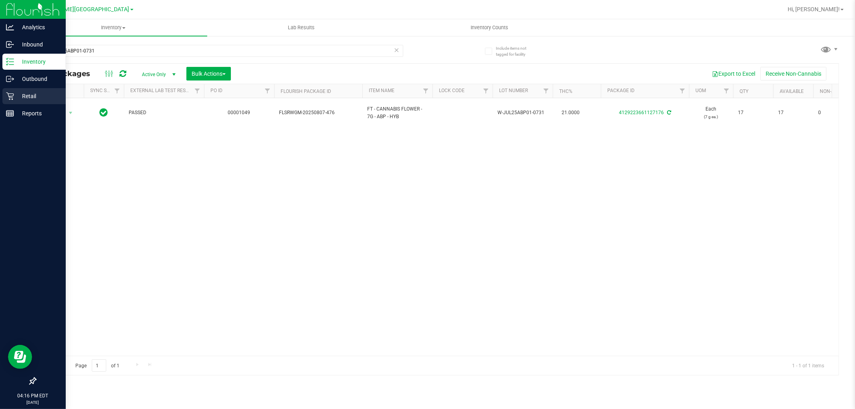
click at [35, 97] on p "Retail" at bounding box center [38, 96] width 48 height 10
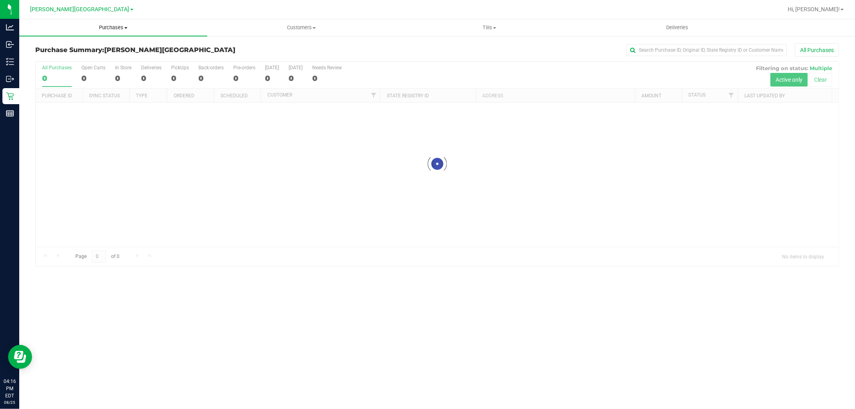
click at [120, 30] on span "Purchases" at bounding box center [113, 27] width 188 height 7
click at [103, 54] on li "Fulfillment" at bounding box center [113, 58] width 188 height 10
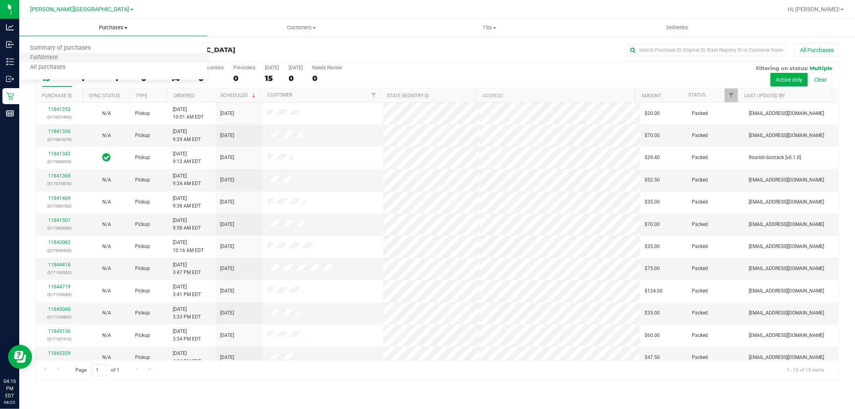
click at [99, 57] on li "Fulfillment" at bounding box center [113, 58] width 188 height 10
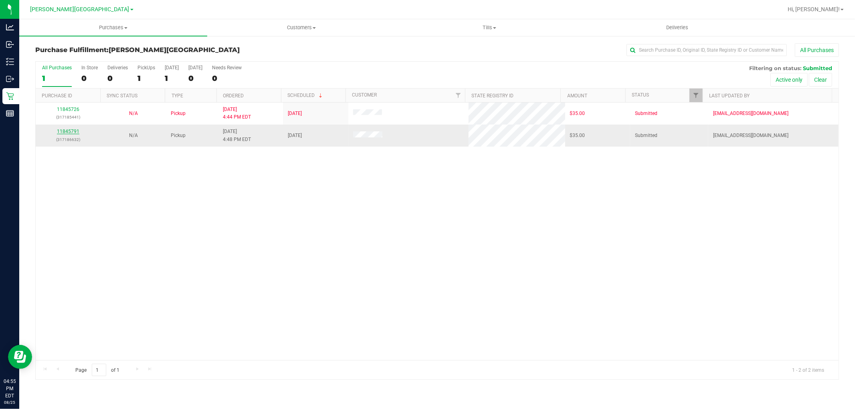
click at [69, 131] on link "11845791" at bounding box center [68, 132] width 22 height 6
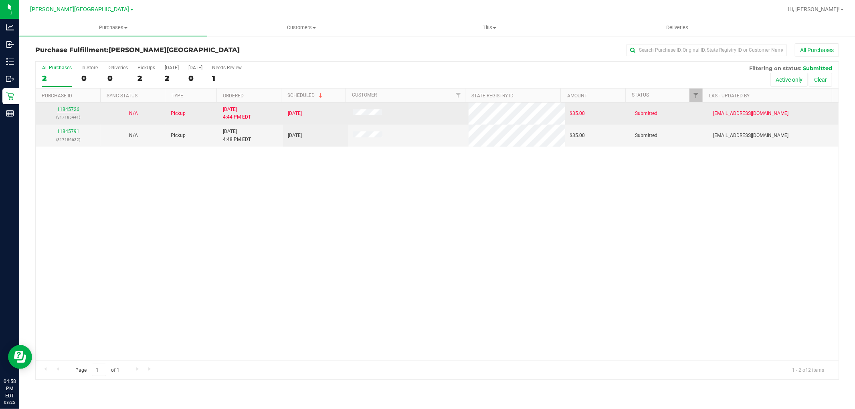
click at [74, 111] on link "11845726" at bounding box center [68, 110] width 22 height 6
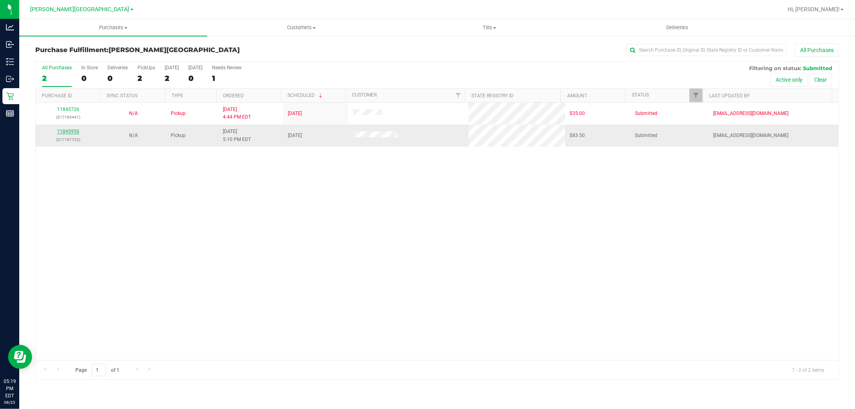
click at [70, 134] on link "11845956" at bounding box center [68, 132] width 22 height 6
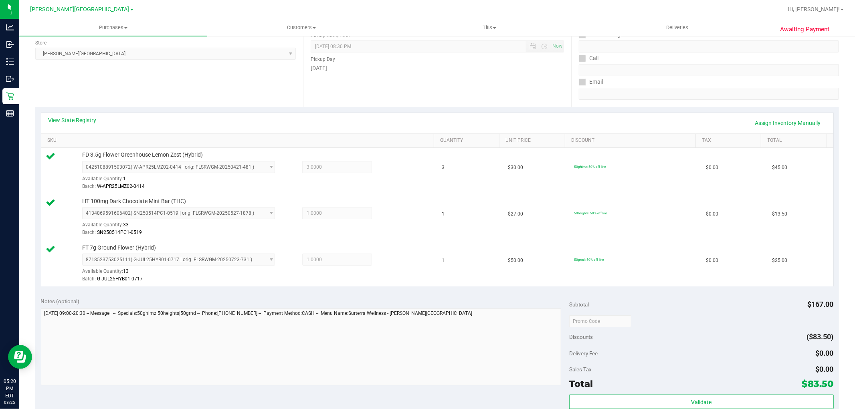
scroll to position [223, 0]
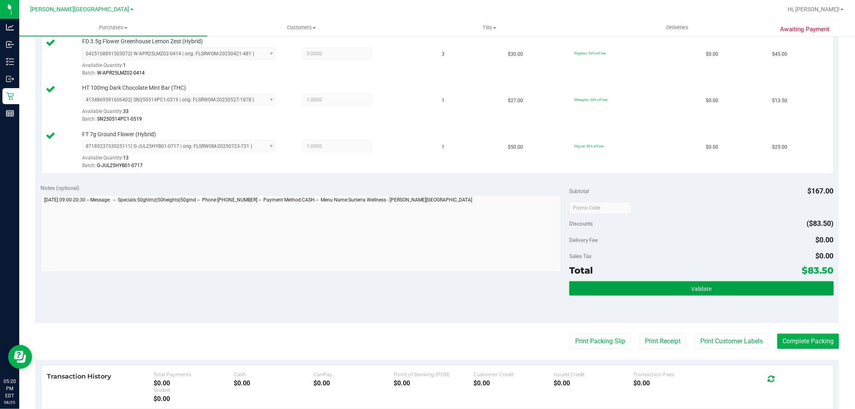
click at [785, 295] on button "Validate" at bounding box center [701, 288] width 264 height 14
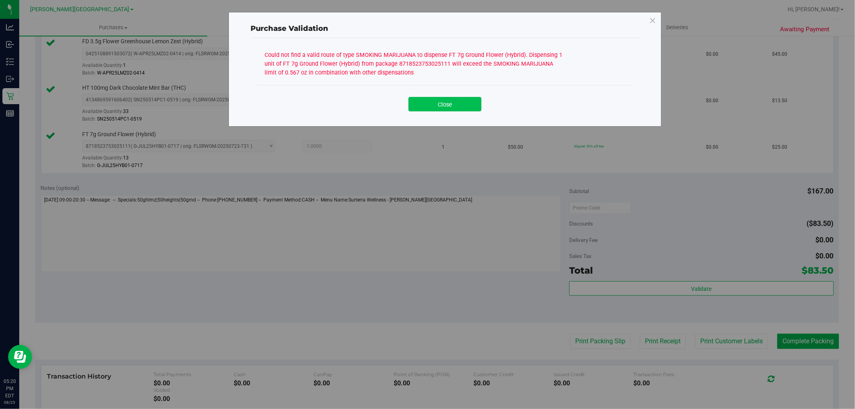
click at [450, 109] on button "Close" at bounding box center [445, 104] width 73 height 14
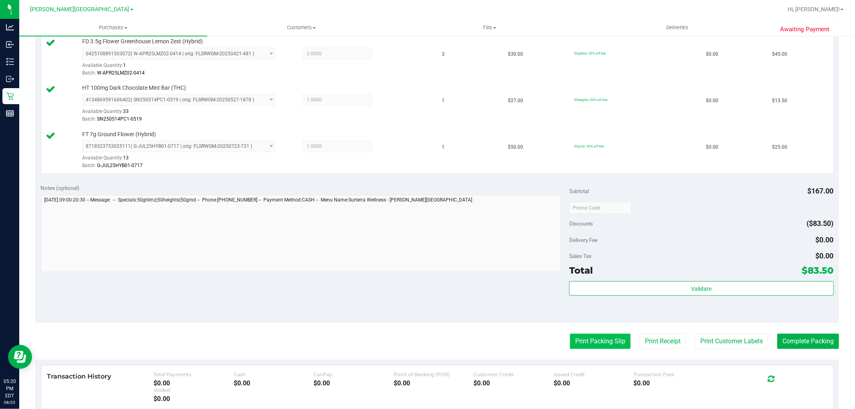
click at [596, 336] on button "Print Packing Slip" at bounding box center [600, 341] width 61 height 15
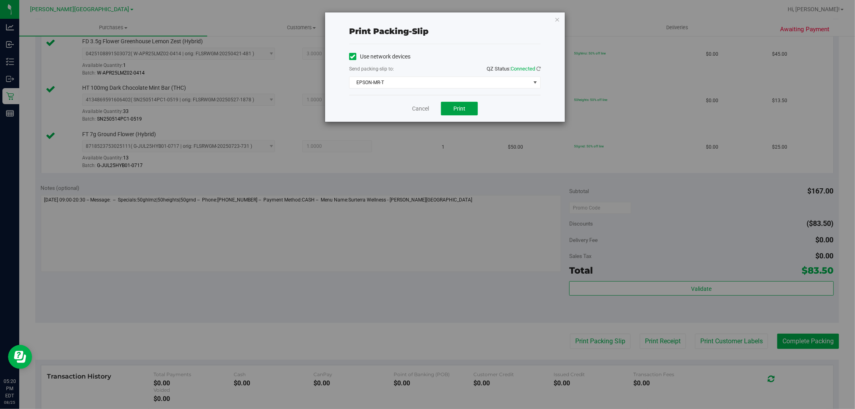
click at [475, 115] on div "Cancel Print" at bounding box center [445, 108] width 192 height 27
click at [468, 113] on button "Print" at bounding box center [459, 109] width 37 height 14
click at [561, 18] on div "Print packing-slip Use network devices Send packing-slip to: QZ Status: Connect…" at bounding box center [445, 66] width 240 height 109
click at [559, 18] on icon "button" at bounding box center [558, 19] width 6 height 10
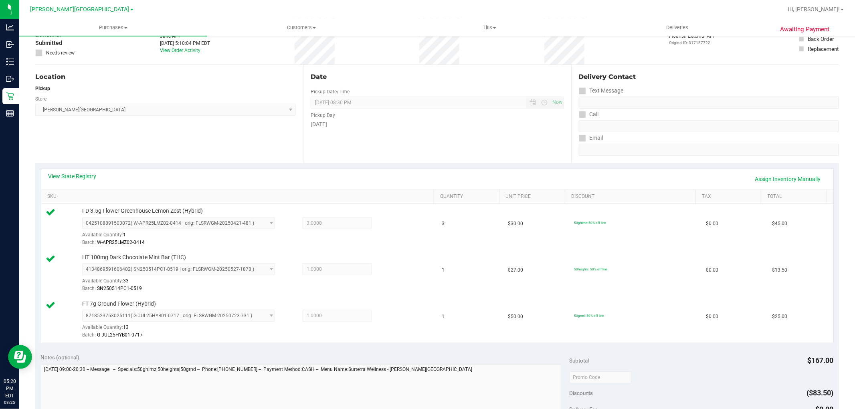
scroll to position [178, 0]
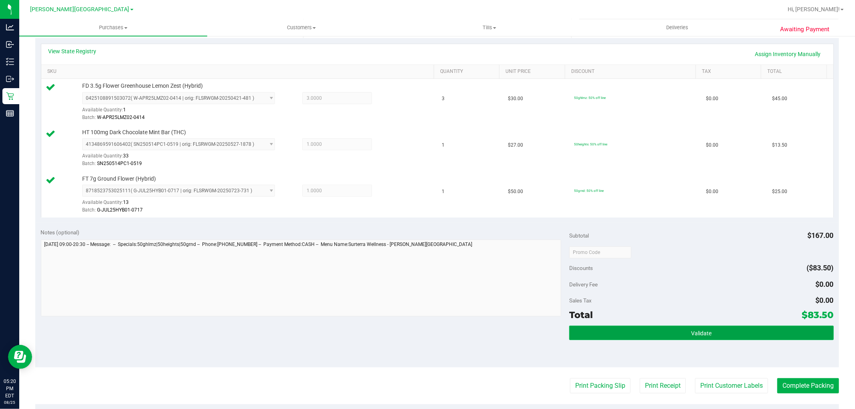
click at [670, 338] on button "Validate" at bounding box center [701, 333] width 264 height 14
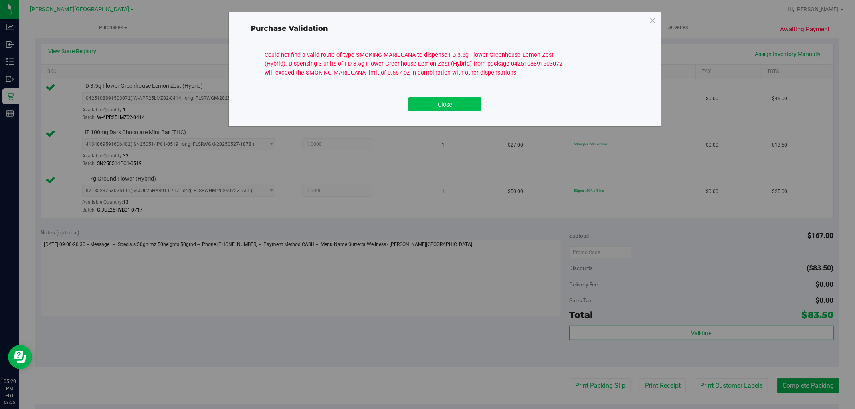
click at [475, 105] on button "Close" at bounding box center [445, 104] width 73 height 14
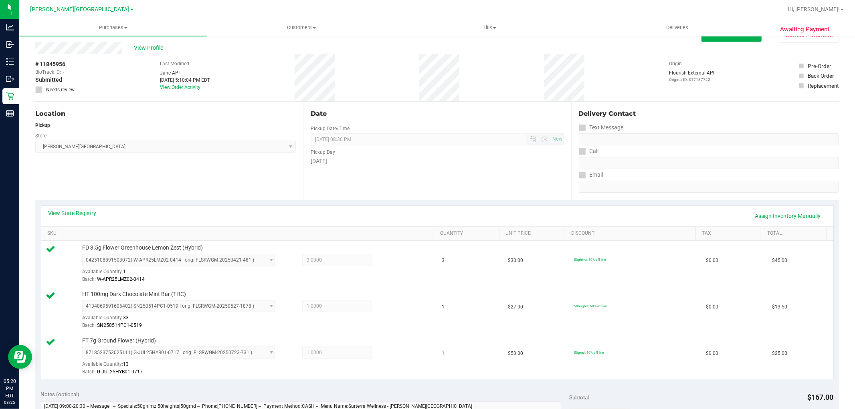
scroll to position [0, 0]
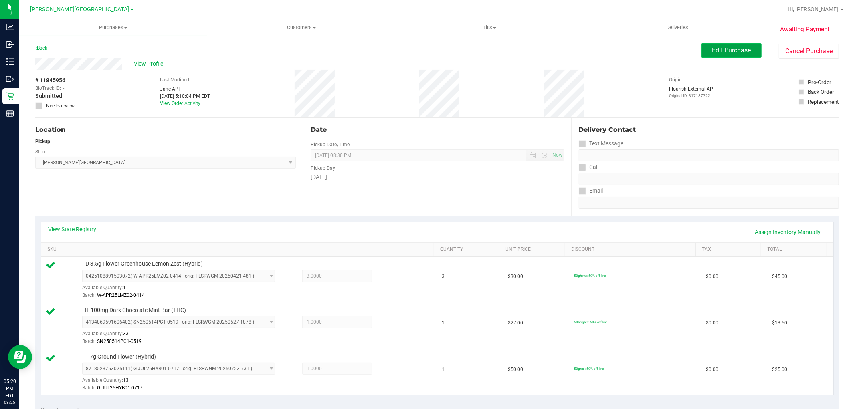
click at [749, 53] on button "Edit Purchase" at bounding box center [732, 50] width 60 height 14
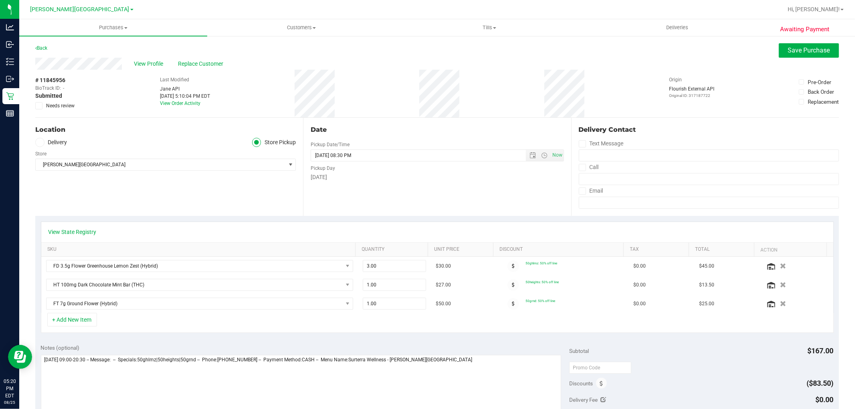
click at [44, 103] on label "Needs review" at bounding box center [55, 105] width 40 height 7
click at [37, 106] on icon at bounding box center [38, 106] width 5 height 0
click at [0, 0] on input "Needs review" at bounding box center [0, 0] width 0 height 0
click at [793, 47] on span "Save Purchase" at bounding box center [809, 51] width 42 height 8
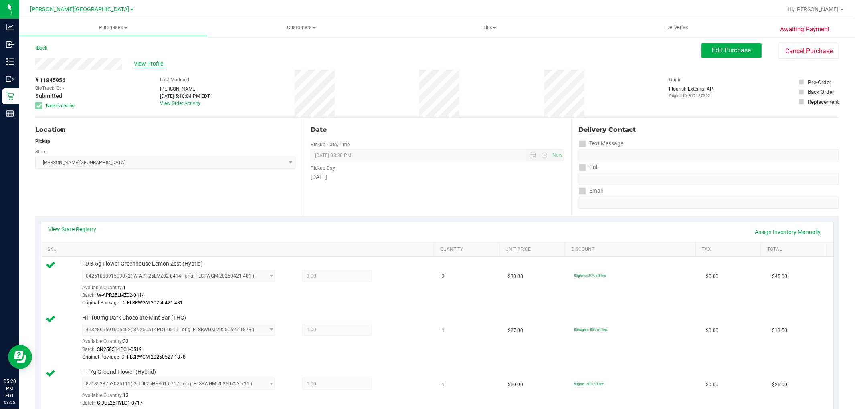
click at [149, 62] on span "View Profile" at bounding box center [150, 64] width 32 height 8
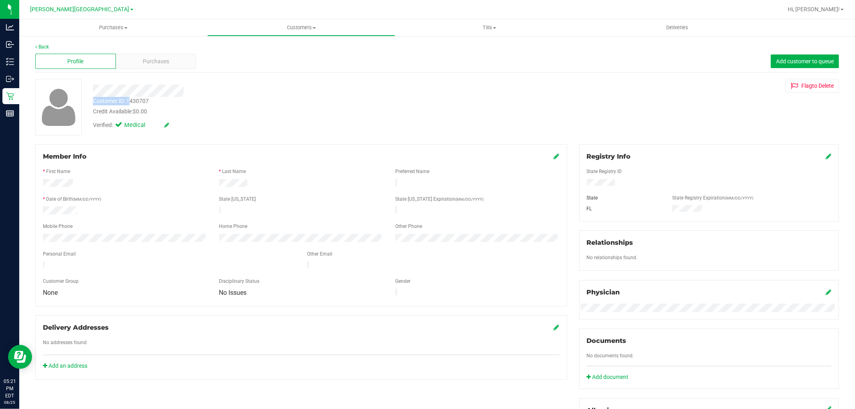
click at [129, 97] on div "Customer ID: 1430707" at bounding box center [121, 101] width 56 height 8
copy div "Customer ID: 1430707"
click at [92, 32] on uib-tab-heading "Purchases Summary of purchases Fulfillment All purchases" at bounding box center [113, 27] width 188 height 17
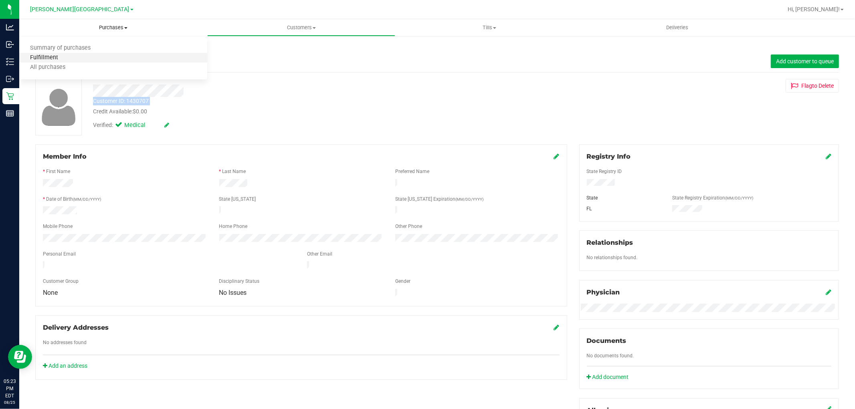
click at [63, 61] on span "Fulfillment" at bounding box center [44, 58] width 50 height 7
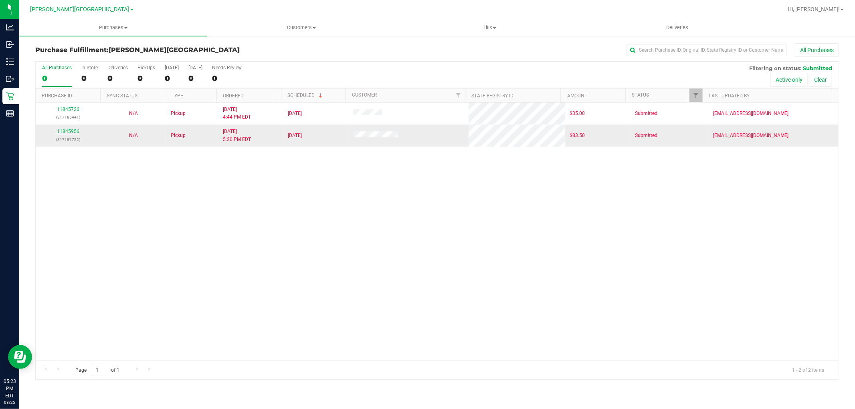
click at [75, 130] on link "11845956" at bounding box center [68, 132] width 22 height 6
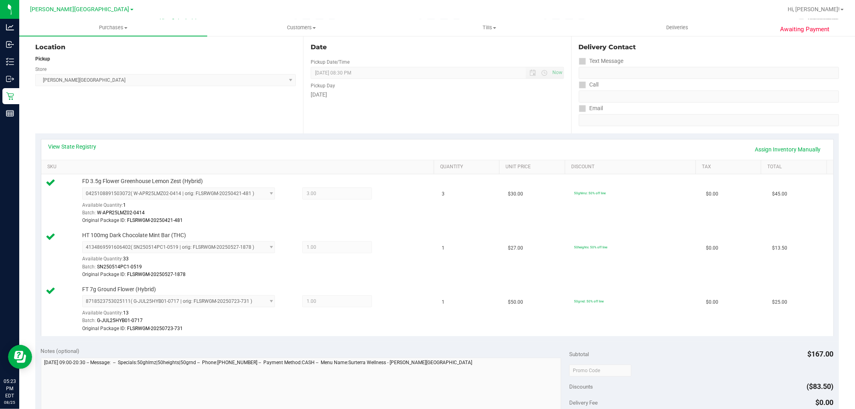
scroll to position [223, 0]
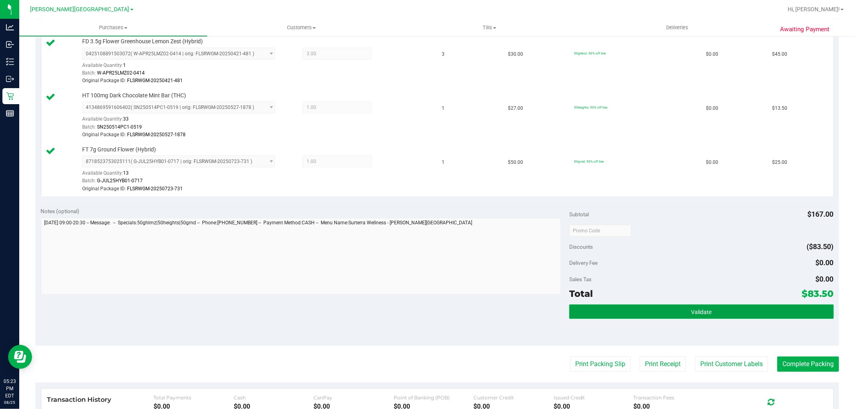
click at [787, 313] on button "Validate" at bounding box center [701, 312] width 264 height 14
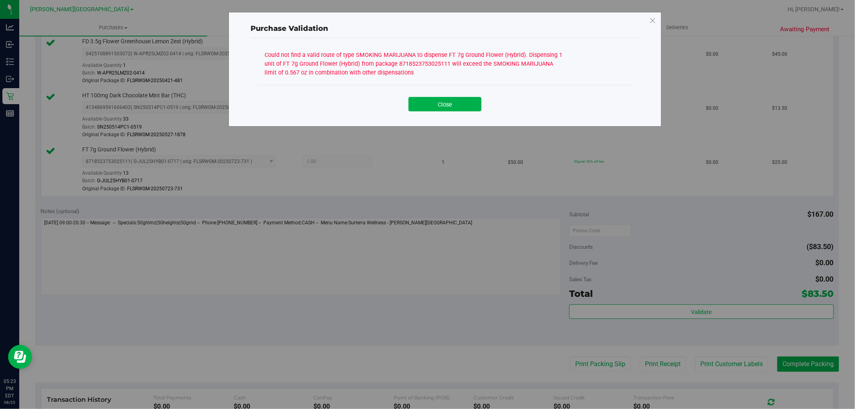
click at [460, 95] on div "Close" at bounding box center [445, 101] width 365 height 20
drag, startPoint x: 815, startPoint y: 364, endPoint x: 728, endPoint y: 299, distance: 108.9
click at [809, 357] on div "Purchase Validation Could not find a valid route of type SMOKING MARIJUANA to d…" at bounding box center [430, 204] width 861 height 409
click at [448, 101] on button "Close" at bounding box center [445, 104] width 73 height 14
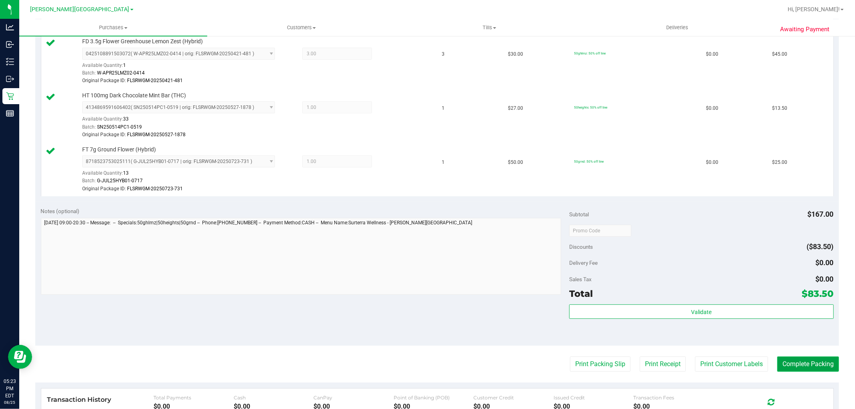
click at [811, 364] on button "Complete Packing" at bounding box center [809, 364] width 62 height 15
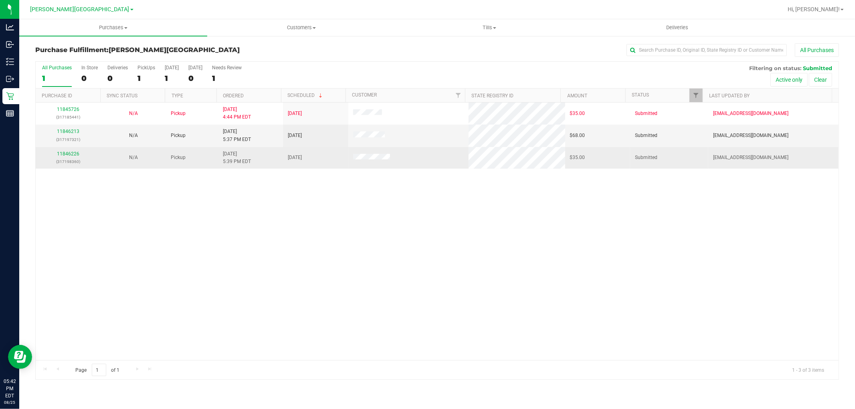
click at [67, 158] on div "11846226 (317198360)" at bounding box center [68, 157] width 55 height 15
click at [68, 157] on link "11846226" at bounding box center [68, 154] width 22 height 6
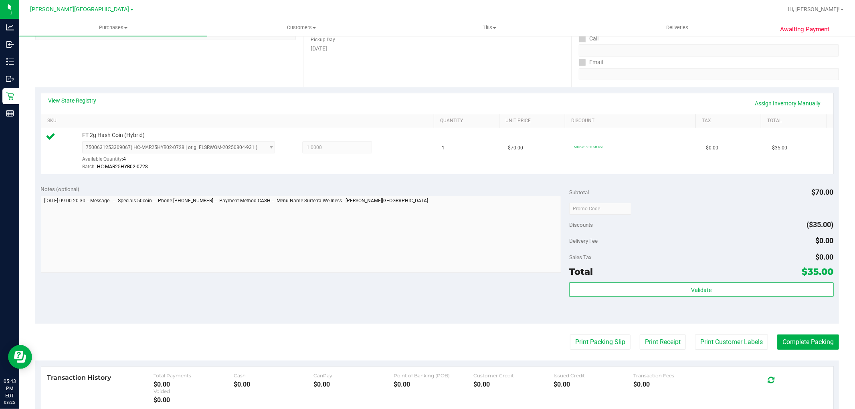
scroll to position [134, 0]
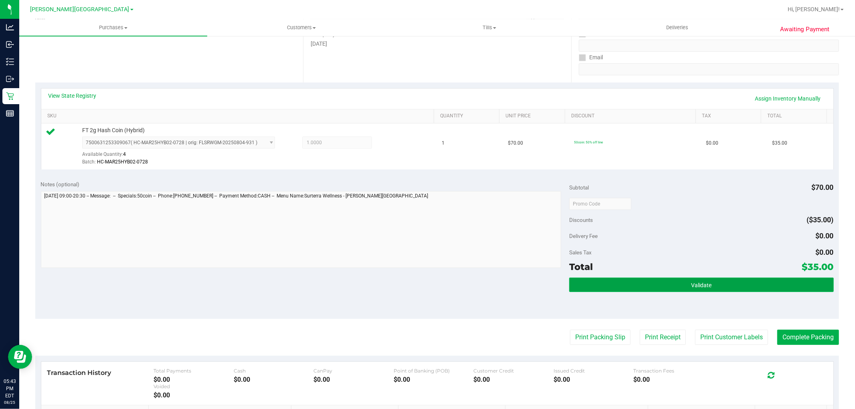
click at [732, 285] on button "Validate" at bounding box center [701, 285] width 264 height 14
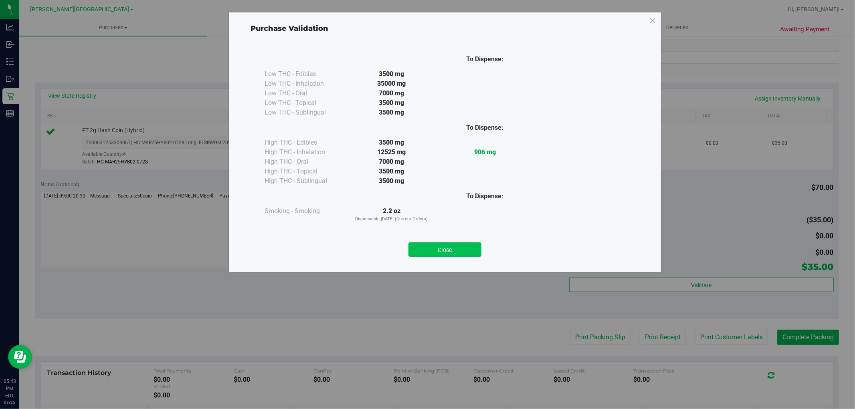
click at [470, 246] on button "Close" at bounding box center [445, 250] width 73 height 14
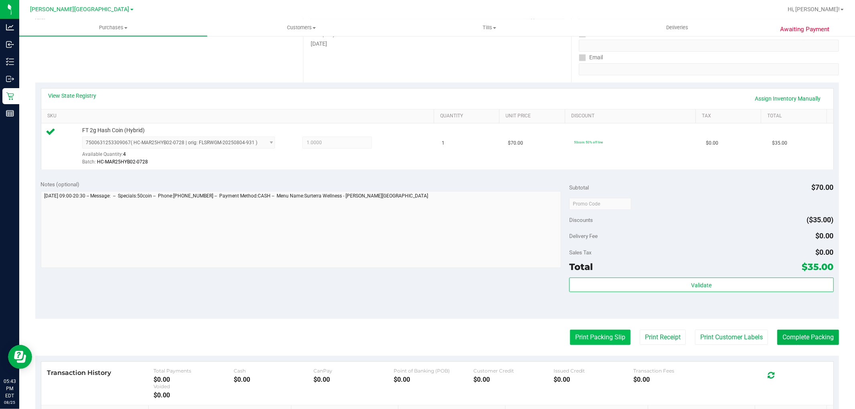
click at [578, 340] on button "Print Packing Slip" at bounding box center [600, 337] width 61 height 15
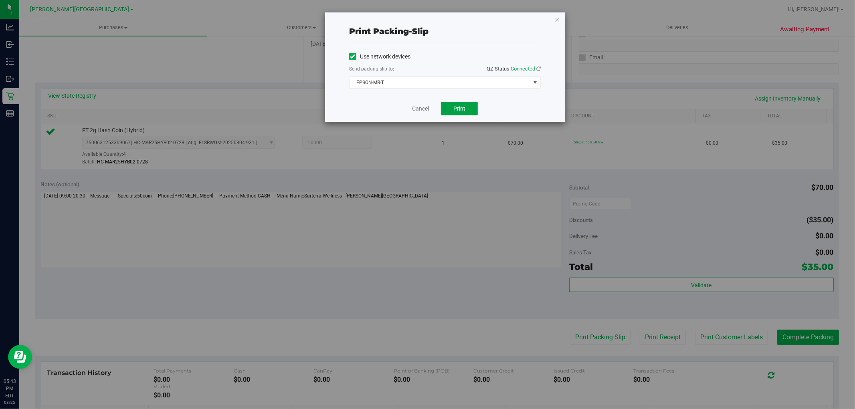
click at [460, 114] on button "Print" at bounding box center [459, 109] width 37 height 14
click at [558, 18] on icon "button" at bounding box center [558, 19] width 6 height 10
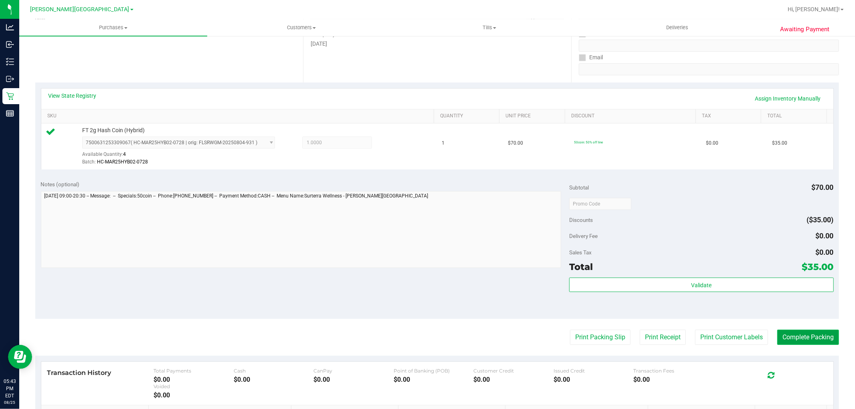
click at [814, 334] on button "Complete Packing" at bounding box center [809, 337] width 62 height 15
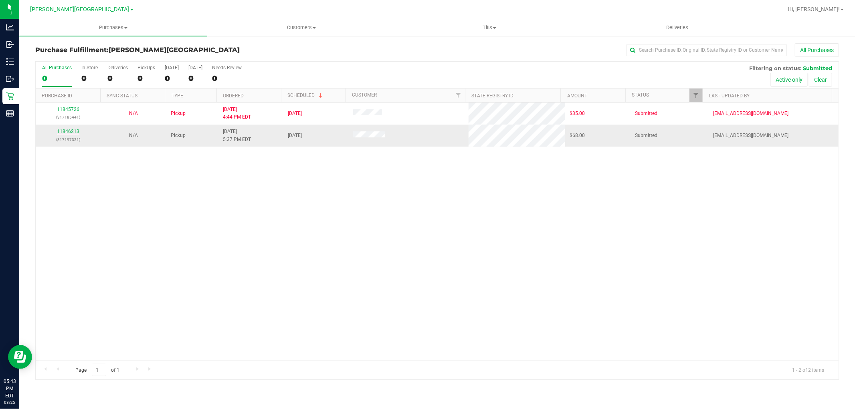
click at [77, 130] on link "11846213" at bounding box center [68, 132] width 22 height 6
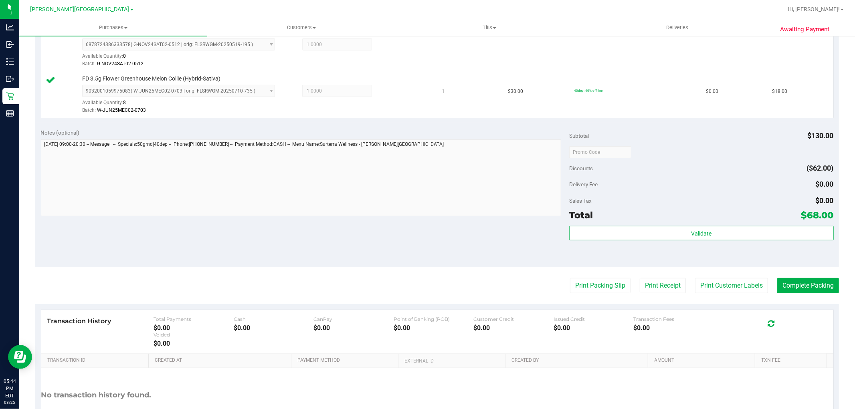
scroll to position [312, 0]
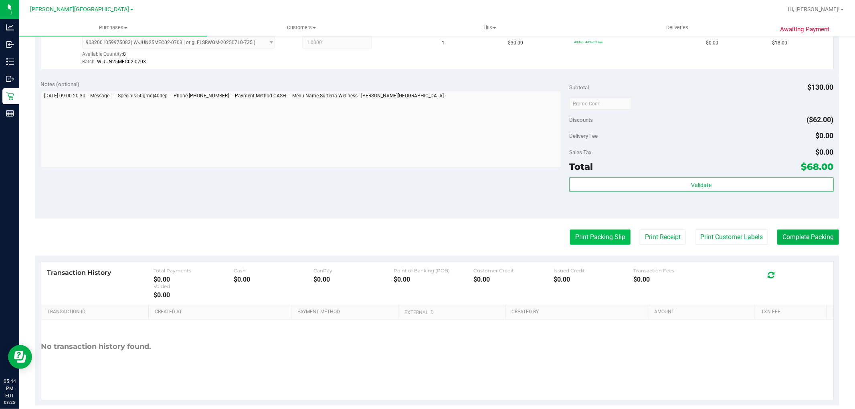
click at [614, 245] on button "Print Packing Slip" at bounding box center [600, 237] width 61 height 15
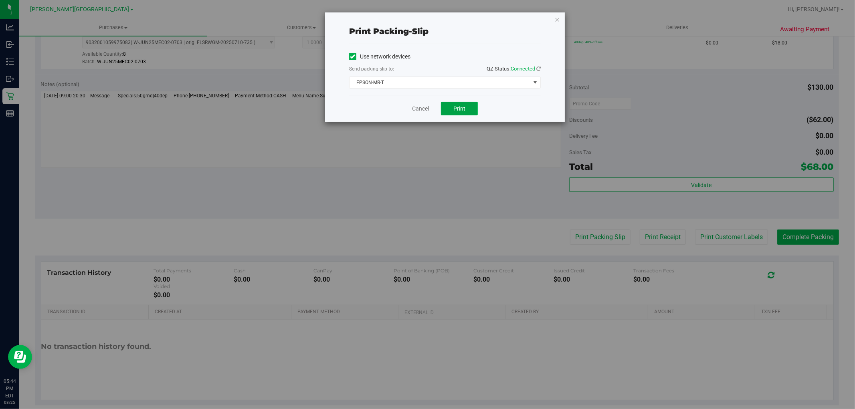
click at [474, 110] on button "Print" at bounding box center [459, 109] width 37 height 14
click at [560, 14] on div "Print packing-slip Use network devices Send packing-slip to: QZ Status: Connect…" at bounding box center [445, 66] width 240 height 109
click at [556, 23] on icon "button" at bounding box center [558, 19] width 6 height 10
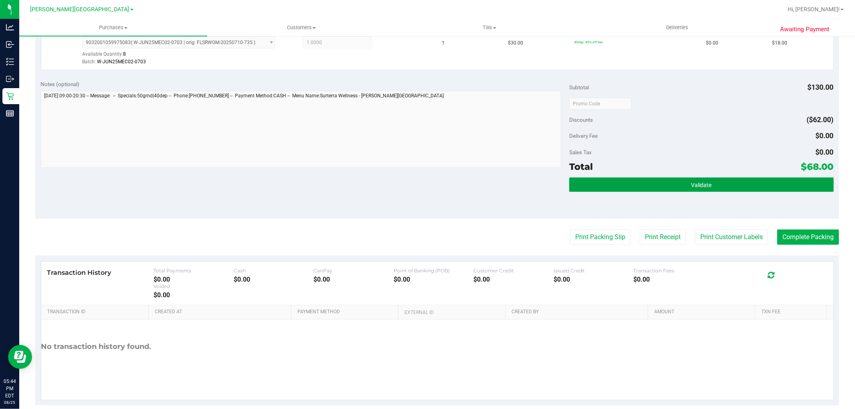
click at [646, 188] on button "Validate" at bounding box center [701, 185] width 264 height 14
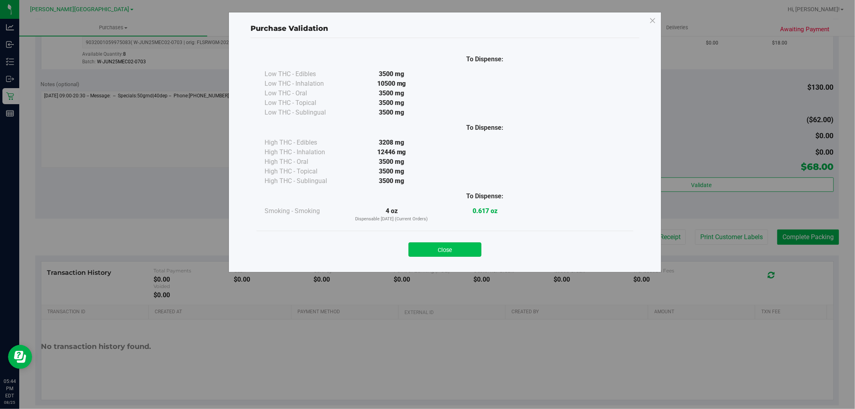
click at [451, 253] on button "Close" at bounding box center [445, 250] width 73 height 14
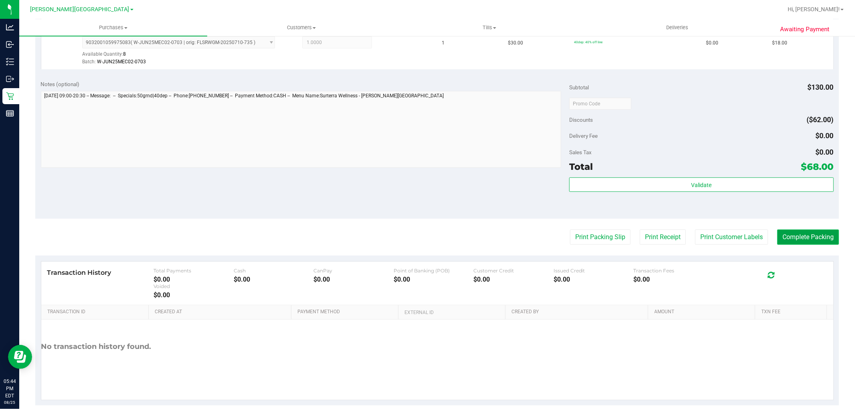
click at [802, 241] on button "Complete Packing" at bounding box center [809, 237] width 62 height 15
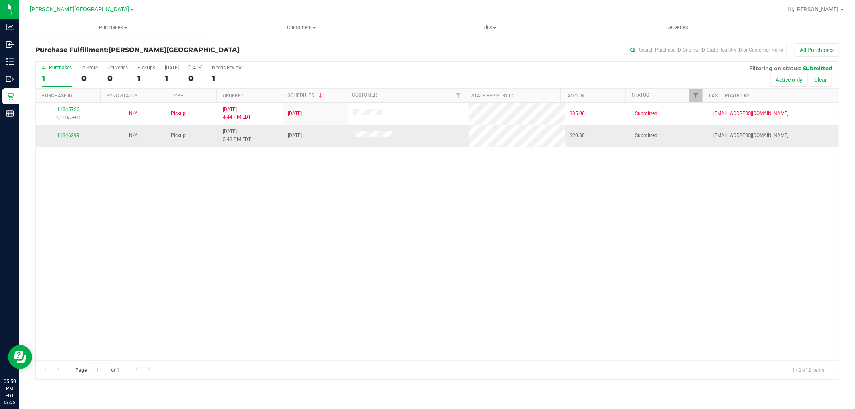
click at [75, 135] on link "11846299" at bounding box center [68, 136] width 22 height 6
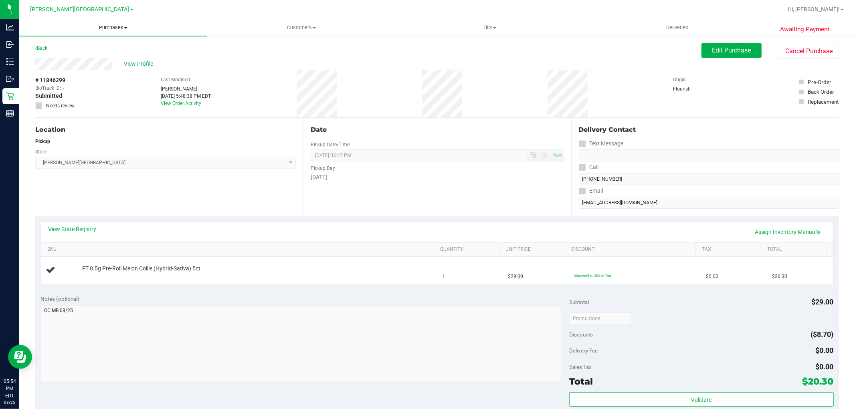
click at [106, 24] on span "Purchases" at bounding box center [113, 27] width 188 height 7
click at [85, 56] on li "Fulfillment" at bounding box center [113, 58] width 188 height 10
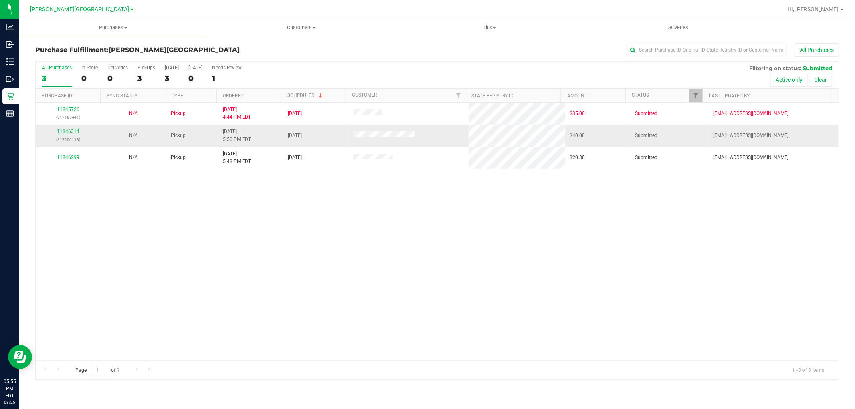
click at [65, 133] on link "11846314" at bounding box center [68, 132] width 22 height 6
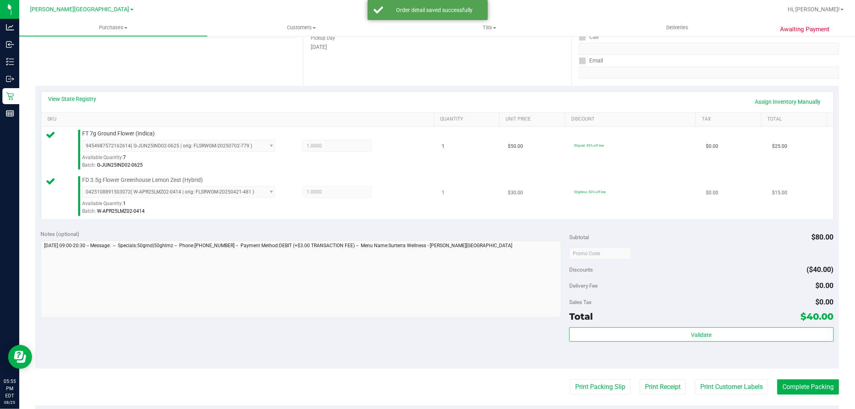
scroll to position [223, 0]
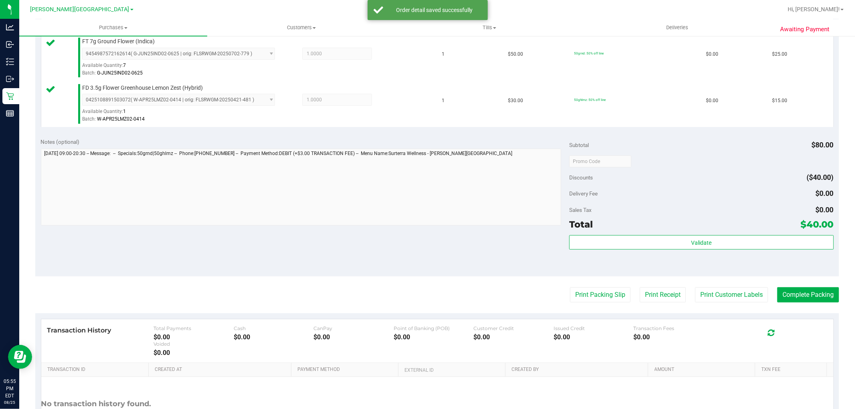
click at [607, 251] on div "Validate" at bounding box center [701, 253] width 264 height 36
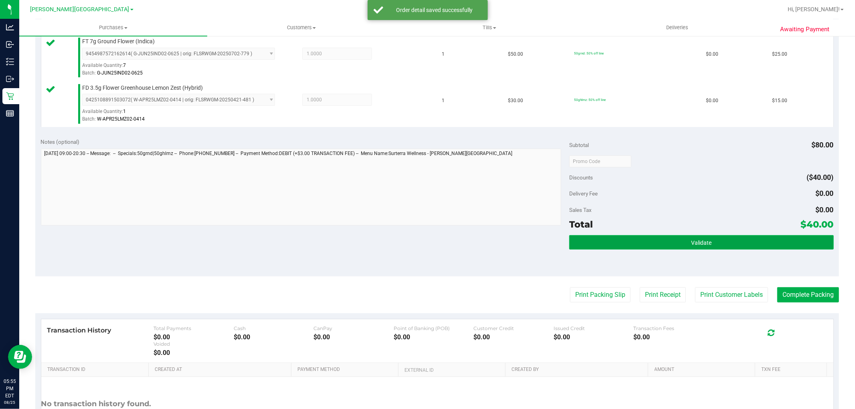
click at [605, 246] on button "Validate" at bounding box center [701, 242] width 264 height 14
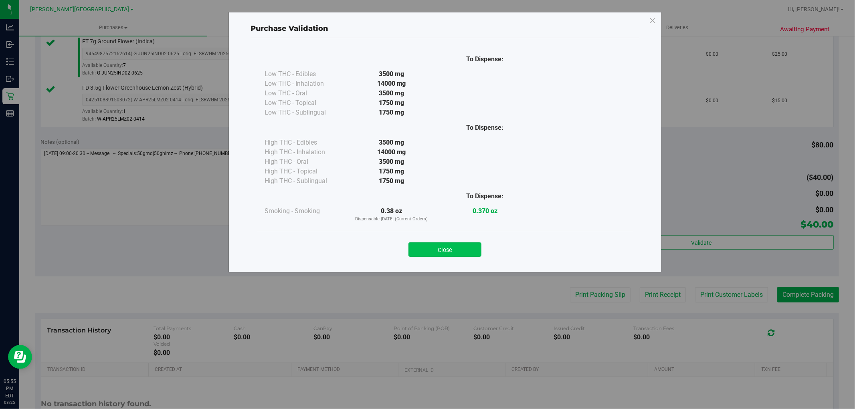
click at [446, 251] on button "Close" at bounding box center [445, 250] width 73 height 14
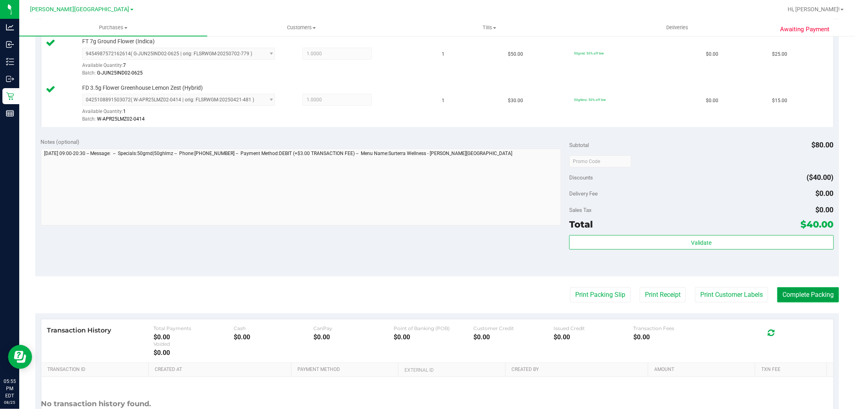
drag, startPoint x: 824, startPoint y: 293, endPoint x: 814, endPoint y: 291, distance: 9.8
click at [824, 293] on button "Complete Packing" at bounding box center [809, 295] width 62 height 15
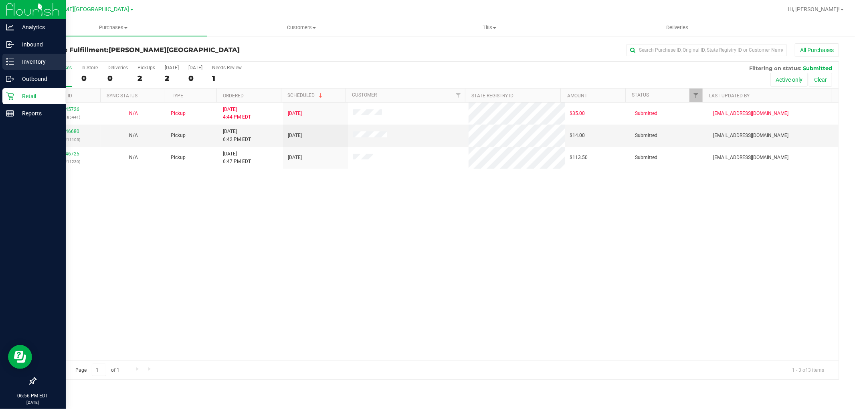
click at [15, 63] on p "Inventory" at bounding box center [38, 62] width 48 height 10
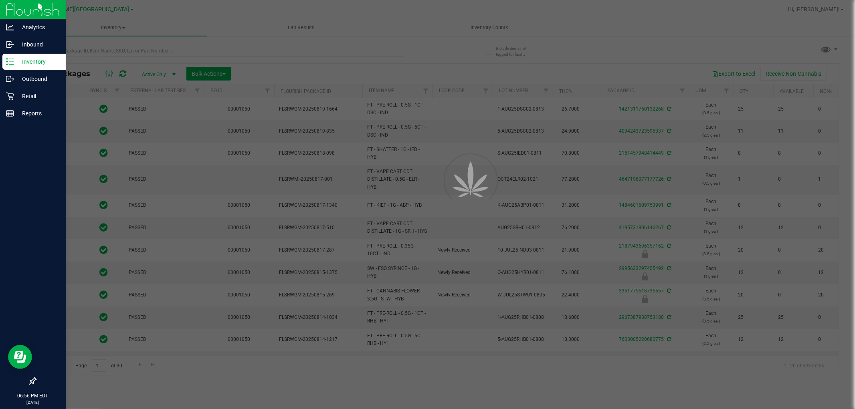
click at [111, 50] on div at bounding box center [427, 204] width 855 height 409
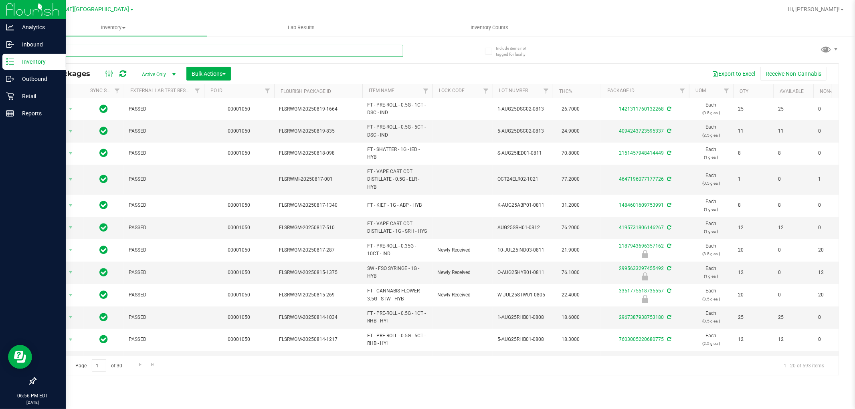
click at [111, 50] on input "text" at bounding box center [219, 51] width 368 height 12
type input "1403080766989768"
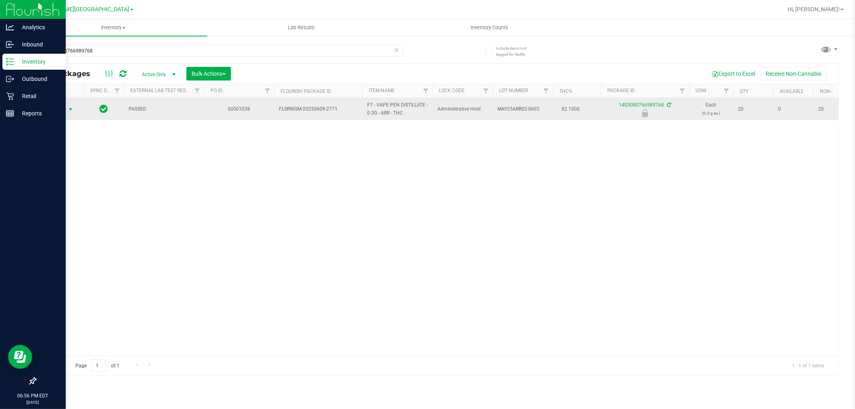
click at [63, 111] on span "Action" at bounding box center [55, 109] width 22 height 11
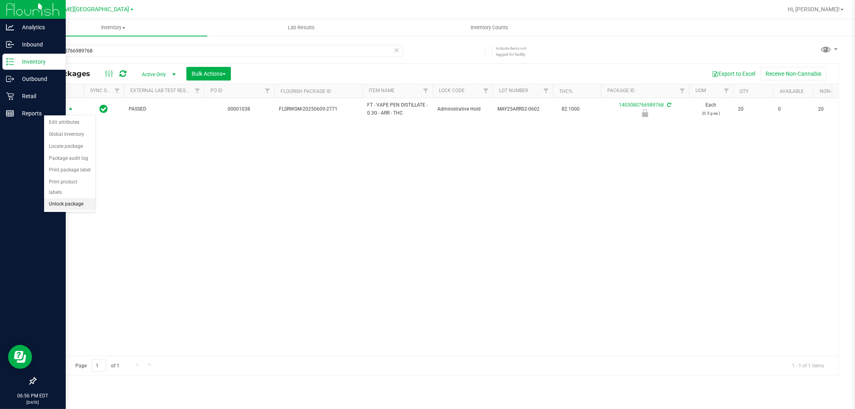
click at [70, 204] on li "Unlock package" at bounding box center [69, 204] width 51 height 12
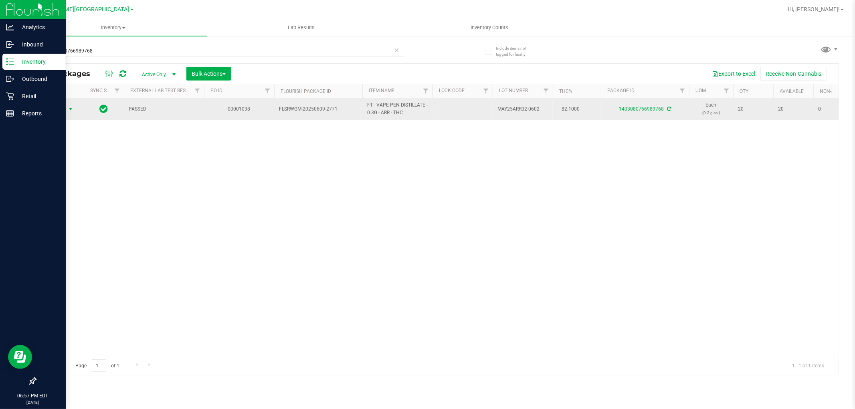
click at [57, 111] on span "Action" at bounding box center [55, 108] width 22 height 11
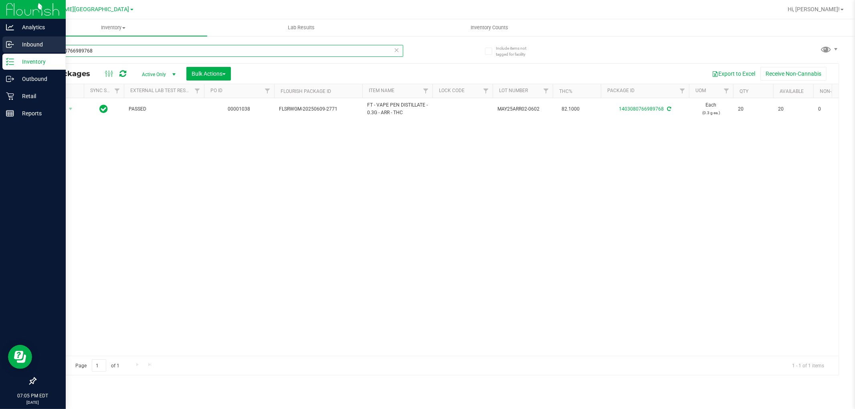
drag, startPoint x: 107, startPoint y: 50, endPoint x: 1, endPoint y: 49, distance: 106.7
click at [0, 49] on div "Analytics Inbound Inventory Outbound Retail Reports 07:05 PM EDT 08/25/2025 08/…" at bounding box center [427, 204] width 855 height 409
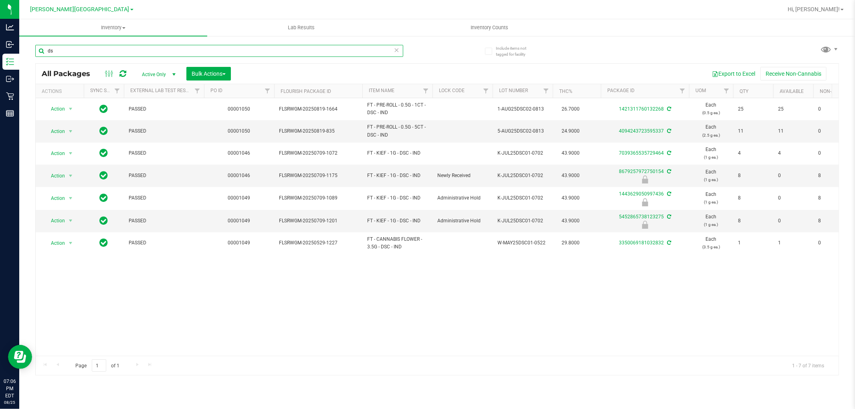
type input "d"
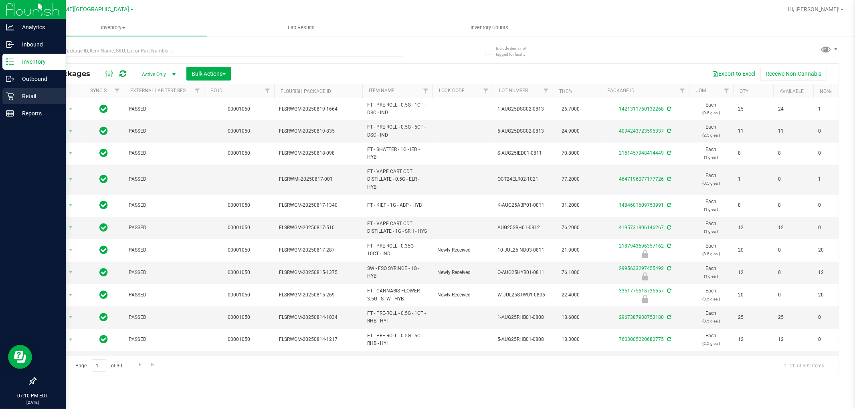
click at [19, 101] on div "Retail" at bounding box center [33, 96] width 63 height 16
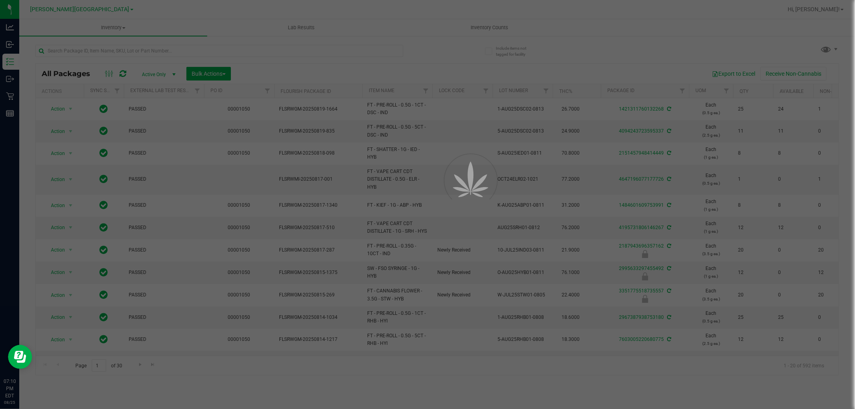
click at [119, 26] on div at bounding box center [427, 204] width 855 height 409
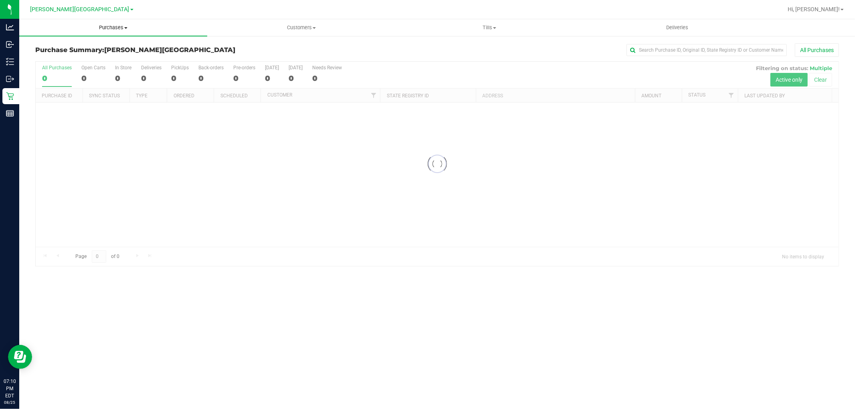
click at [117, 27] on span "Purchases" at bounding box center [113, 27] width 188 height 7
click at [87, 55] on li "Fulfillment" at bounding box center [113, 58] width 188 height 10
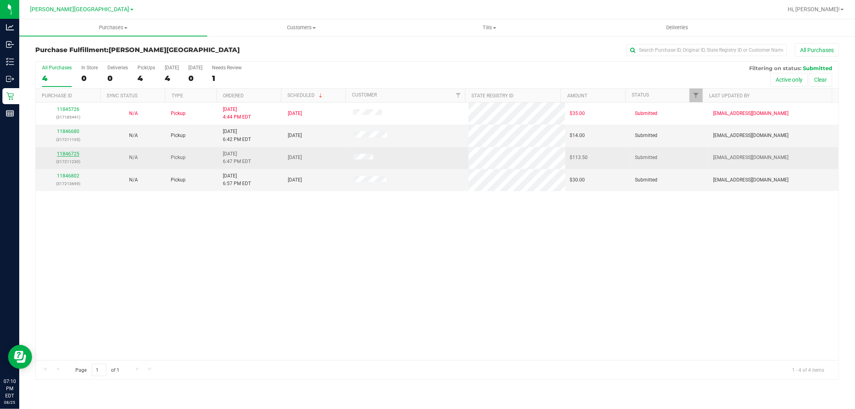
click at [77, 154] on link "11846725" at bounding box center [68, 154] width 22 height 6
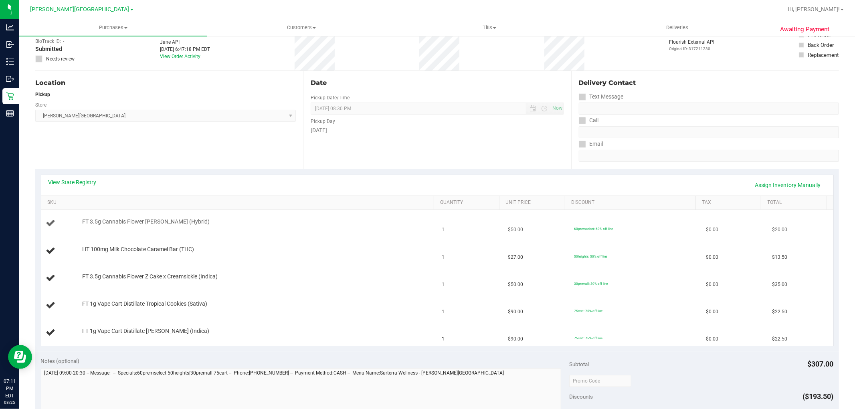
scroll to position [89, 0]
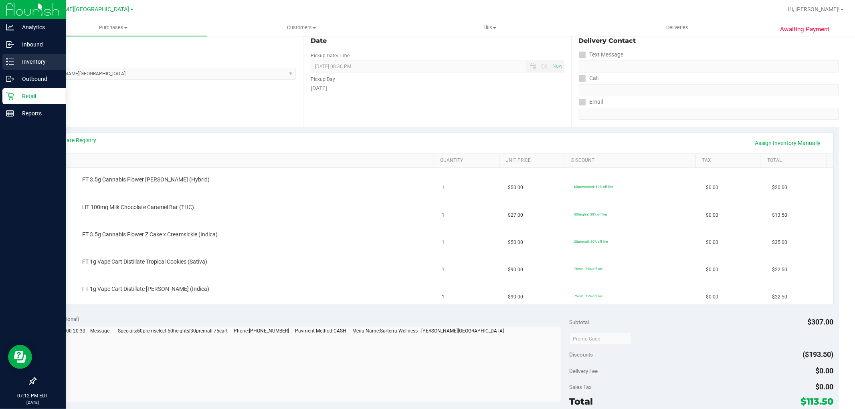
click at [18, 62] on p "Inventory" at bounding box center [38, 62] width 48 height 10
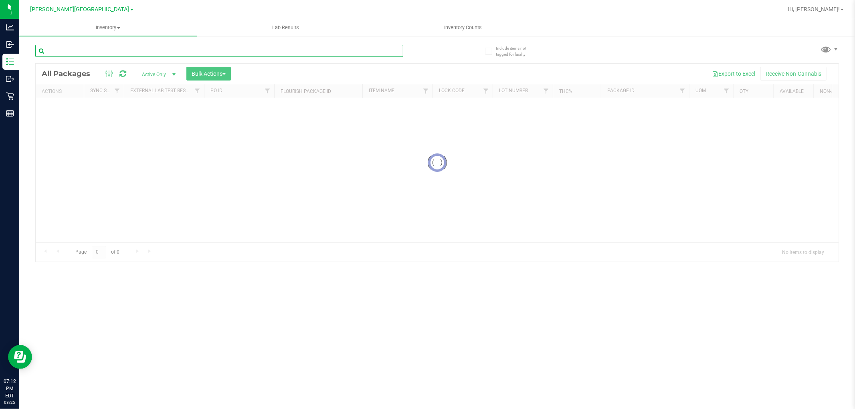
click at [193, 46] on input "text" at bounding box center [219, 51] width 368 height 12
type input "5359573388840742"
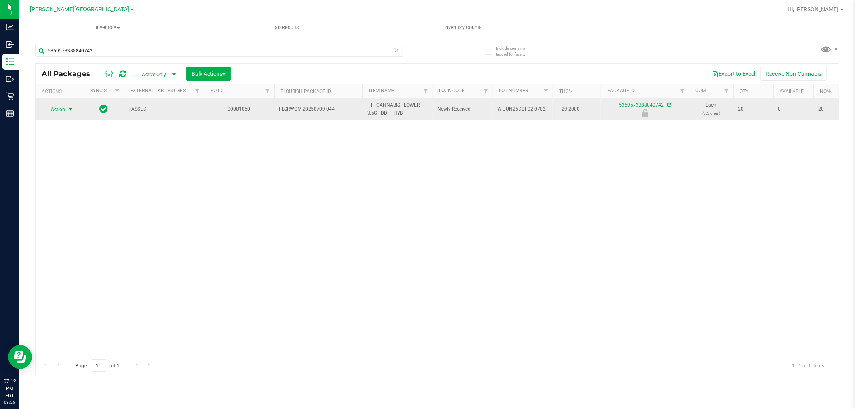
click at [72, 107] on span "select" at bounding box center [70, 109] width 6 height 6
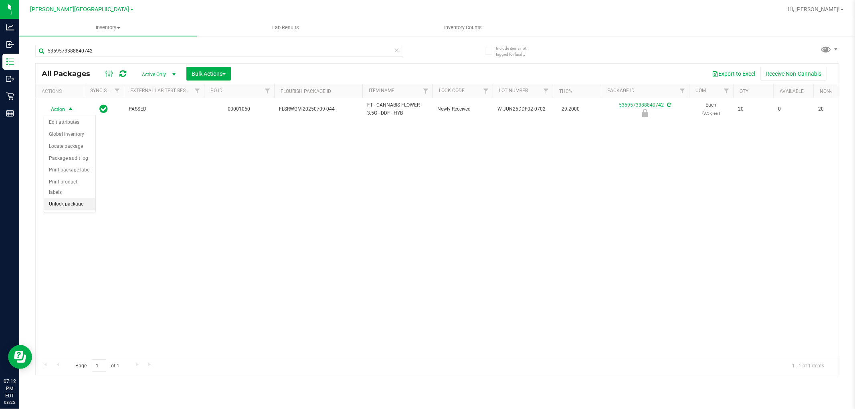
click at [85, 207] on li "Unlock package" at bounding box center [69, 204] width 51 height 12
click at [101, 32] on uib-tab-heading "Inventory All packages All inventory Waste log Create inventory" at bounding box center [113, 27] width 188 height 17
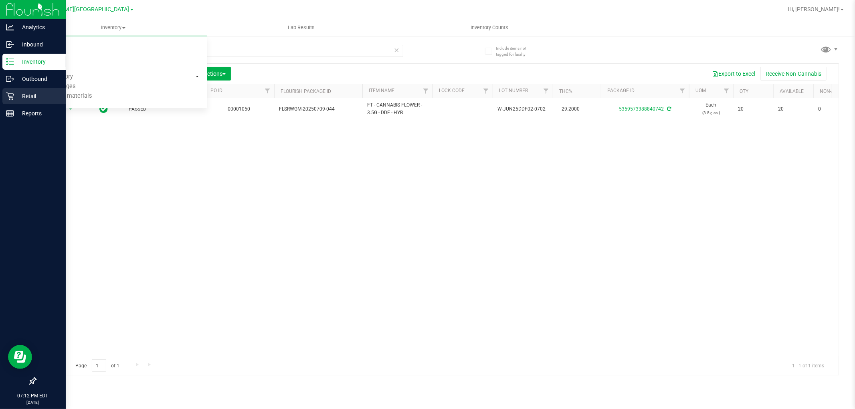
click at [15, 97] on p "Retail" at bounding box center [38, 96] width 48 height 10
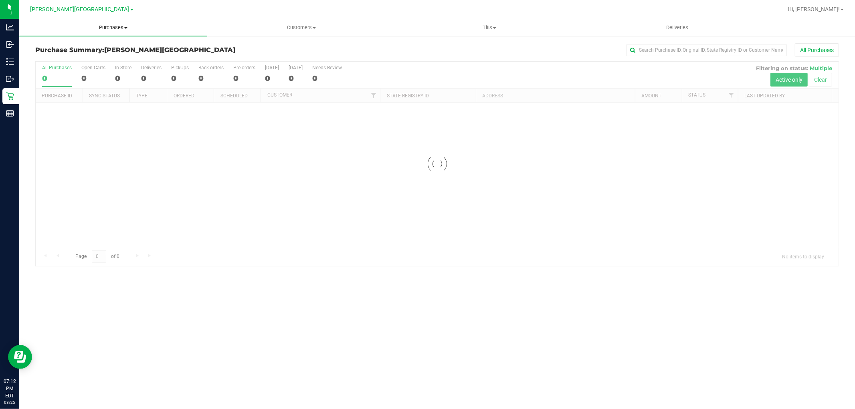
click at [111, 28] on span "Purchases" at bounding box center [113, 27] width 188 height 7
click at [95, 57] on li "Fulfillment" at bounding box center [113, 58] width 188 height 10
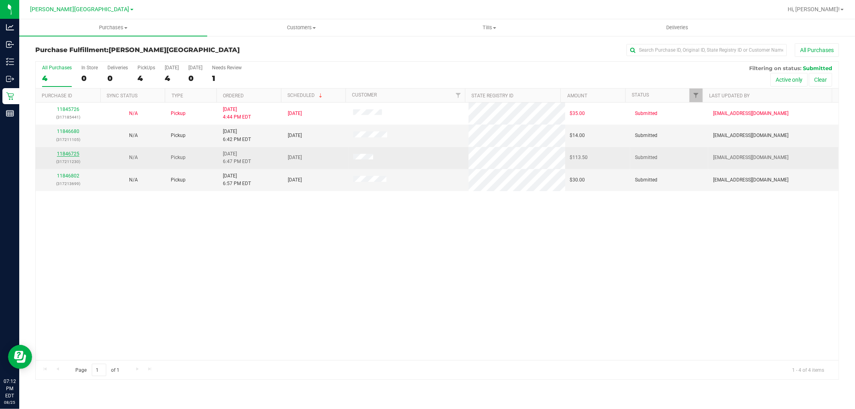
click at [68, 155] on link "11846725" at bounding box center [68, 154] width 22 height 6
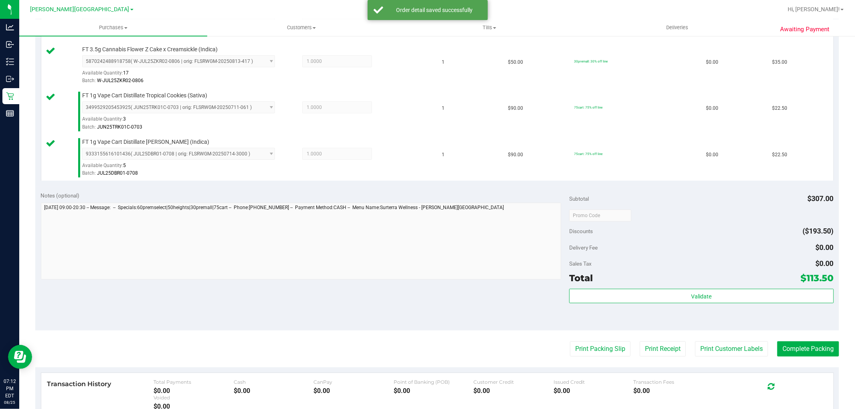
scroll to position [401, 0]
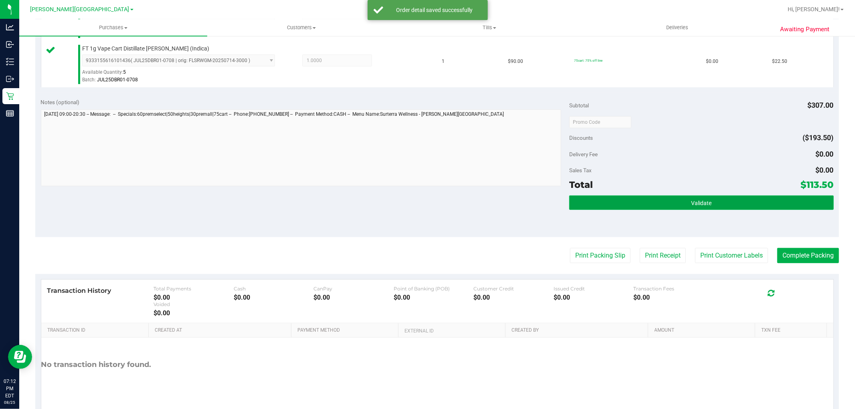
click at [652, 202] on button "Validate" at bounding box center [701, 203] width 264 height 14
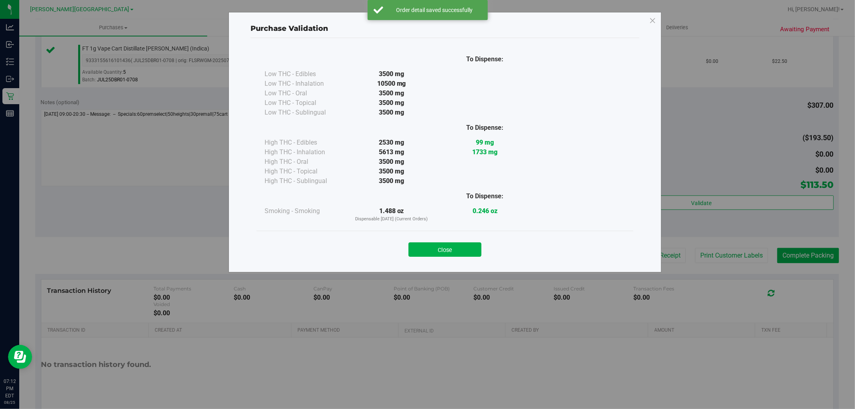
click at [458, 254] on button "Close" at bounding box center [445, 250] width 73 height 14
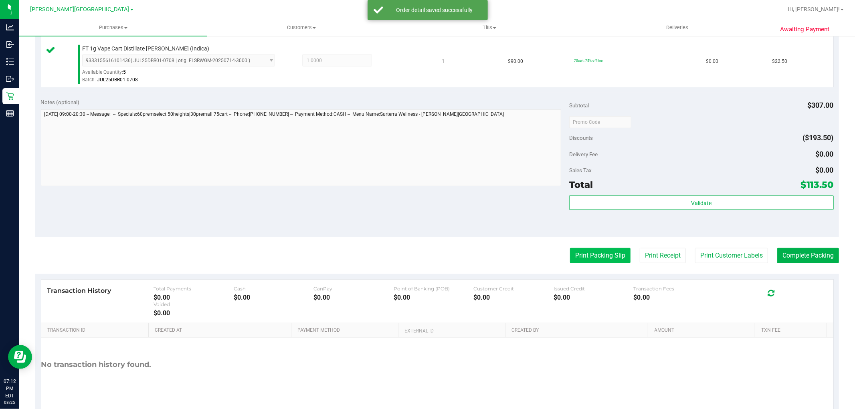
click at [582, 253] on button "Print Packing Slip" at bounding box center [600, 255] width 61 height 15
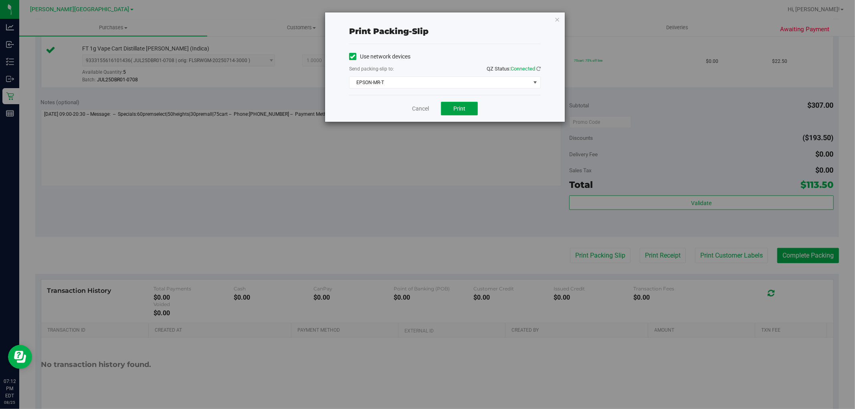
click at [460, 107] on span "Print" at bounding box center [460, 108] width 12 height 6
click at [555, 16] on icon "button" at bounding box center [558, 19] width 6 height 10
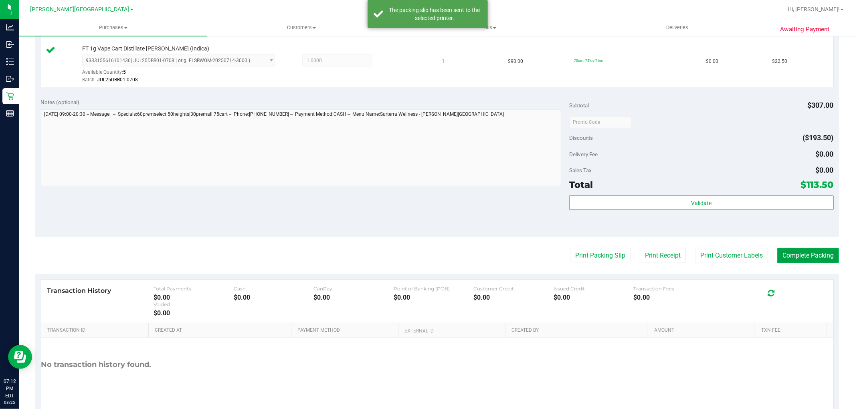
click at [823, 255] on button "Complete Packing" at bounding box center [809, 255] width 62 height 15
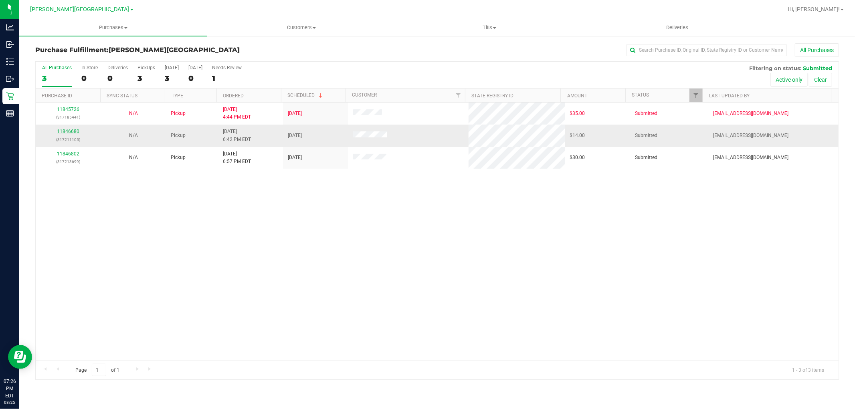
click at [75, 134] on link "11846680" at bounding box center [68, 132] width 22 height 6
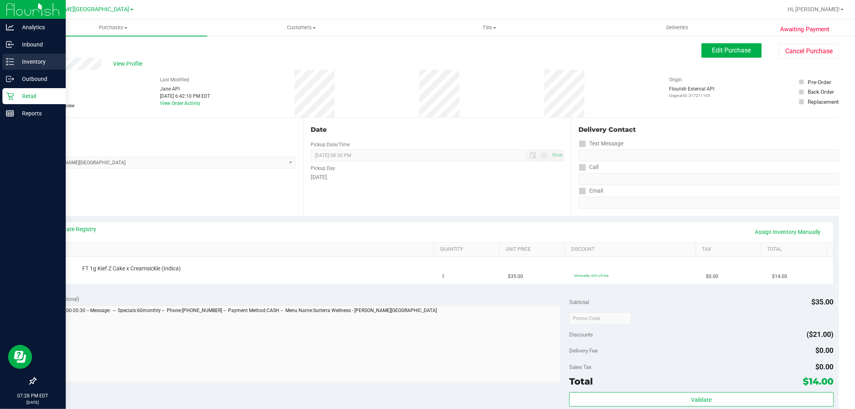
click at [24, 58] on p "Inventory" at bounding box center [38, 62] width 48 height 10
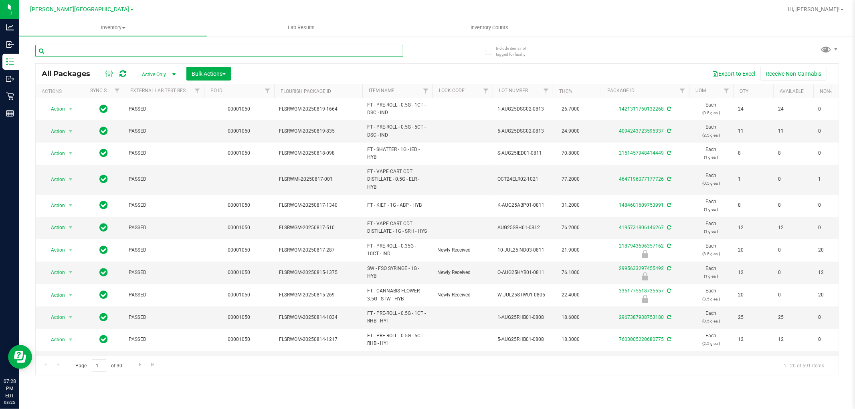
click at [105, 49] on input "text" at bounding box center [219, 51] width 368 height 12
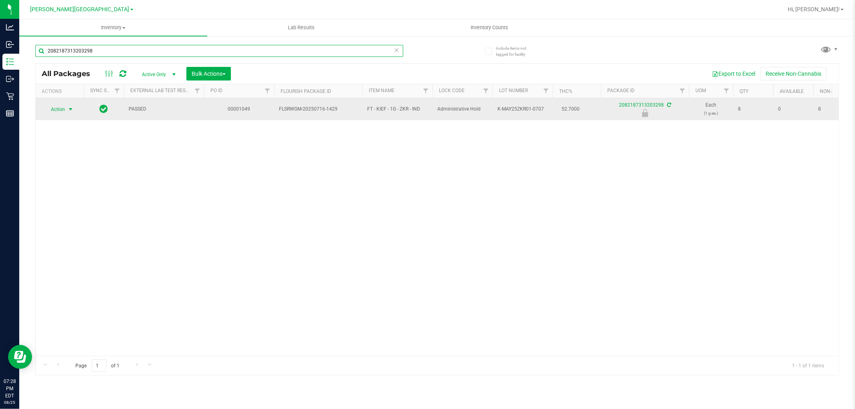
type input "2082187313203298"
click at [69, 110] on span "select" at bounding box center [70, 109] width 6 height 6
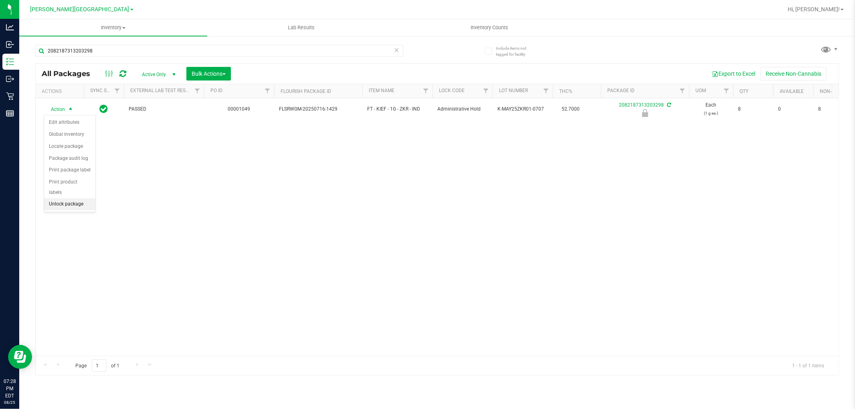
click at [83, 208] on li "Unlock package" at bounding box center [69, 204] width 51 height 12
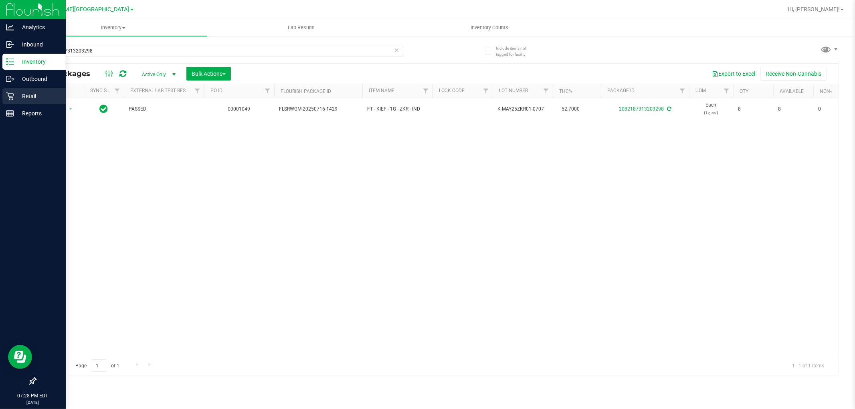
click at [22, 95] on p "Retail" at bounding box center [38, 96] width 48 height 10
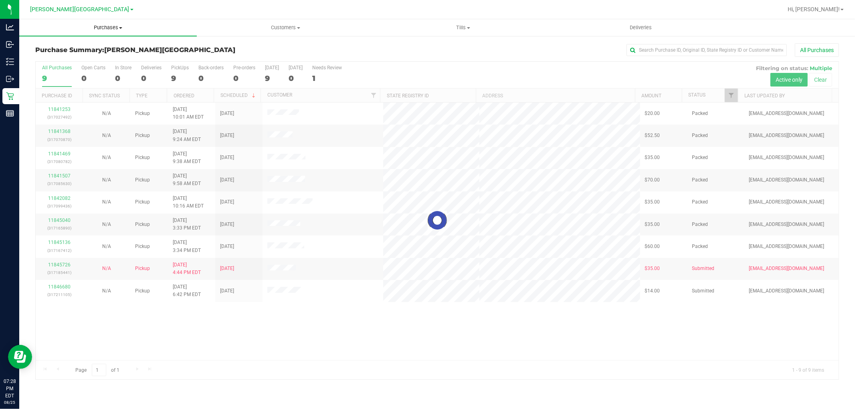
click at [104, 24] on span "Purchases" at bounding box center [108, 27] width 178 height 7
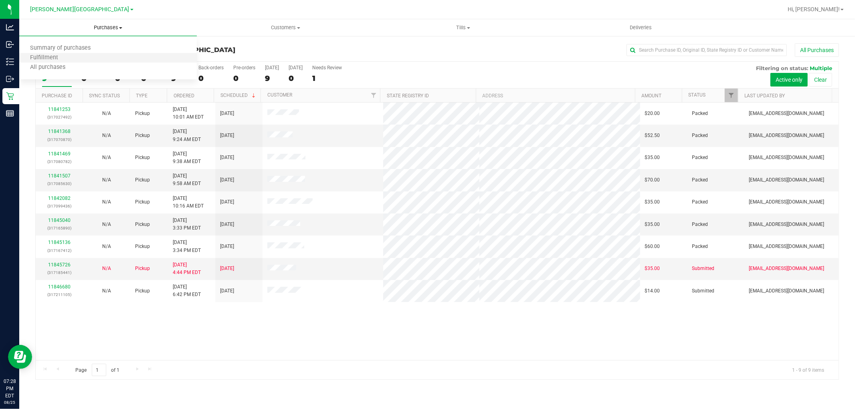
click at [86, 55] on li "Fulfillment" at bounding box center [108, 58] width 178 height 10
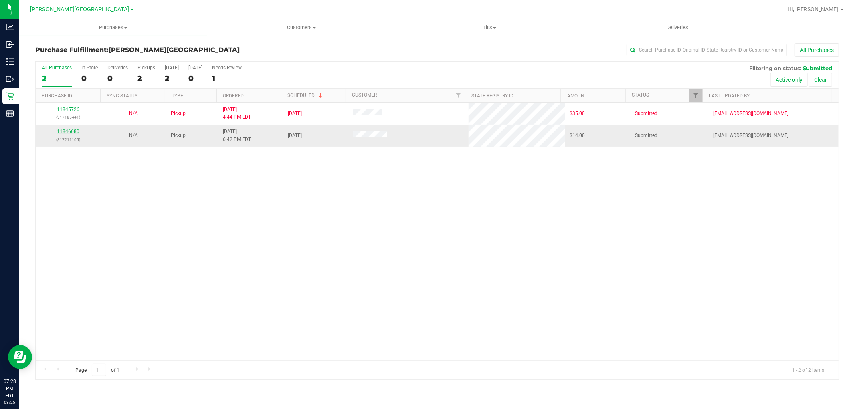
click at [78, 131] on link "11846680" at bounding box center [68, 132] width 22 height 6
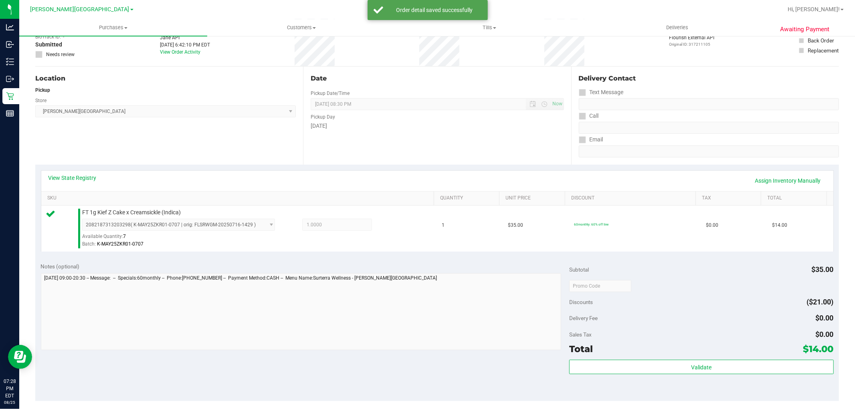
scroll to position [134, 0]
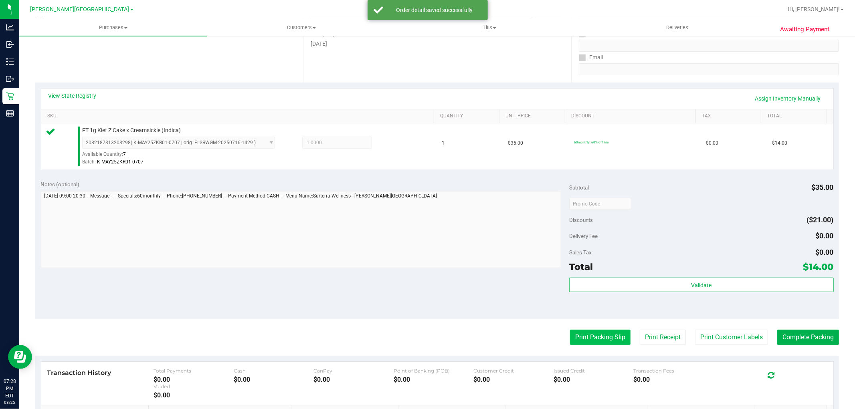
click at [570, 333] on button "Print Packing Slip" at bounding box center [600, 337] width 61 height 15
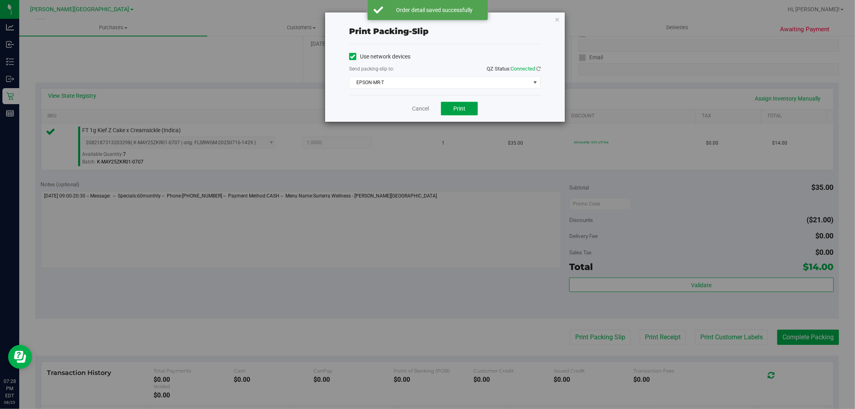
click at [466, 106] on button "Print" at bounding box center [459, 109] width 37 height 14
click at [556, 18] on icon "button" at bounding box center [558, 19] width 6 height 10
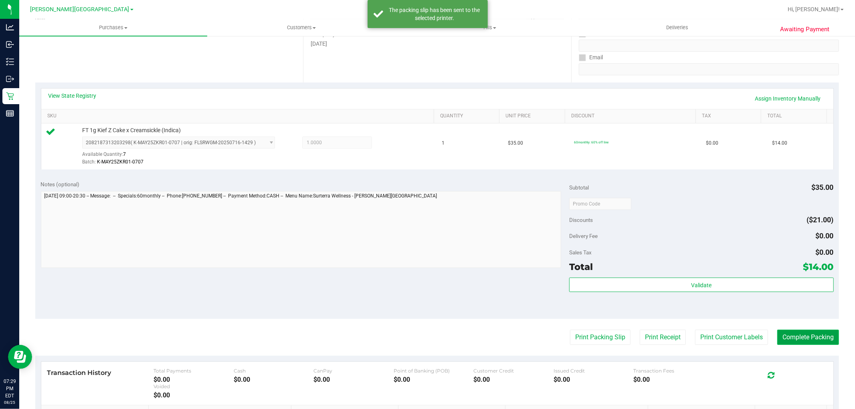
click at [808, 337] on button "Complete Packing" at bounding box center [809, 337] width 62 height 15
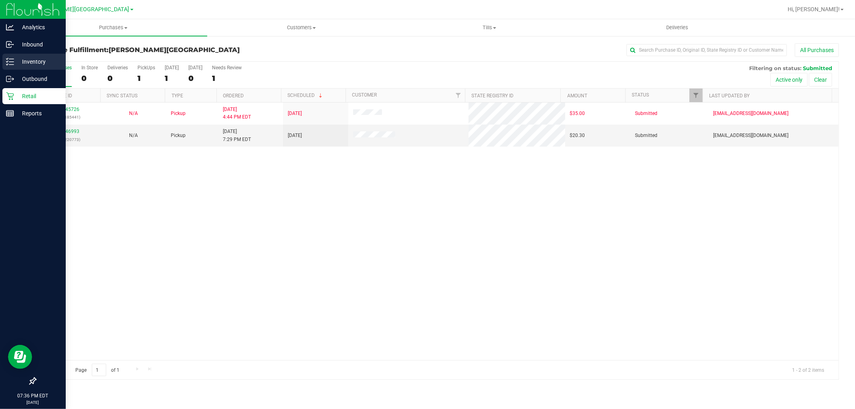
click at [46, 69] on div "Inventory" at bounding box center [33, 62] width 63 height 16
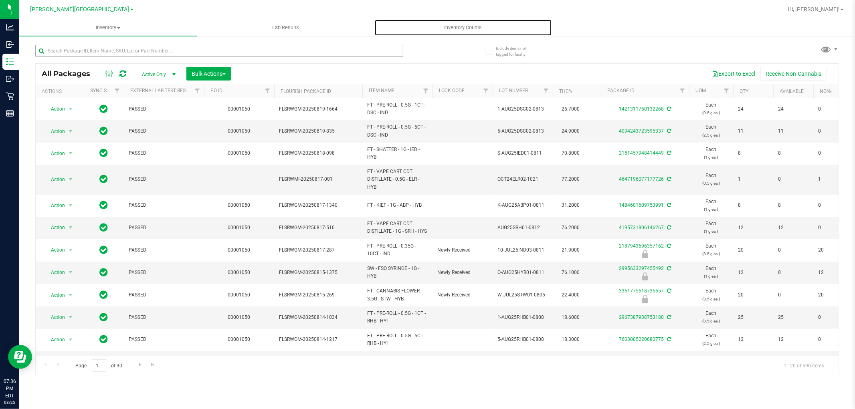
click at [460, 31] on span "Inventory Counts" at bounding box center [463, 27] width 59 height 7
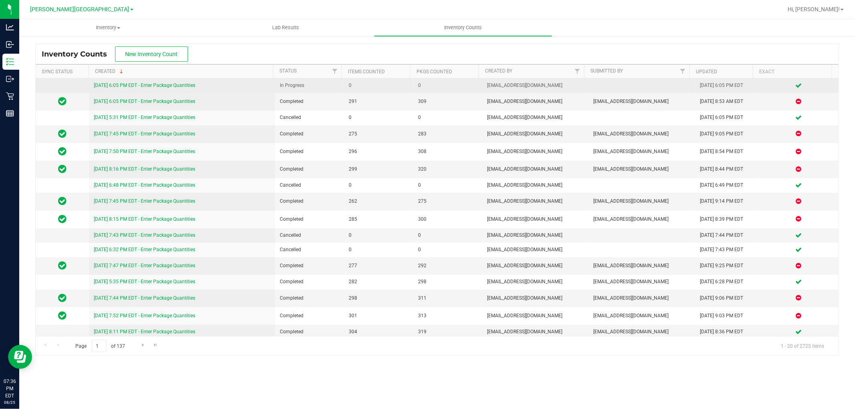
click at [188, 85] on link "8/25/25 6:05 PM EDT - Enter Package Quantities" at bounding box center [144, 86] width 101 height 6
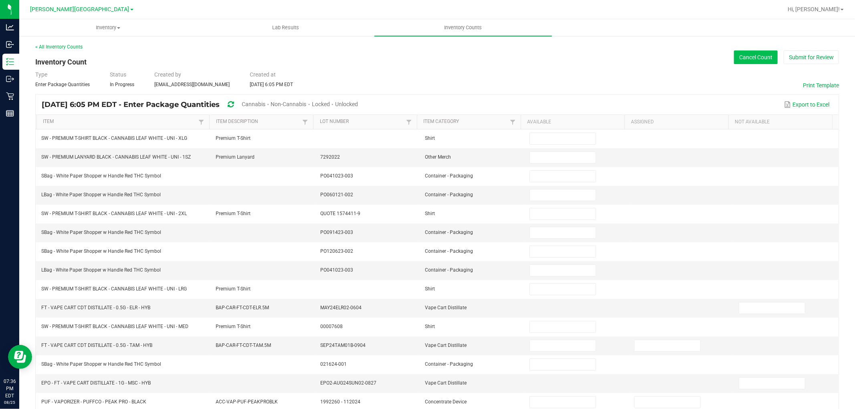
click at [754, 57] on button "Cancel Count" at bounding box center [756, 58] width 44 height 14
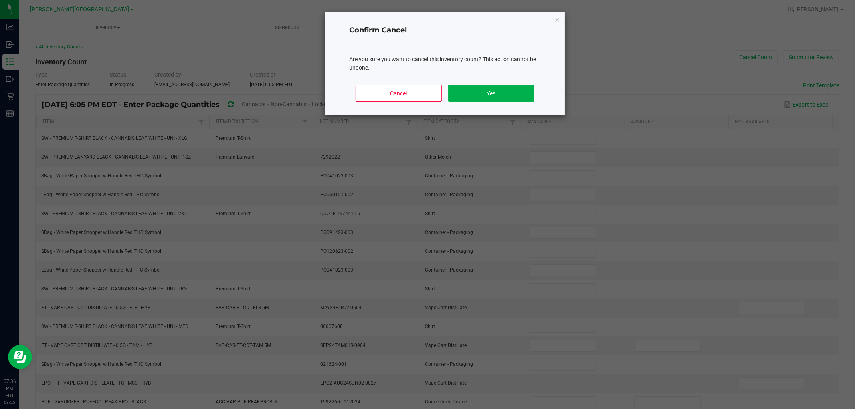
click at [480, 102] on div "Cancel Yes" at bounding box center [445, 97] width 192 height 36
click at [480, 101] on button "Yes" at bounding box center [491, 93] width 86 height 17
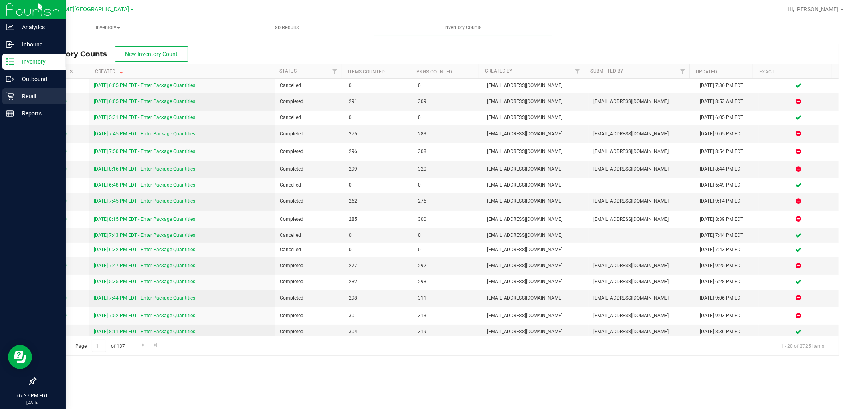
click at [18, 103] on div "Retail" at bounding box center [33, 96] width 63 height 16
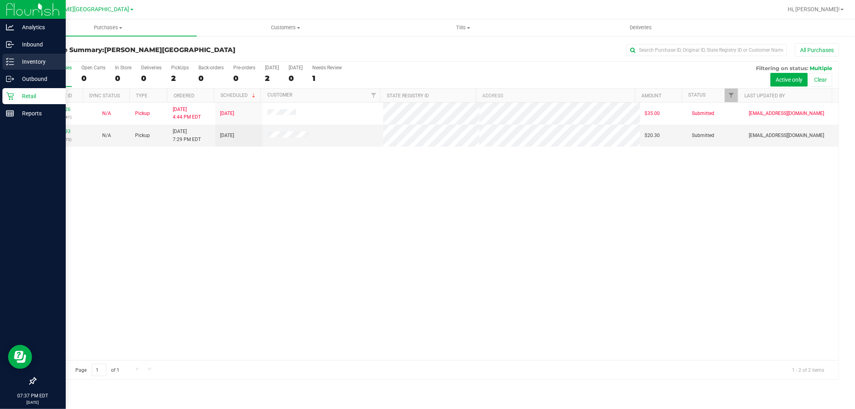
click at [38, 65] on p "Inventory" at bounding box center [38, 62] width 48 height 10
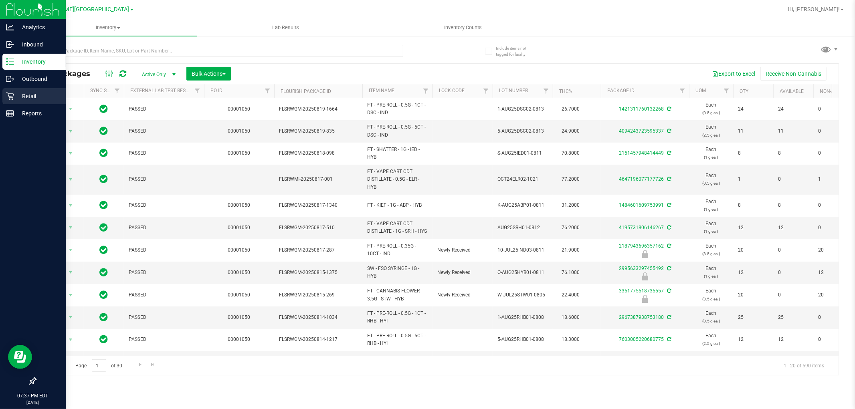
click at [14, 97] on p "Retail" at bounding box center [38, 96] width 48 height 10
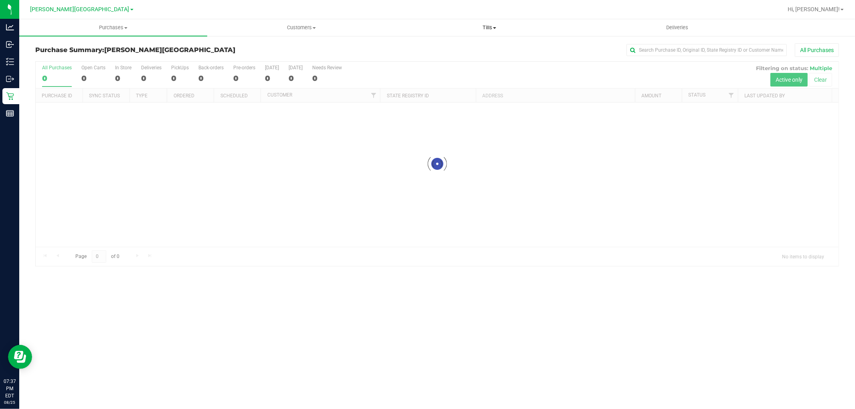
click at [484, 28] on span "Tills" at bounding box center [489, 27] width 187 height 7
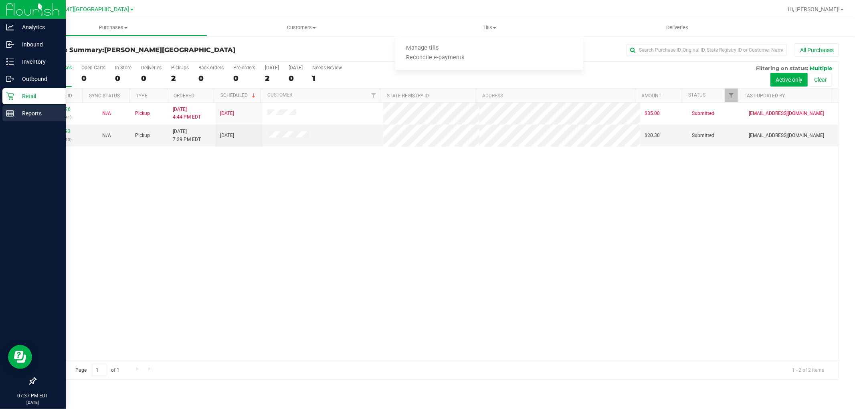
click at [22, 109] on p "Reports" at bounding box center [38, 114] width 48 height 10
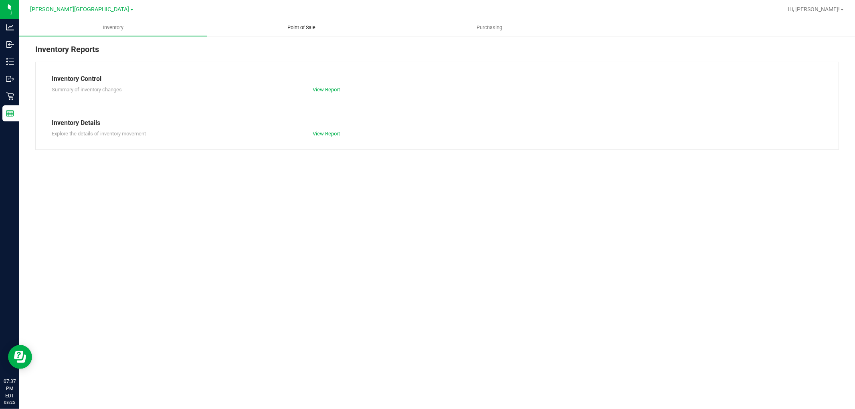
click at [292, 28] on span "Point of Sale" at bounding box center [302, 27] width 50 height 7
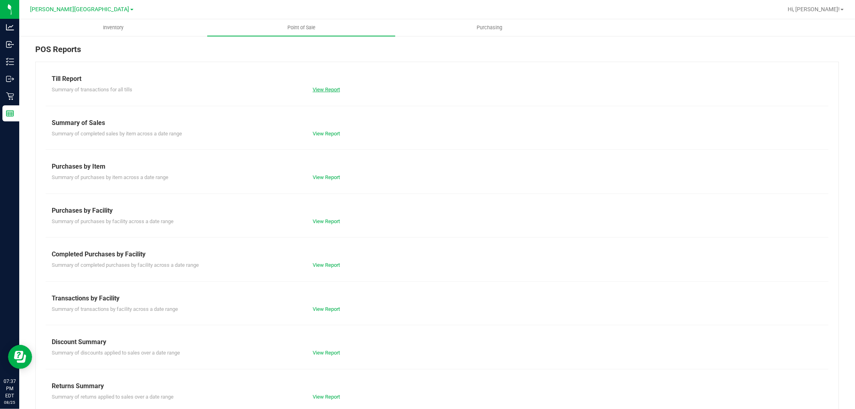
click at [321, 87] on link "View Report" at bounding box center [326, 90] width 27 height 6
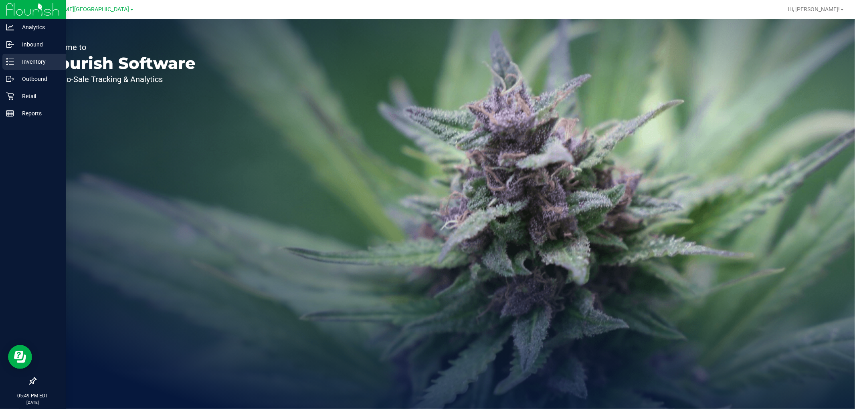
click at [34, 62] on p "Inventory" at bounding box center [38, 62] width 48 height 10
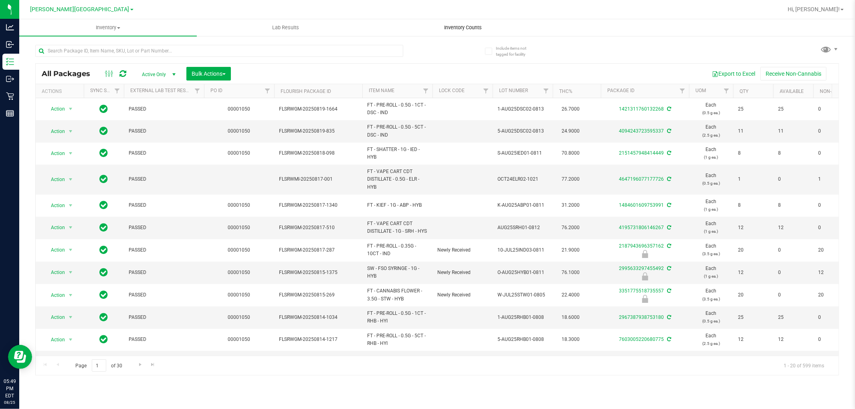
click at [471, 32] on uib-tab-heading "Inventory Counts" at bounding box center [463, 28] width 177 height 16
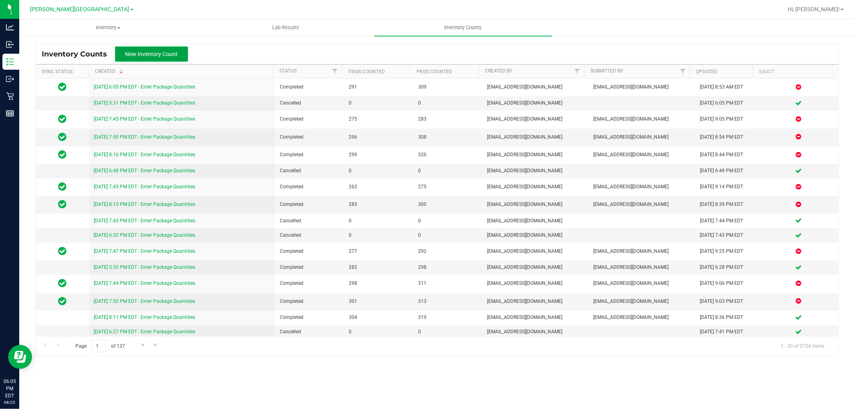
click at [154, 49] on button "New Inventory Count" at bounding box center [151, 54] width 73 height 15
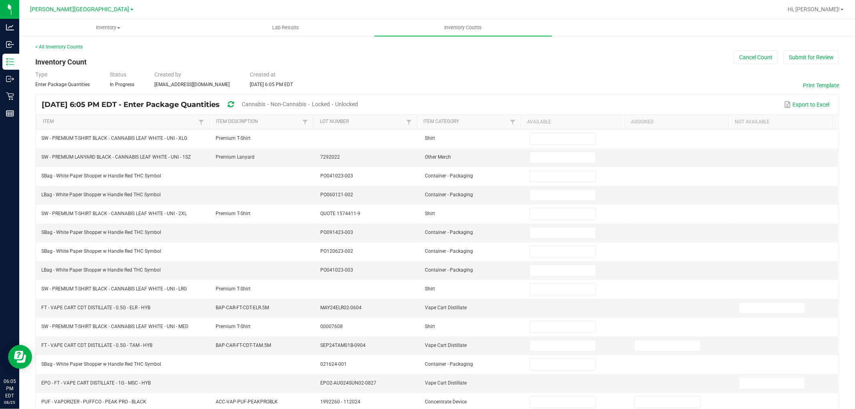
click at [265, 107] on span "Cannabis" at bounding box center [254, 104] width 24 height 6
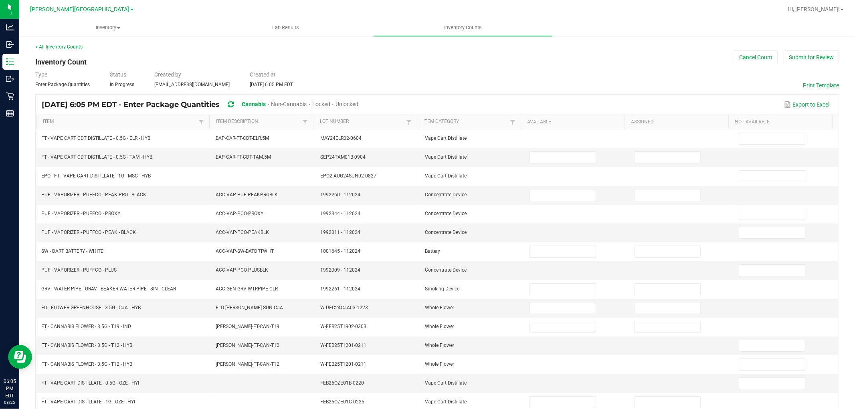
click at [358, 105] on span "Unlocked" at bounding box center [347, 104] width 23 height 6
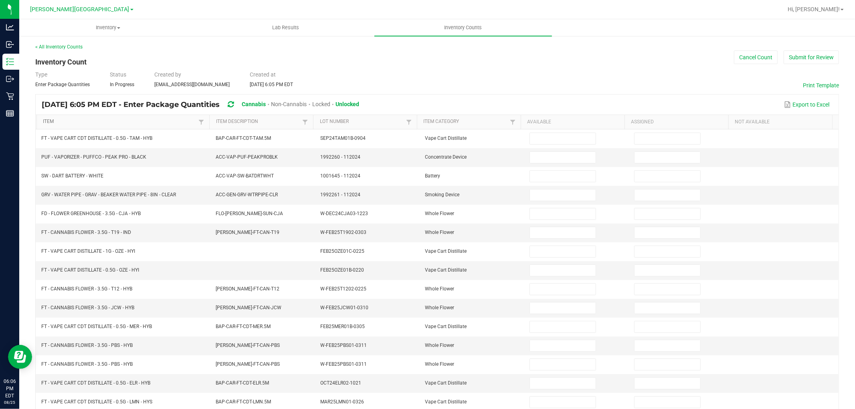
click at [113, 119] on link "Item" at bounding box center [120, 122] width 154 height 6
click at [811, 84] on button "Print Template" at bounding box center [821, 85] width 36 height 8
